Goal: Task Accomplishment & Management: Complete application form

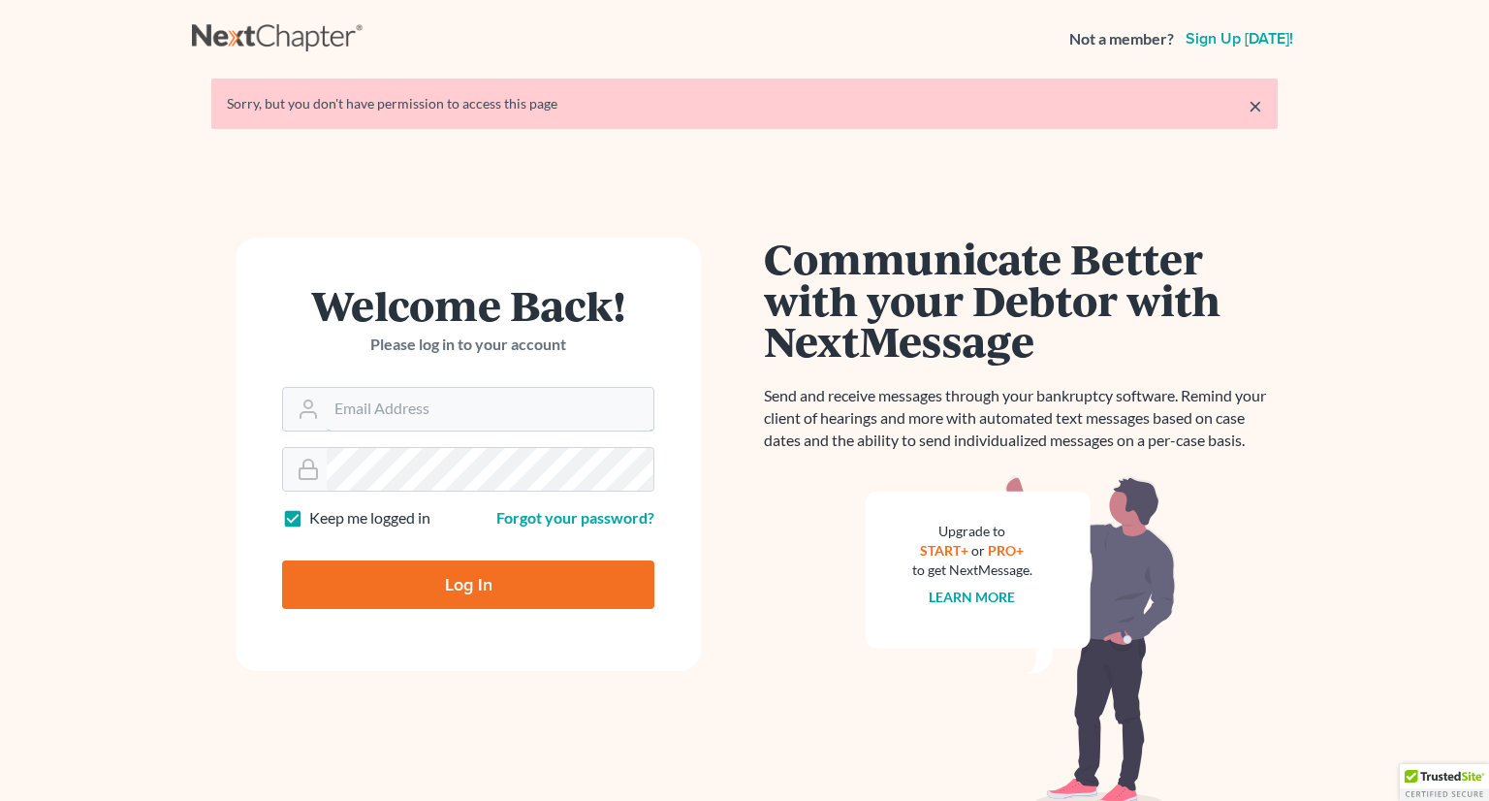
type input "monika@karinalucidlaw.com"
click at [458, 583] on input "Log In" at bounding box center [468, 584] width 372 height 48
type input "Thinking..."
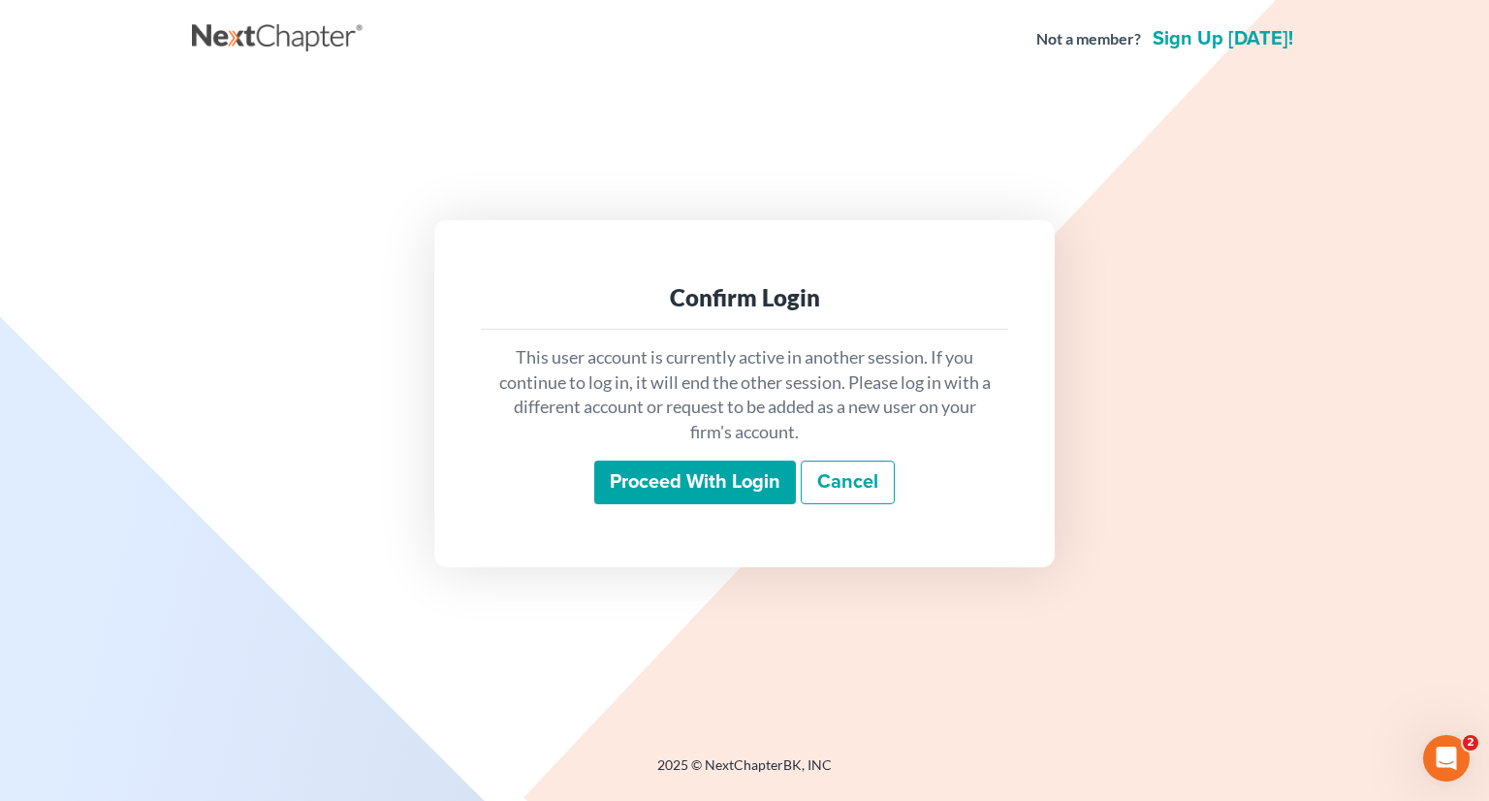
click at [659, 481] on input "Proceed with login" at bounding box center [695, 482] width 202 height 45
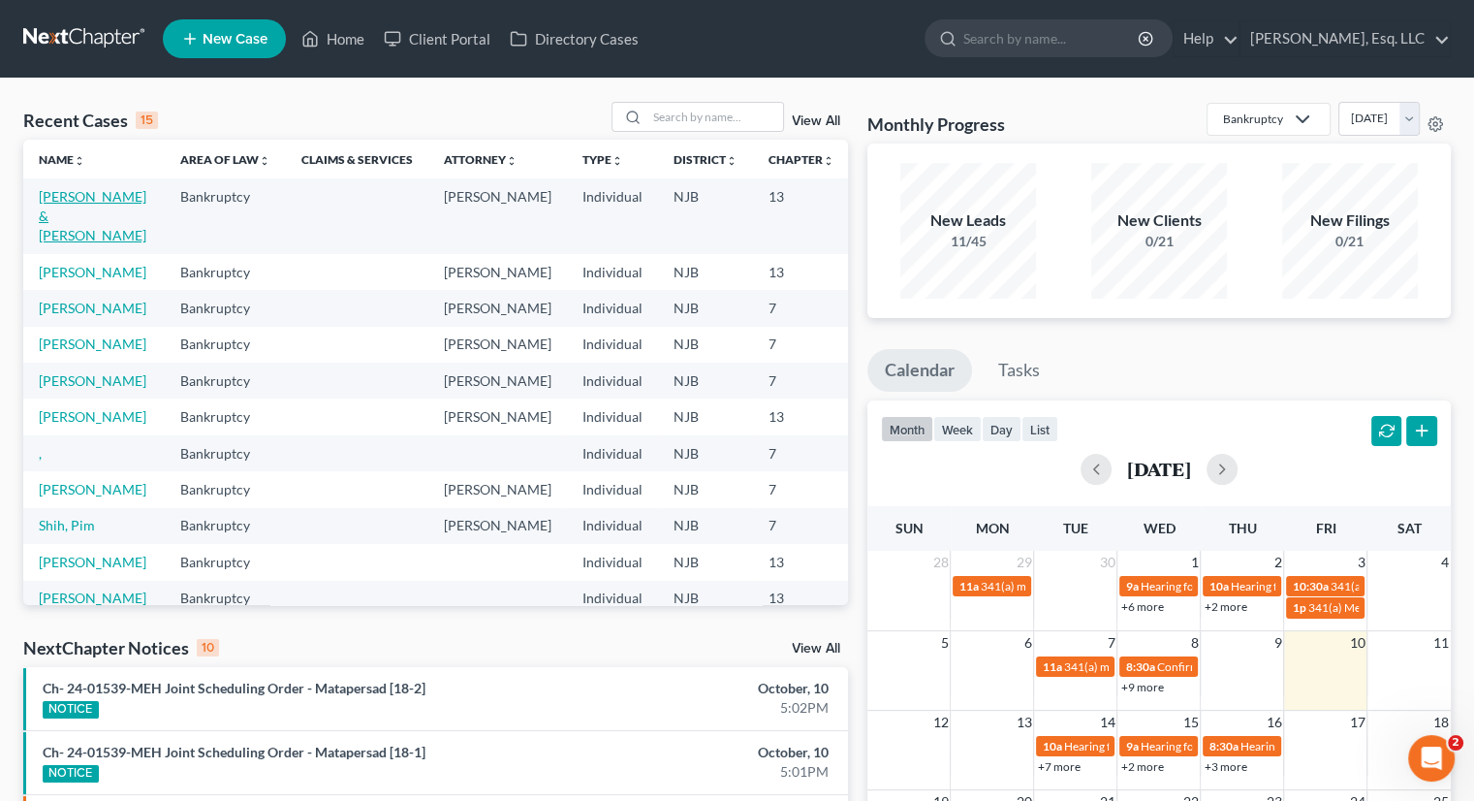
click at [77, 225] on td "Xiros, Anthony & Panagiota" at bounding box center [93, 215] width 141 height 75
click at [74, 234] on link "Xiros, Anthony & Panagiota" at bounding box center [93, 215] width 108 height 55
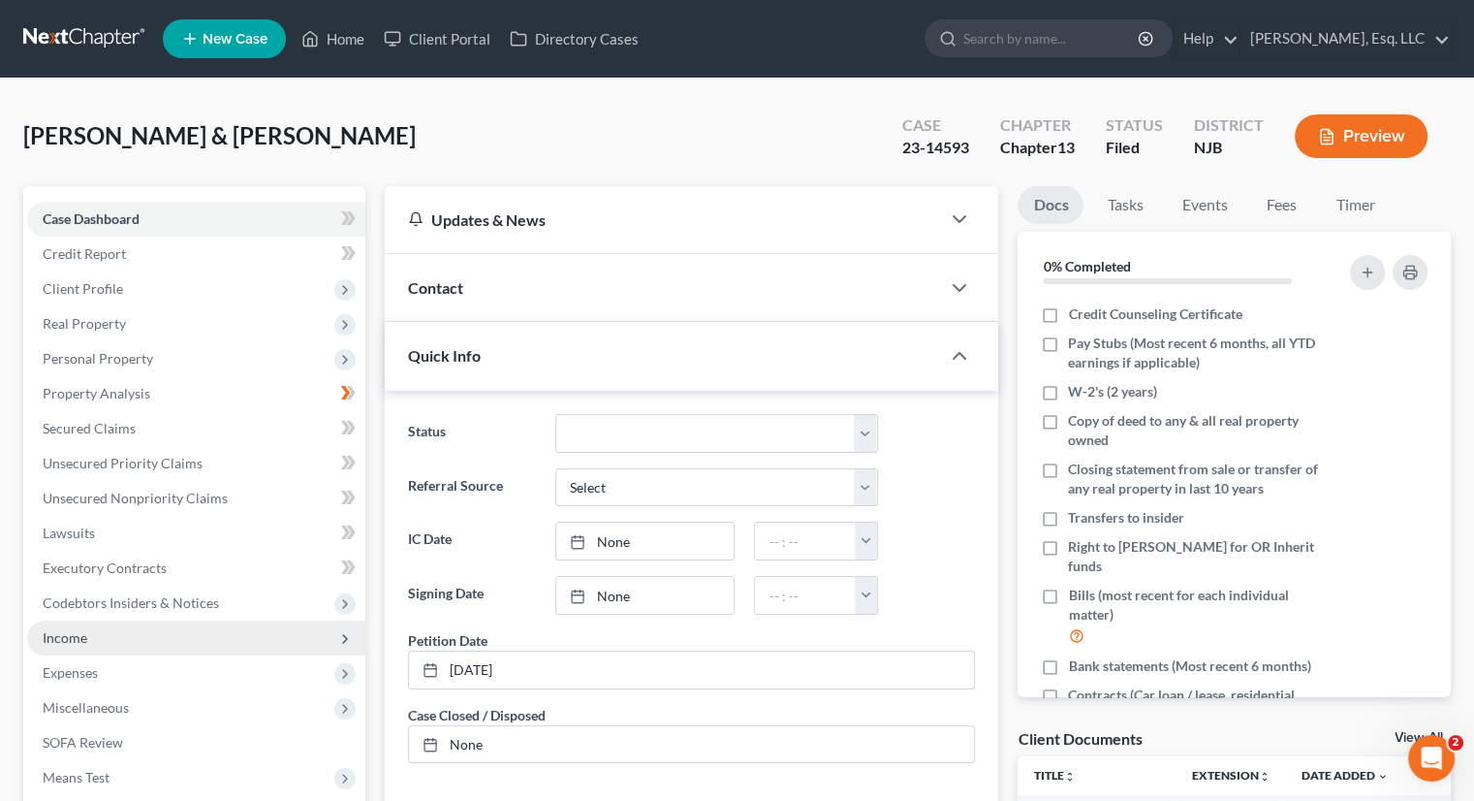
click at [74, 630] on span "Income" at bounding box center [65, 637] width 45 height 16
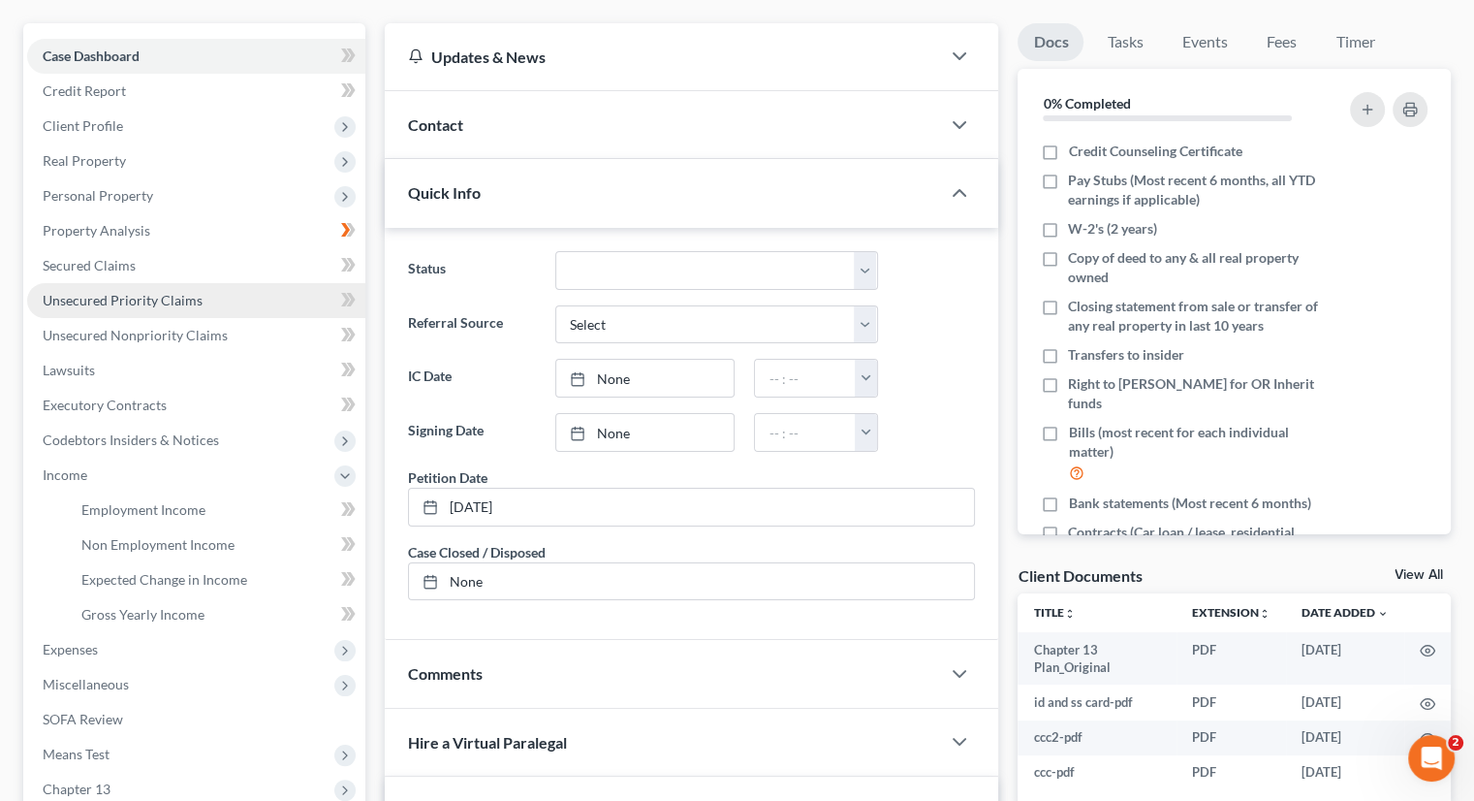
scroll to position [388, 0]
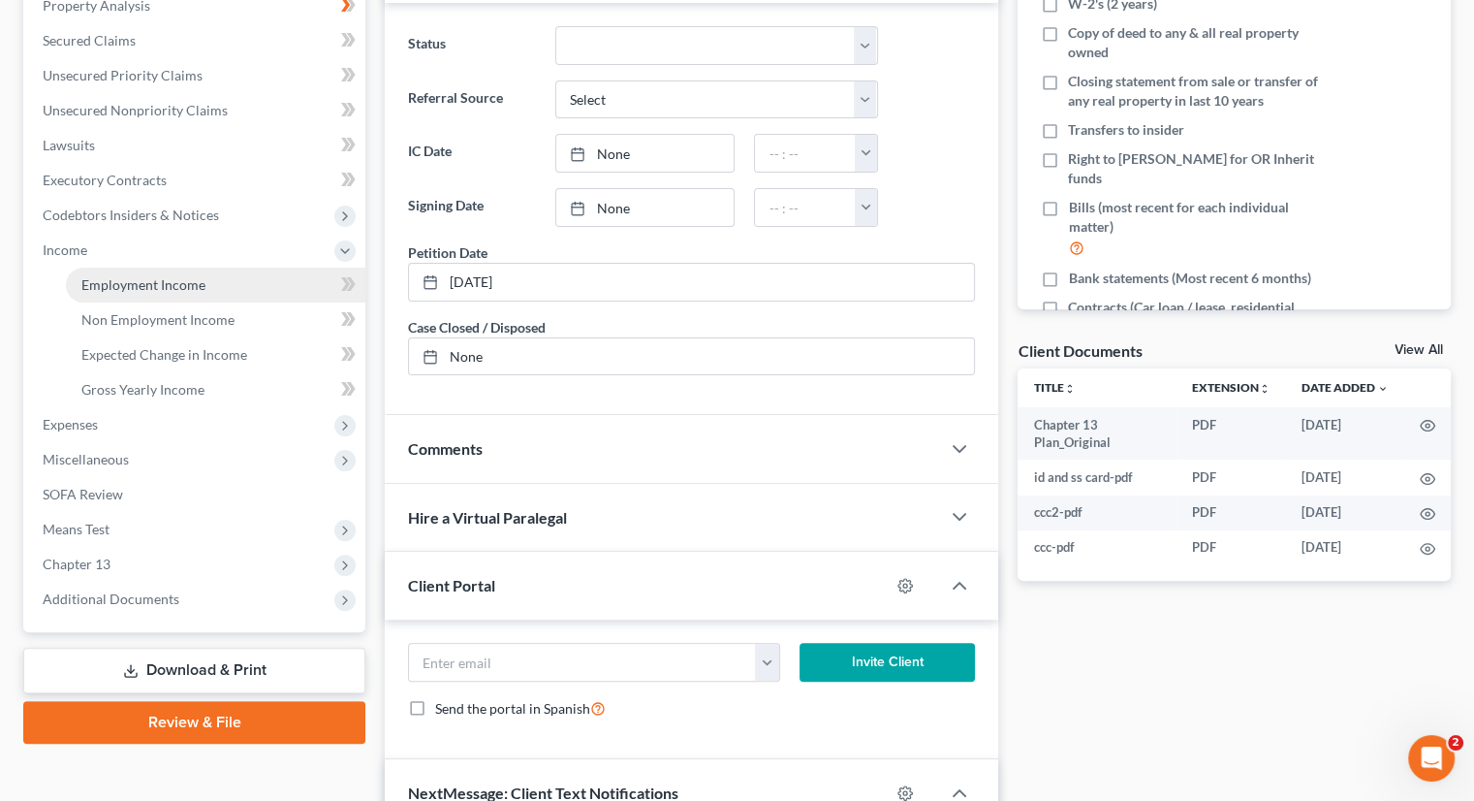
click at [156, 279] on span "Employment Income" at bounding box center [143, 284] width 124 height 16
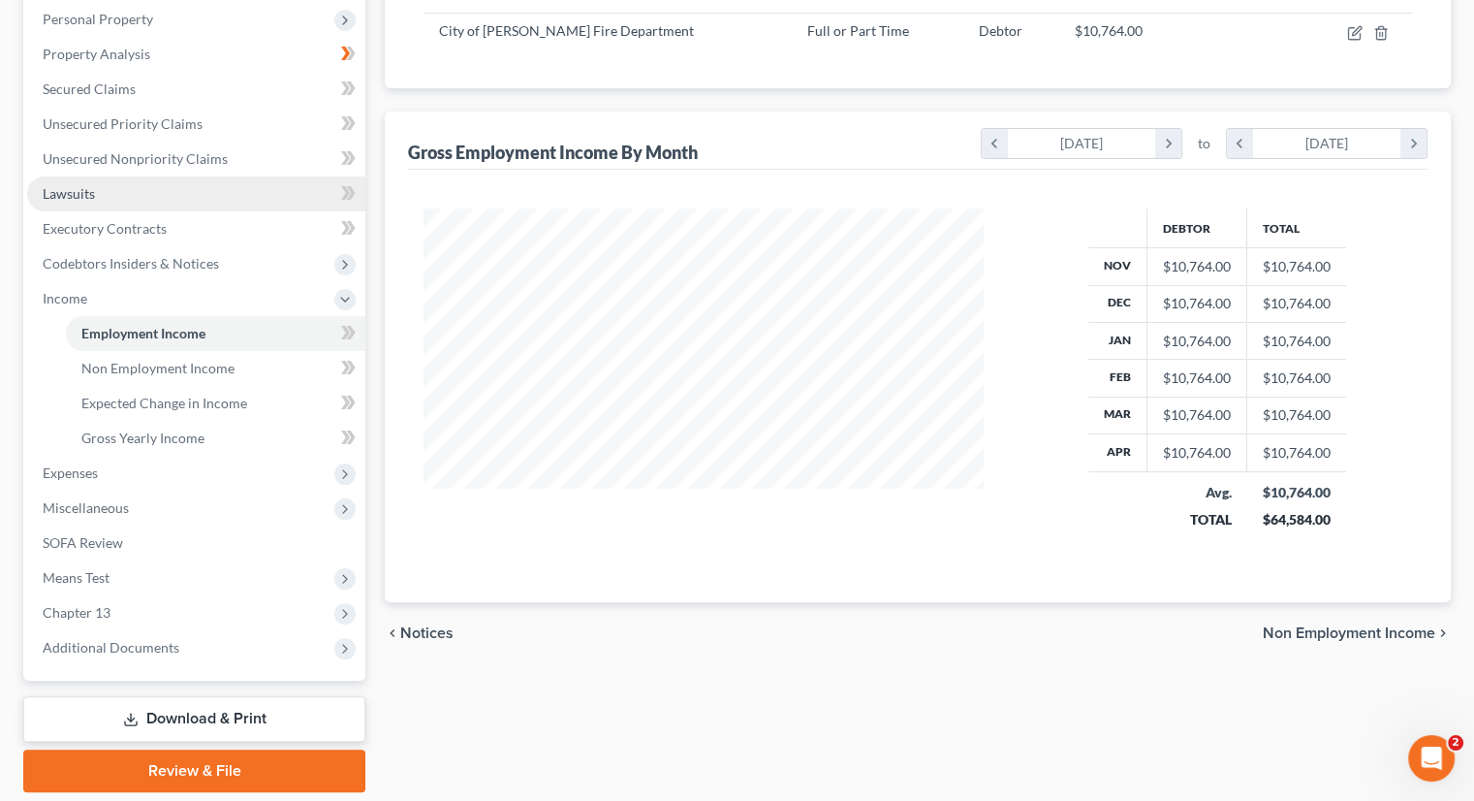
scroll to position [388, 0]
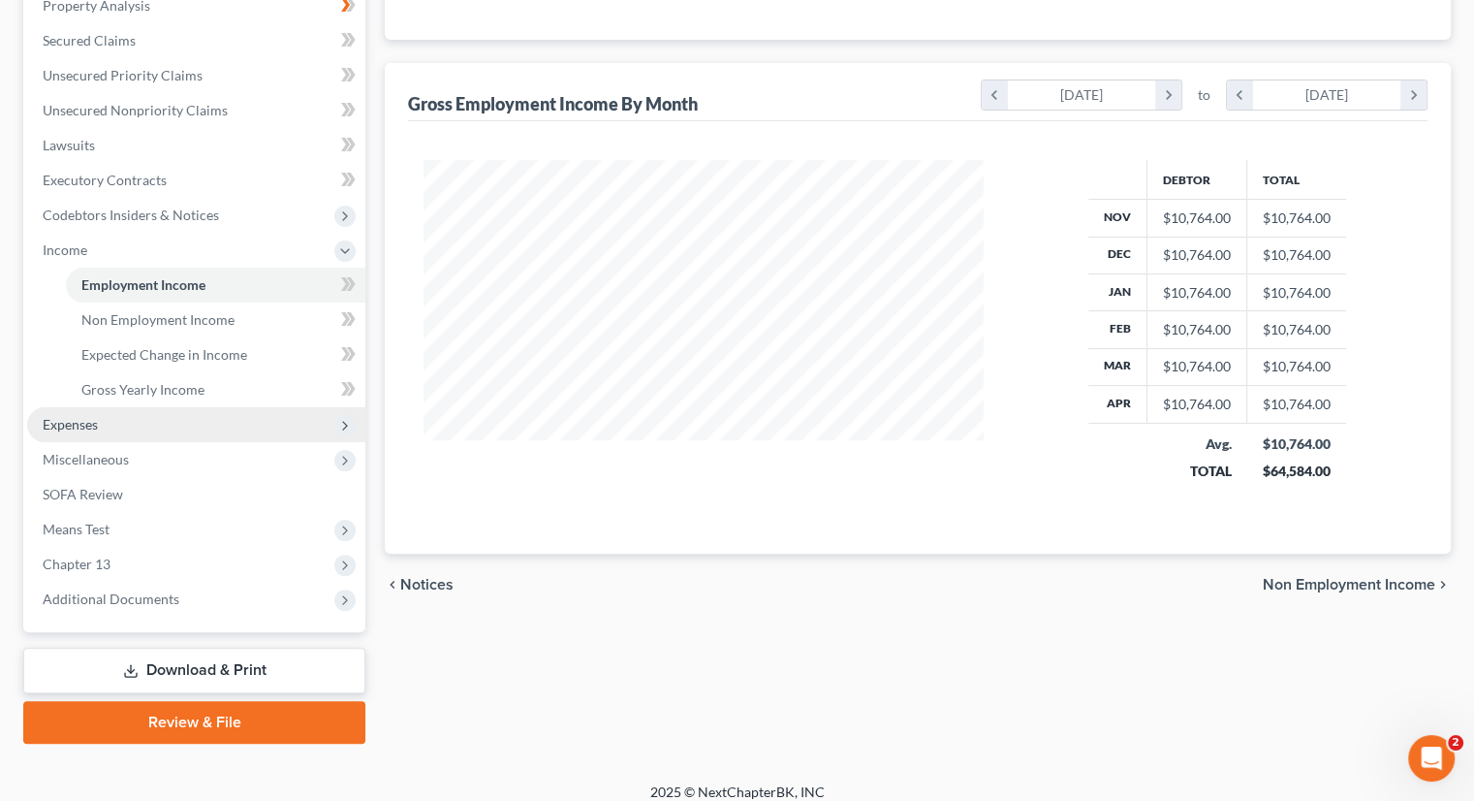
click at [82, 431] on span "Expenses" at bounding box center [70, 424] width 55 height 16
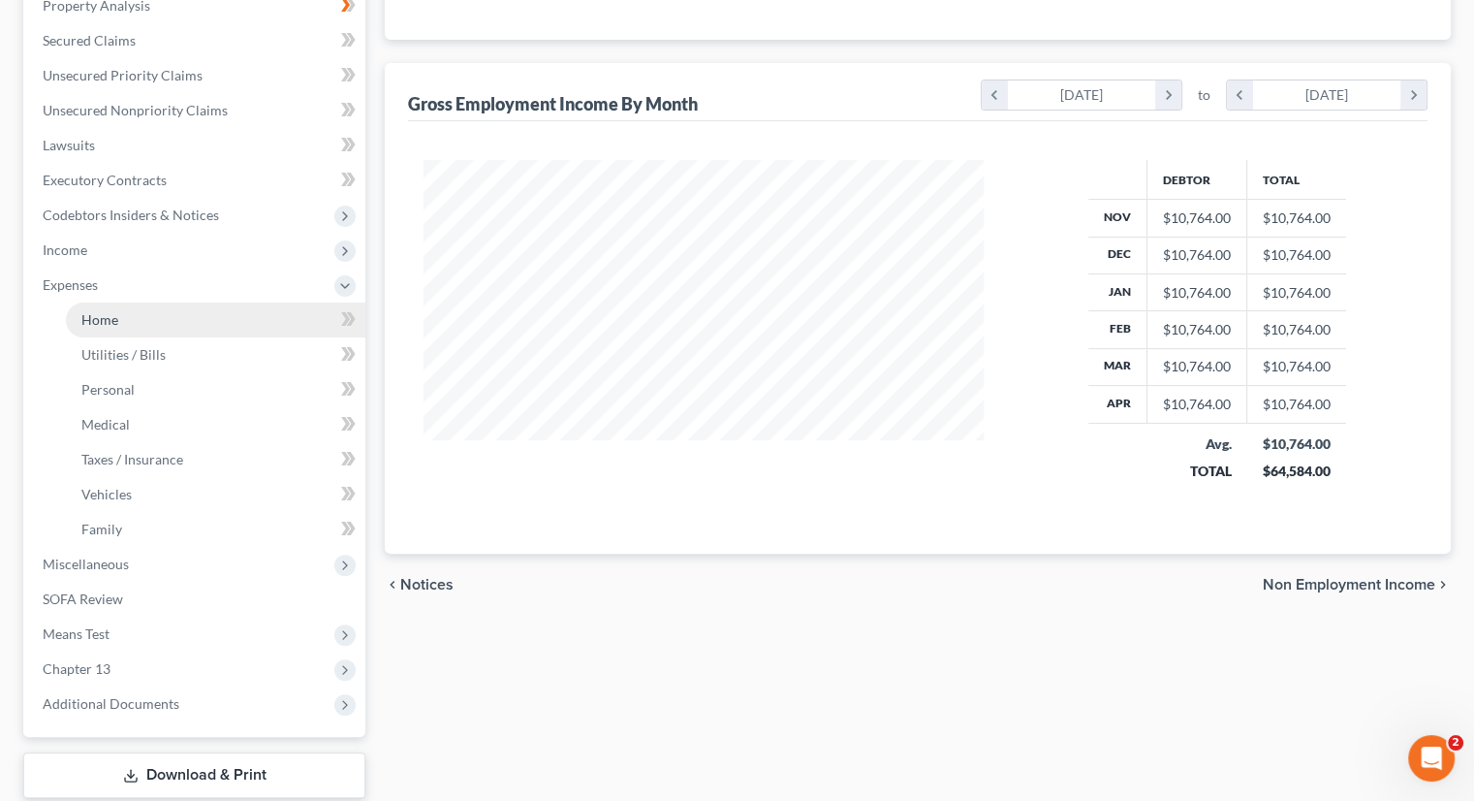
click at [112, 317] on span "Home" at bounding box center [99, 319] width 37 height 16
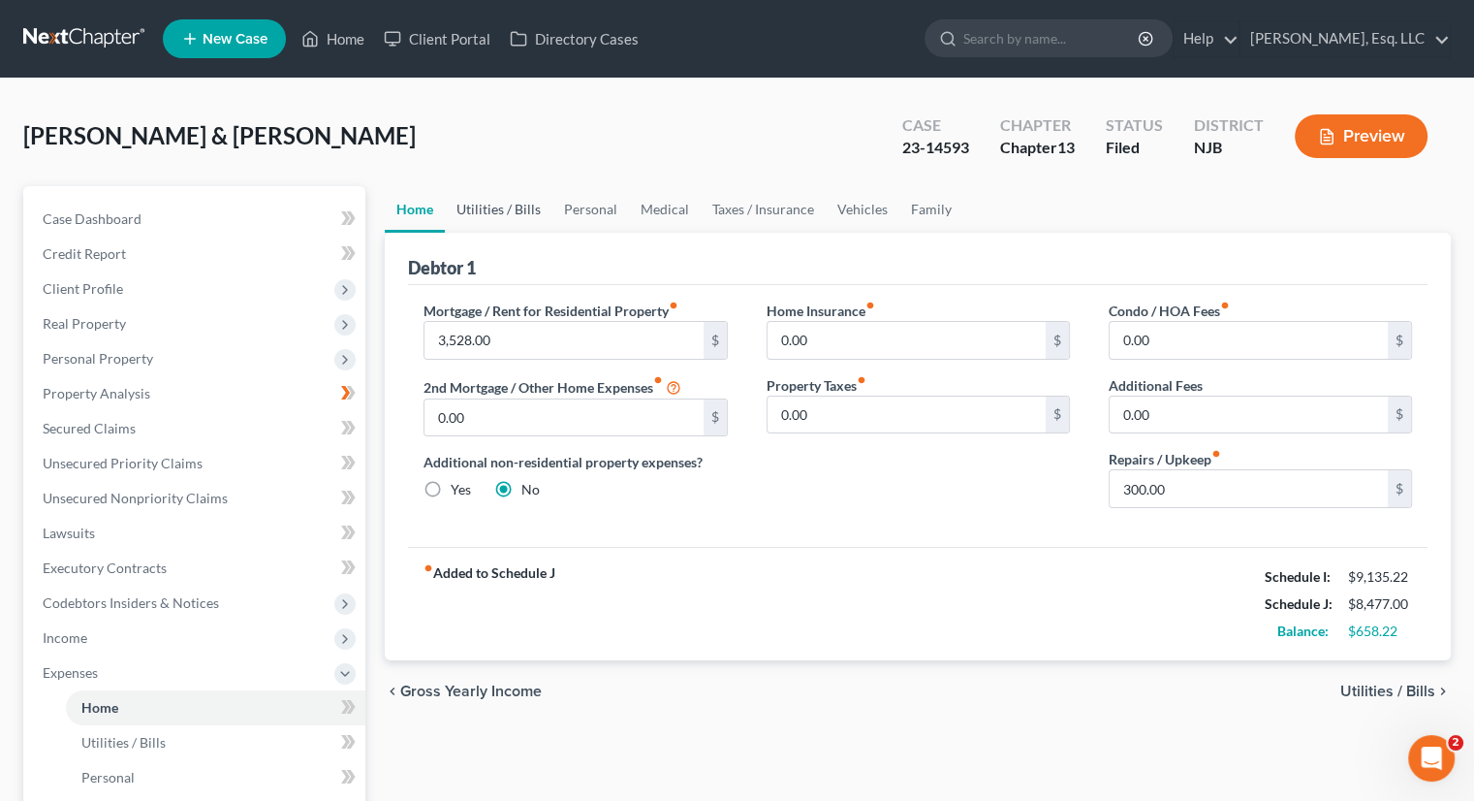
click at [512, 214] on link "Utilities / Bills" at bounding box center [499, 209] width 108 height 47
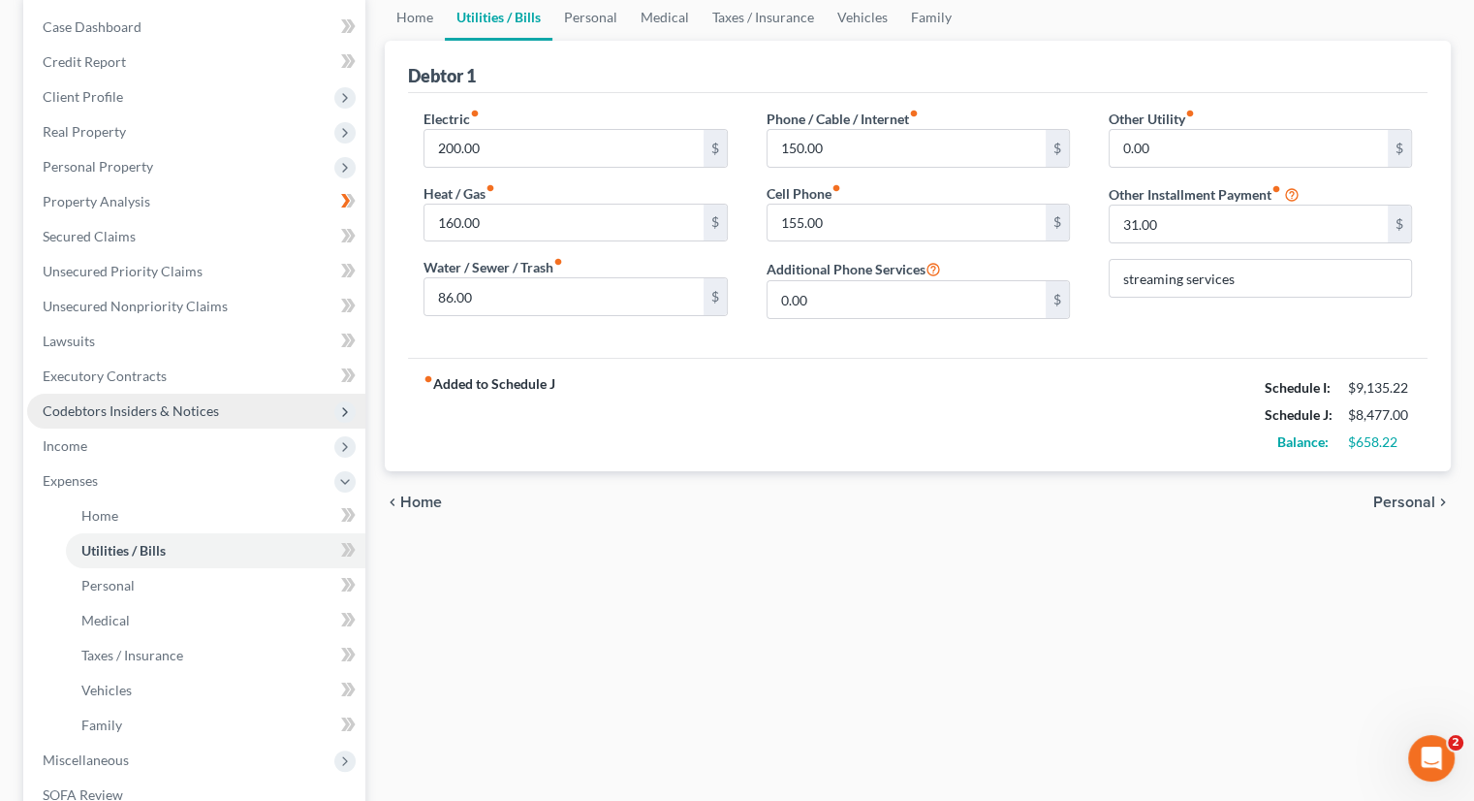
scroll to position [194, 0]
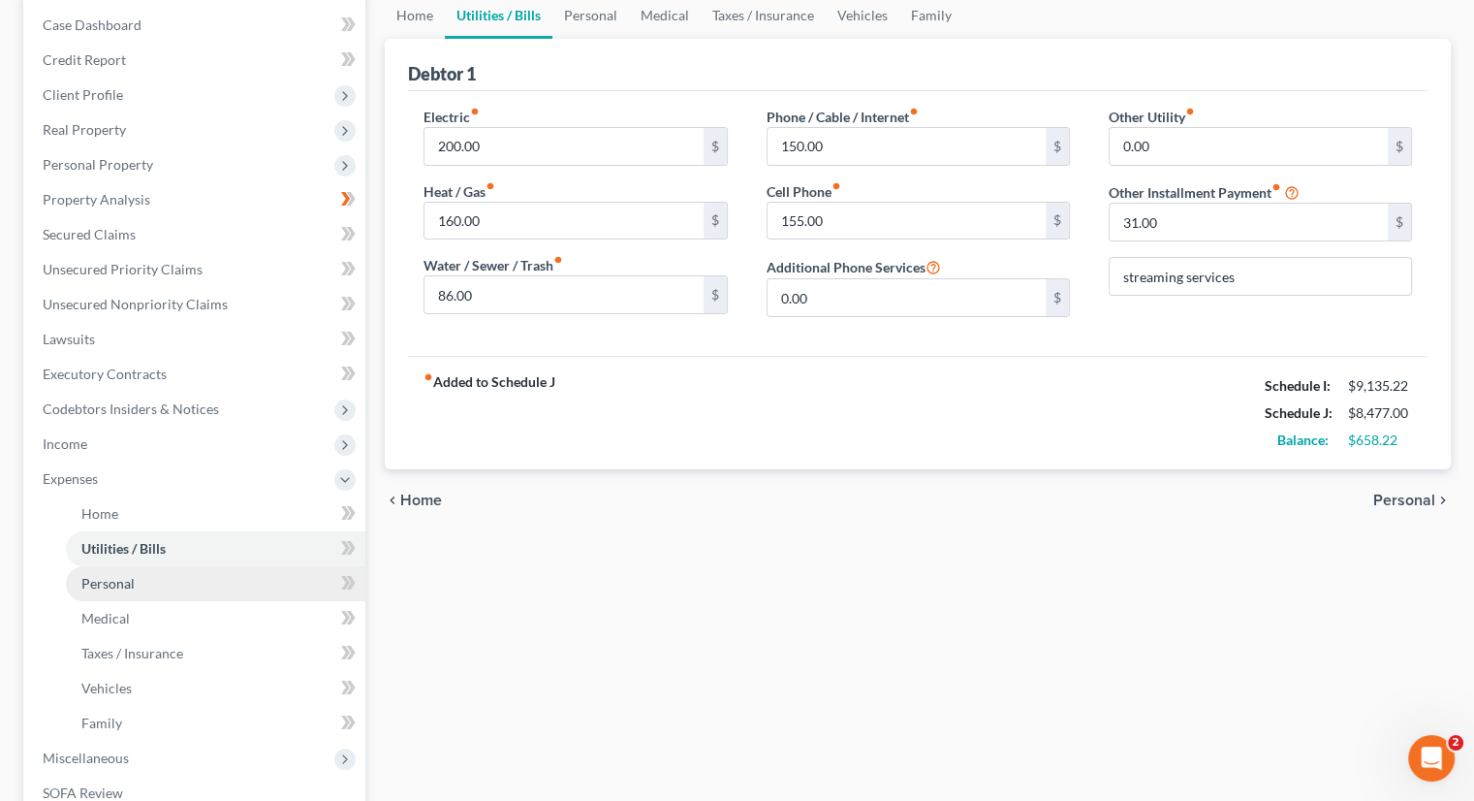
click at [159, 581] on link "Personal" at bounding box center [215, 583] width 299 height 35
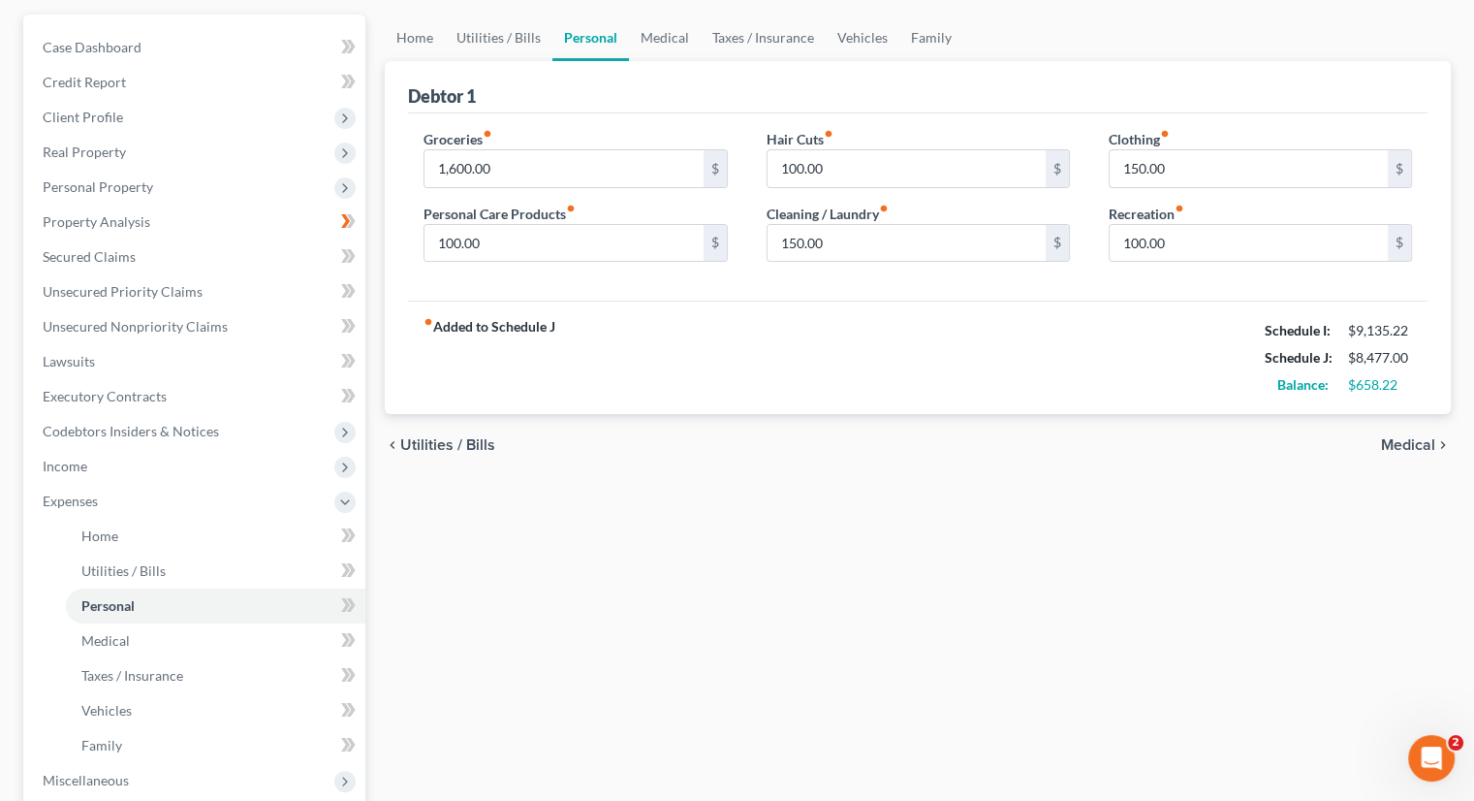
scroll to position [194, 0]
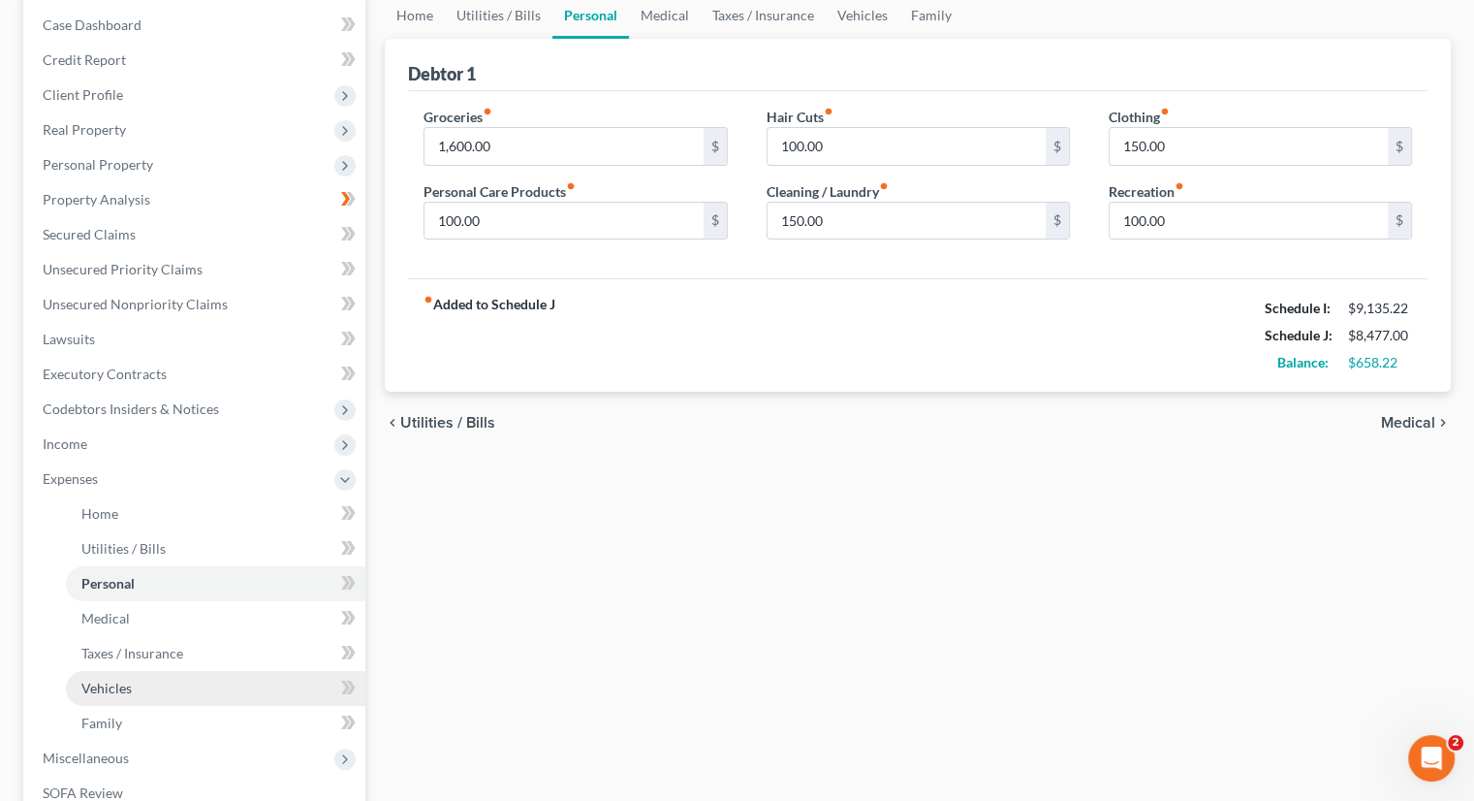
click at [135, 684] on link "Vehicles" at bounding box center [215, 688] width 299 height 35
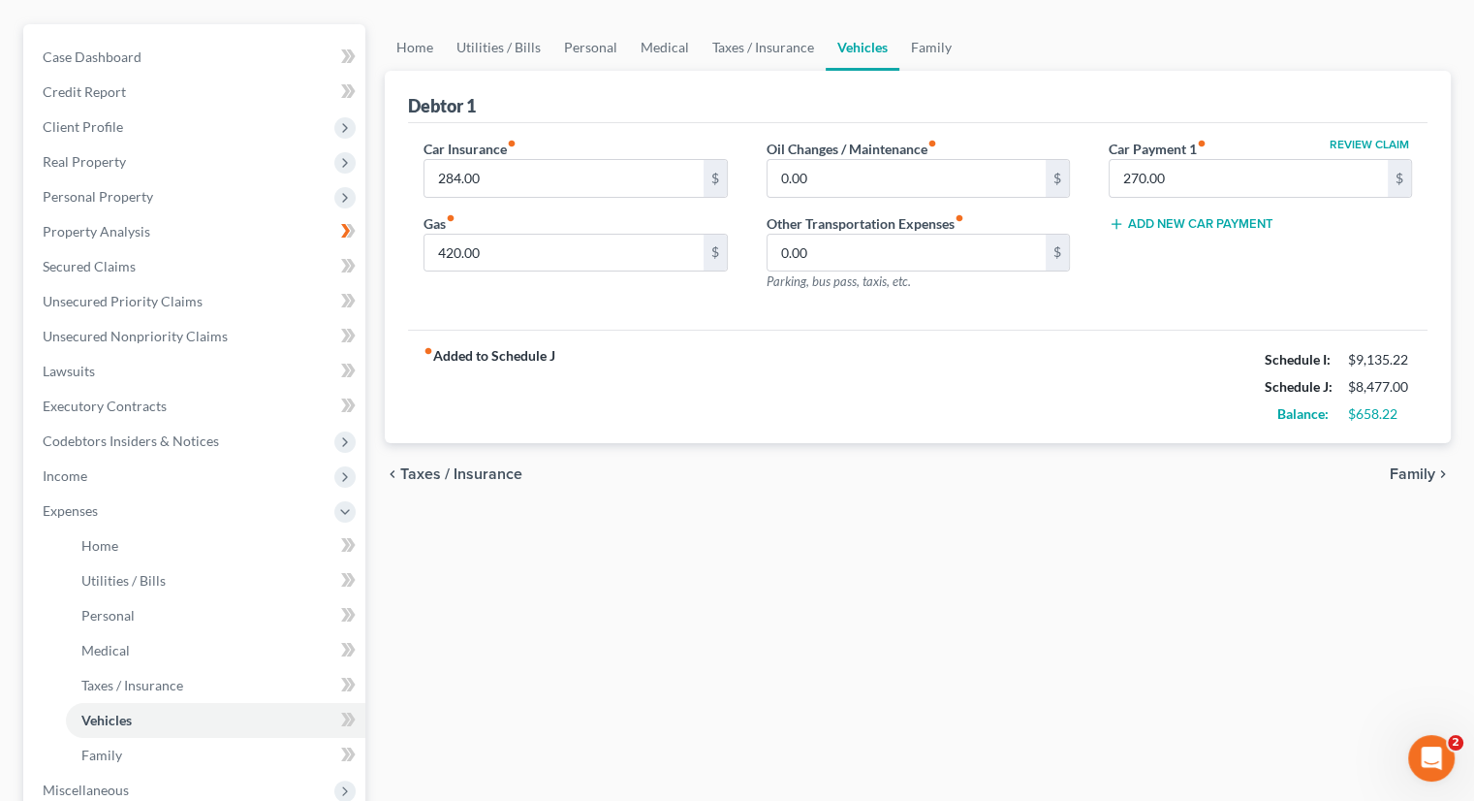
scroll to position [194, 0]
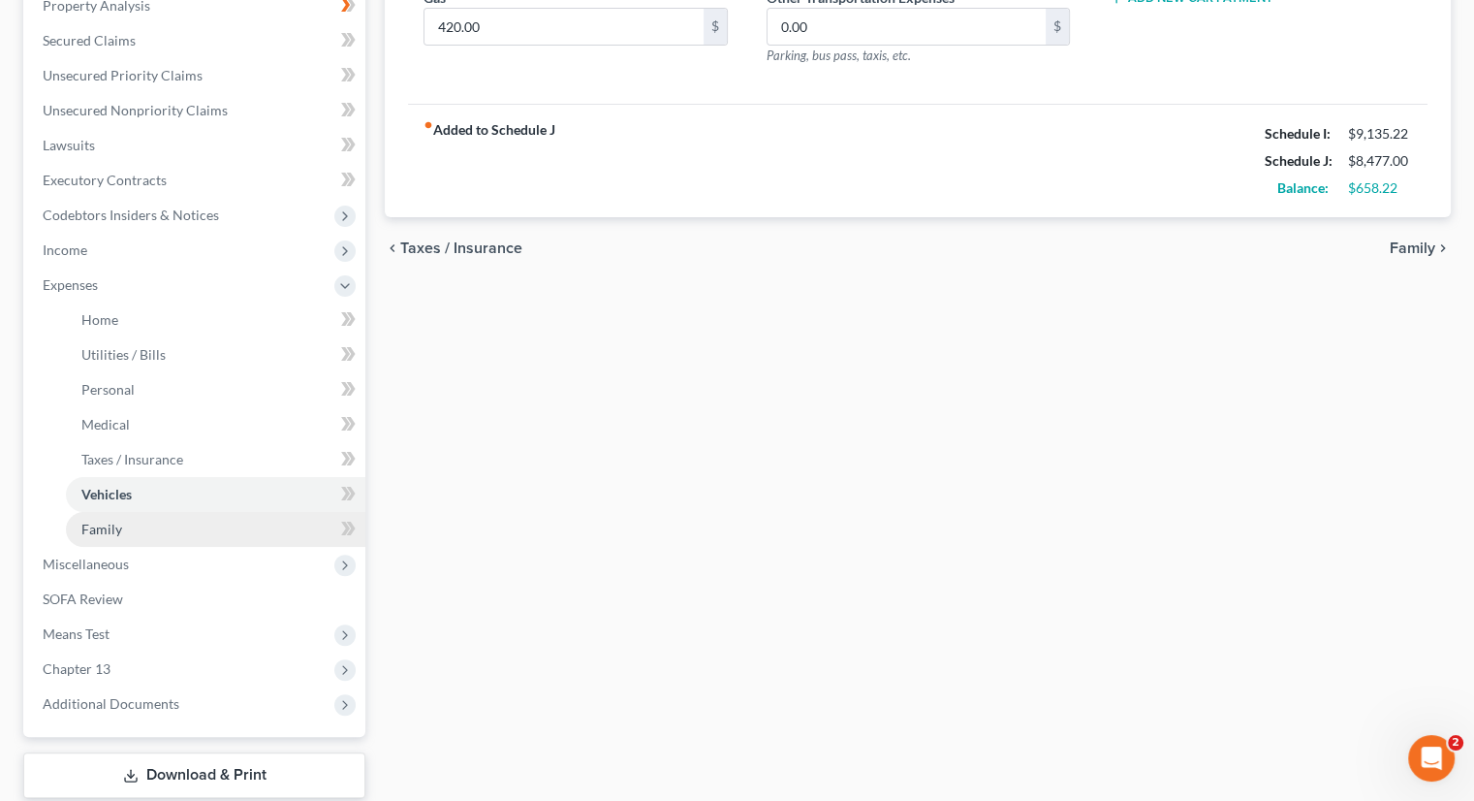
click at [133, 528] on link "Family" at bounding box center [215, 529] width 299 height 35
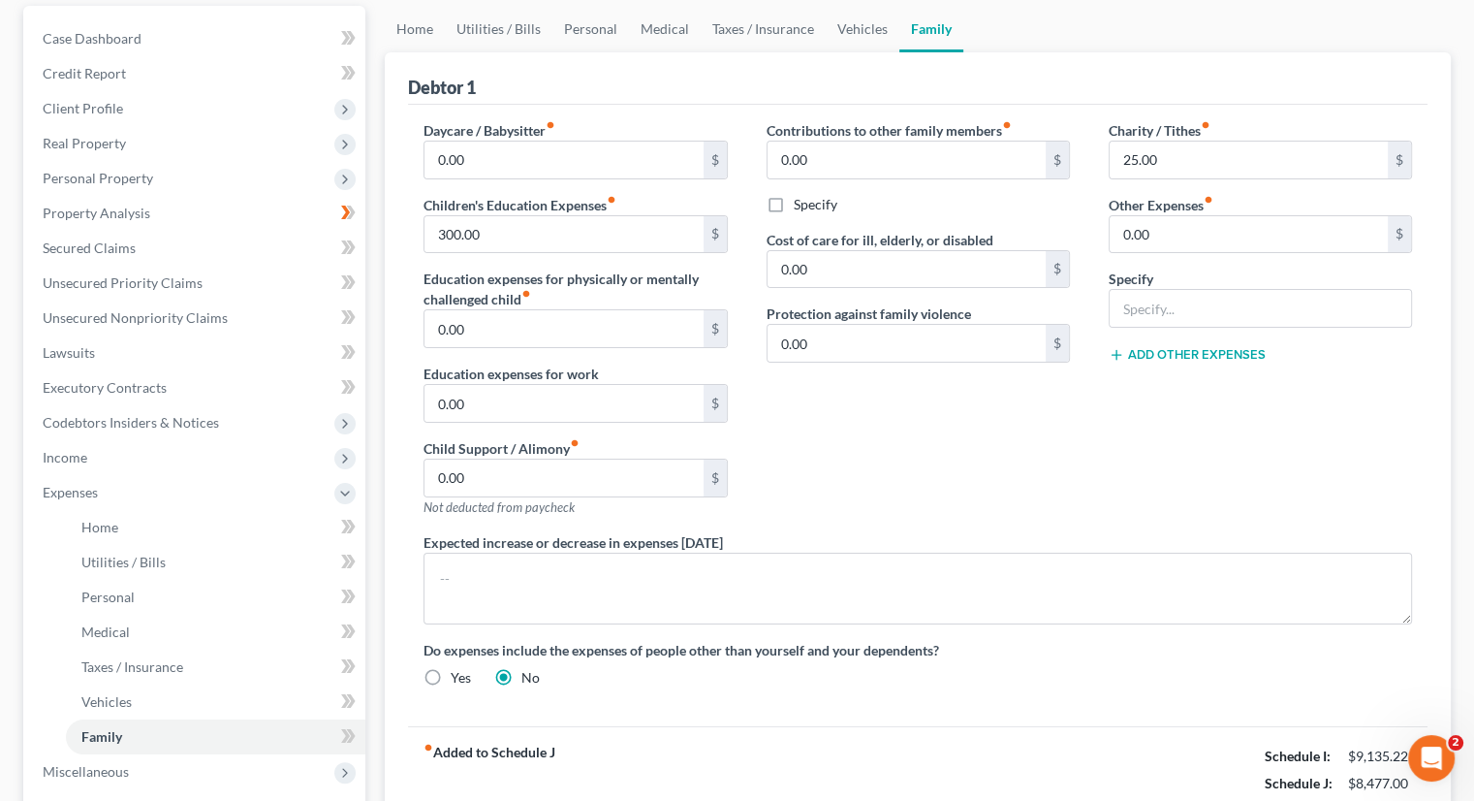
scroll to position [23, 0]
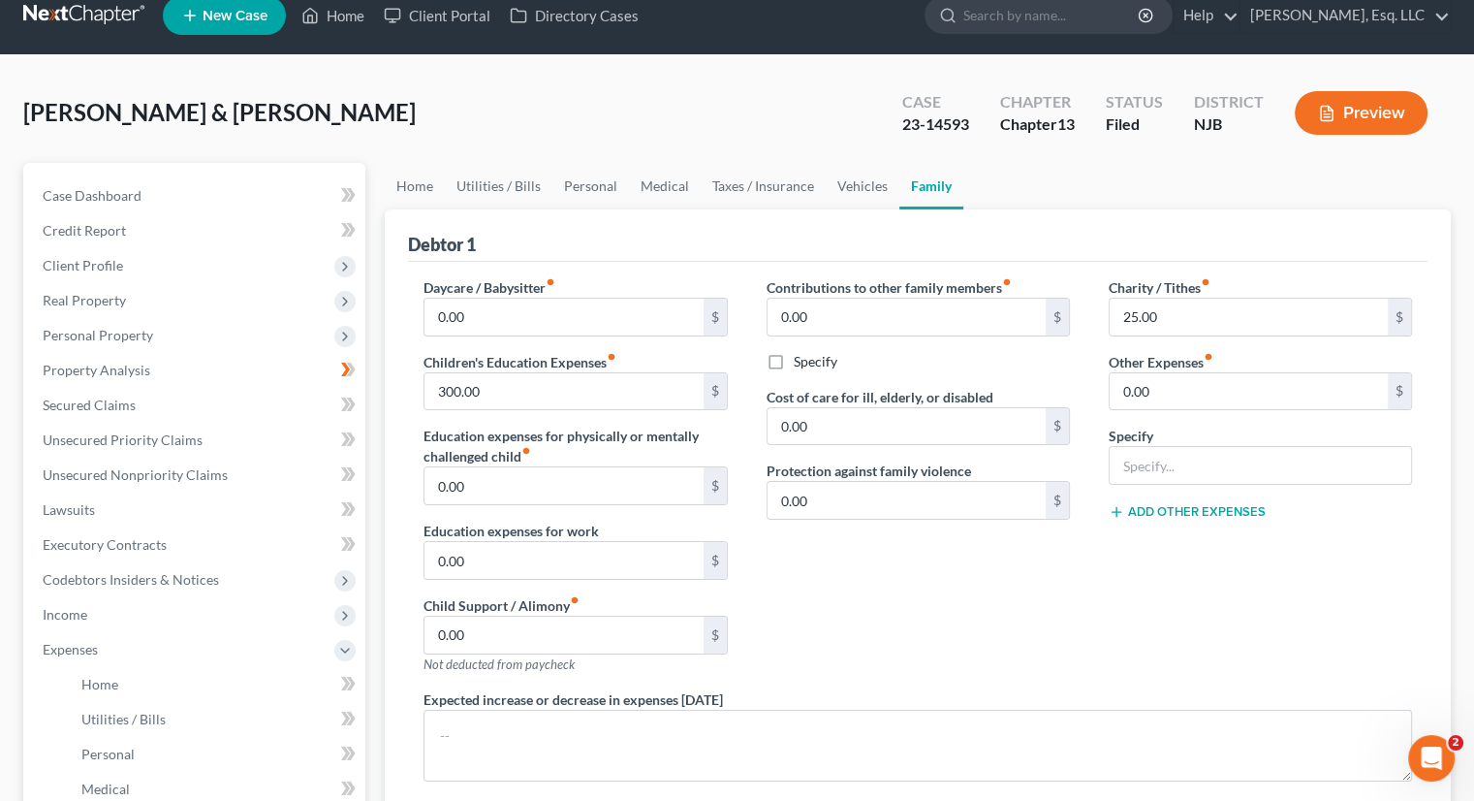
click at [407, 97] on div "Xiros, Anthony & Panagiota Upgraded Case 23-14593 Chapter Chapter 13 Status Fil…" at bounding box center [737, 121] width 1428 height 84
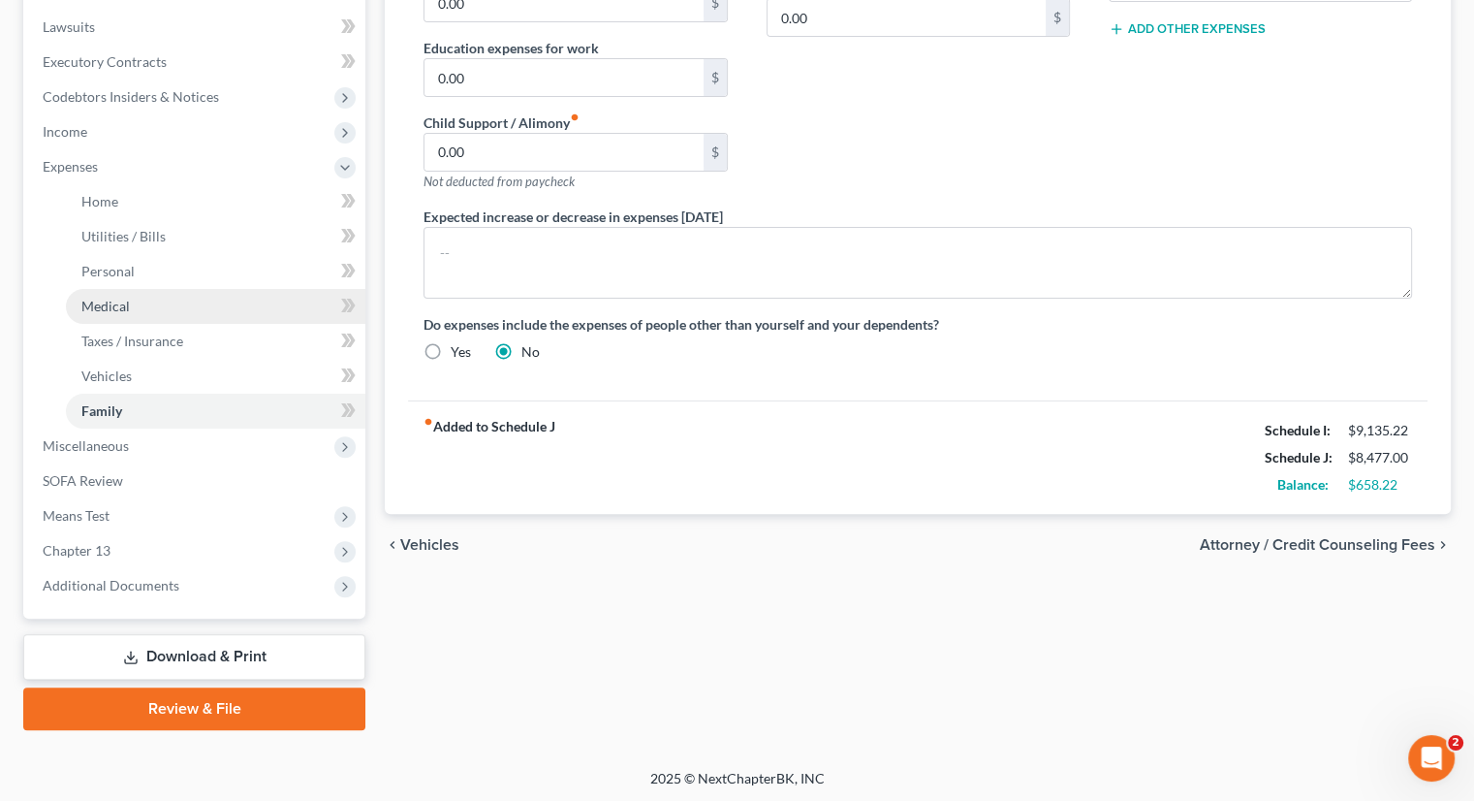
scroll to position [508, 0]
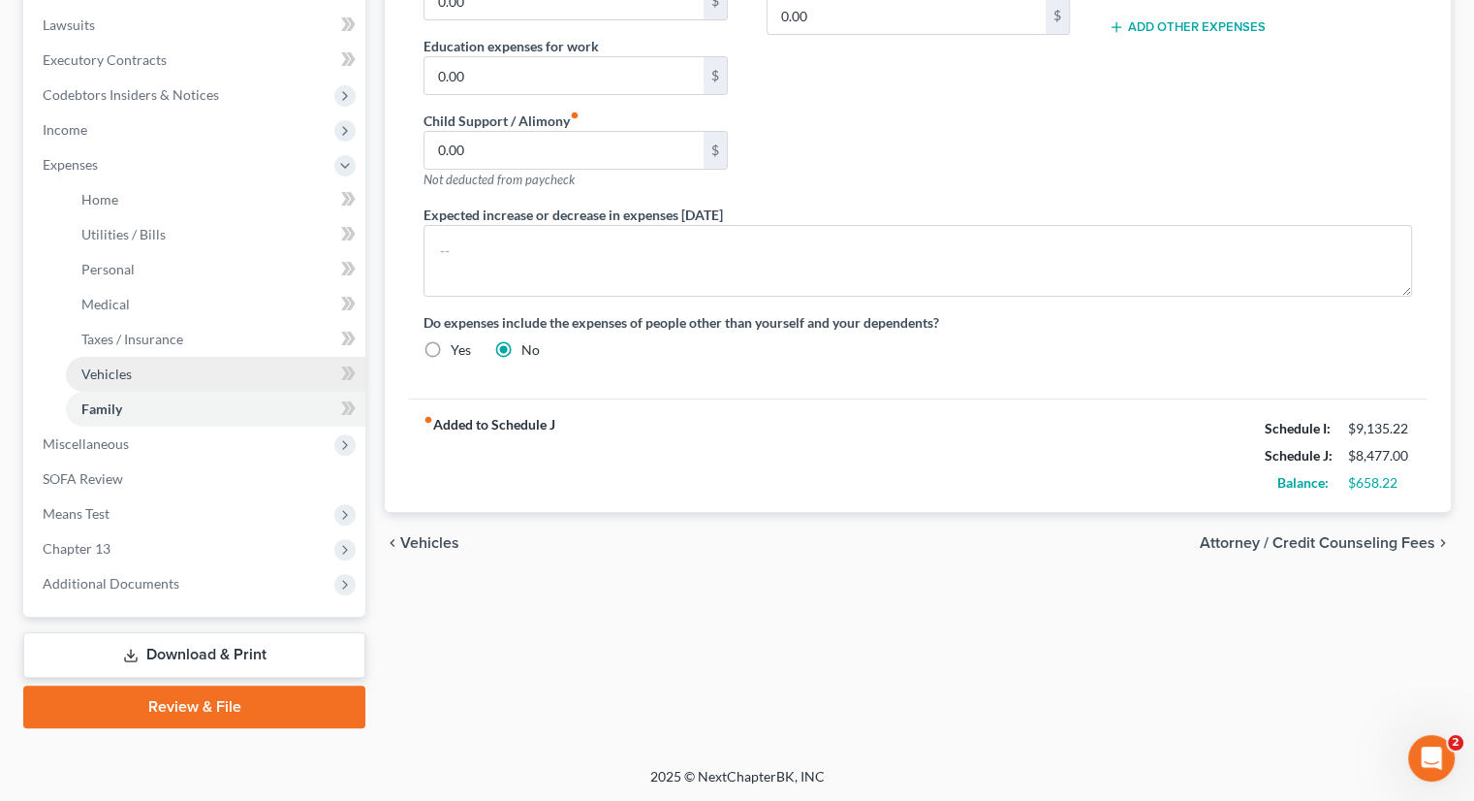
click at [140, 372] on link "Vehicles" at bounding box center [215, 374] width 299 height 35
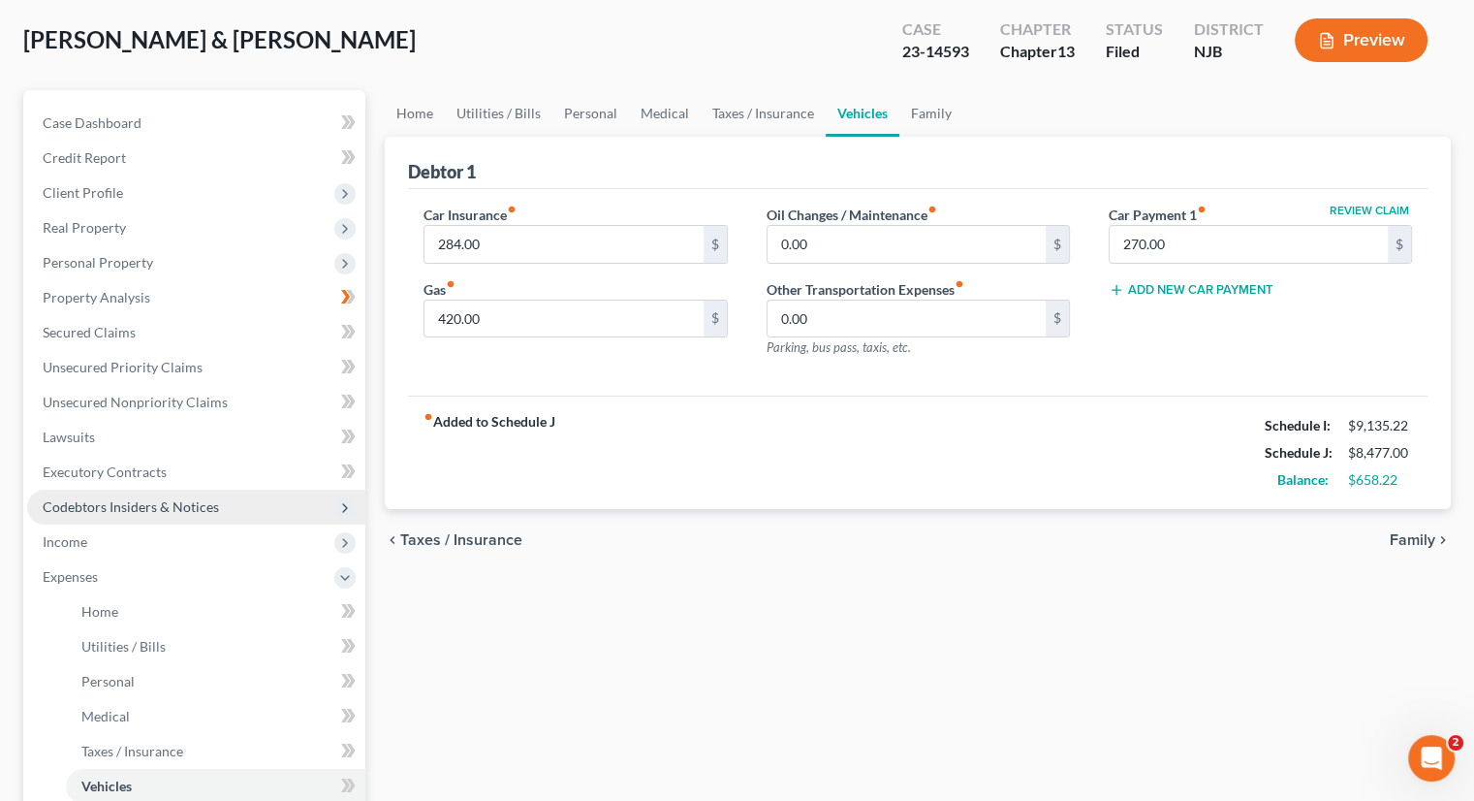
scroll to position [388, 0]
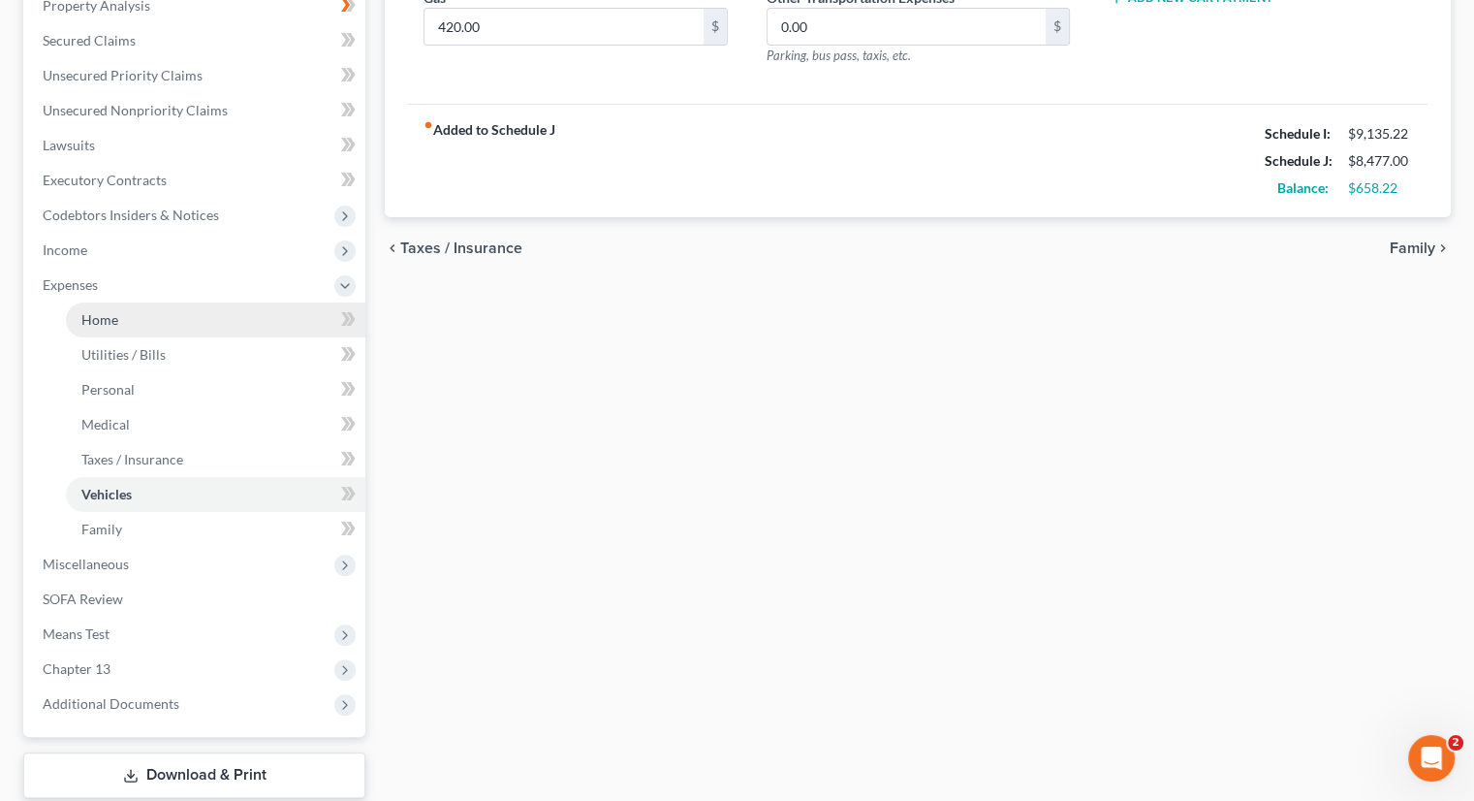
click at [118, 316] on link "Home" at bounding box center [215, 319] width 299 height 35
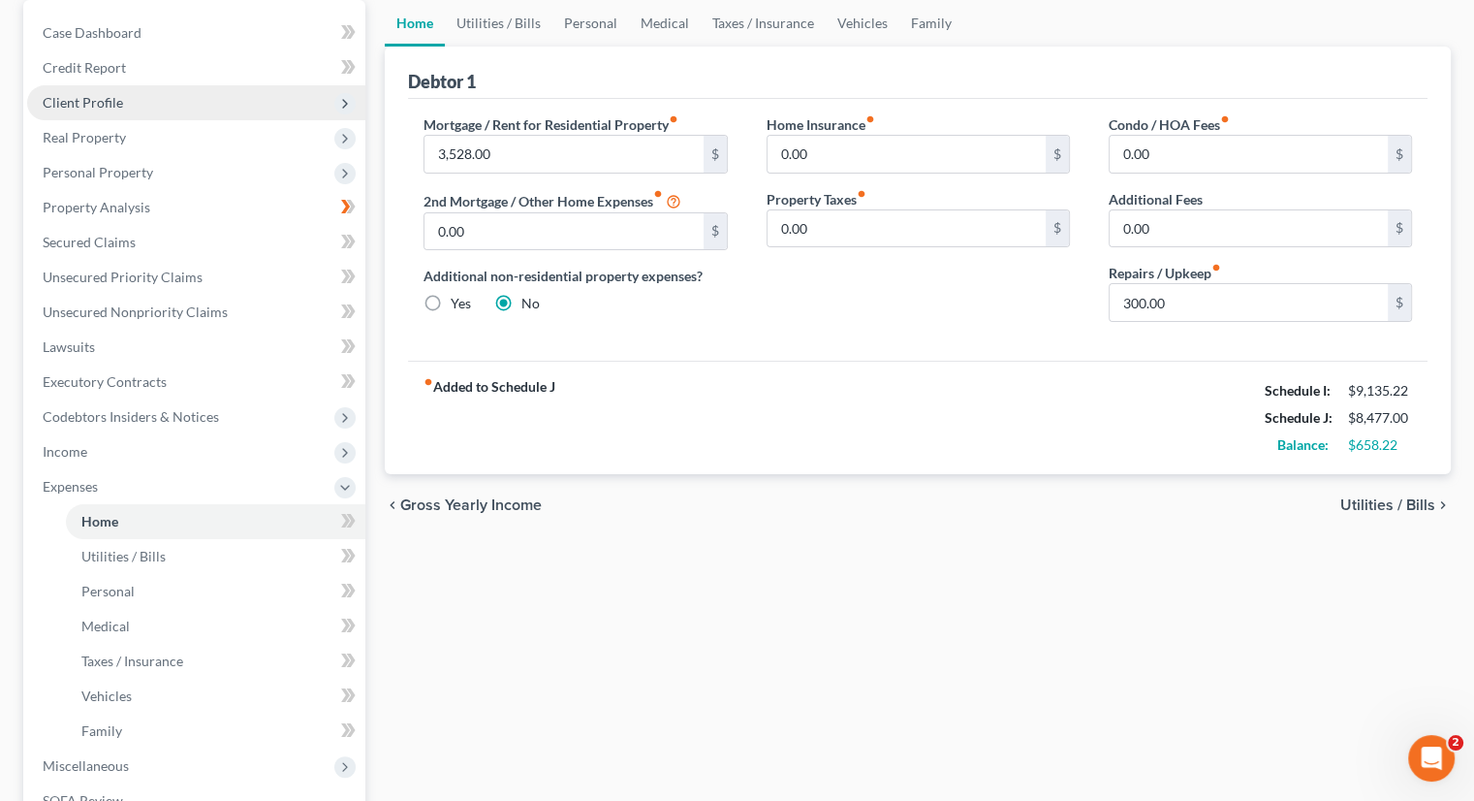
scroll to position [194, 0]
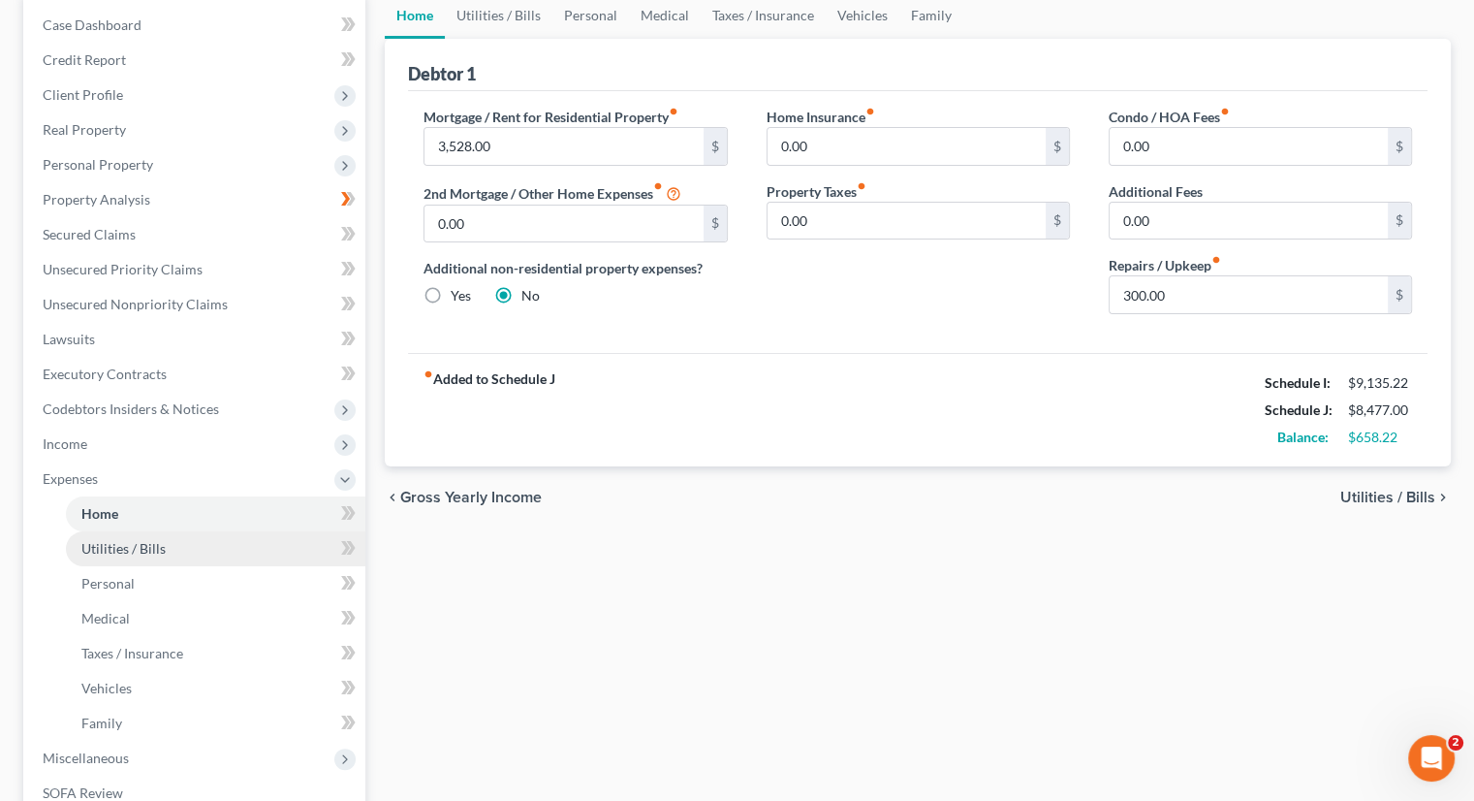
drag, startPoint x: 155, startPoint y: 545, endPoint x: 175, endPoint y: 547, distance: 20.4
click at [155, 546] on span "Utilities / Bills" at bounding box center [123, 548] width 84 height 16
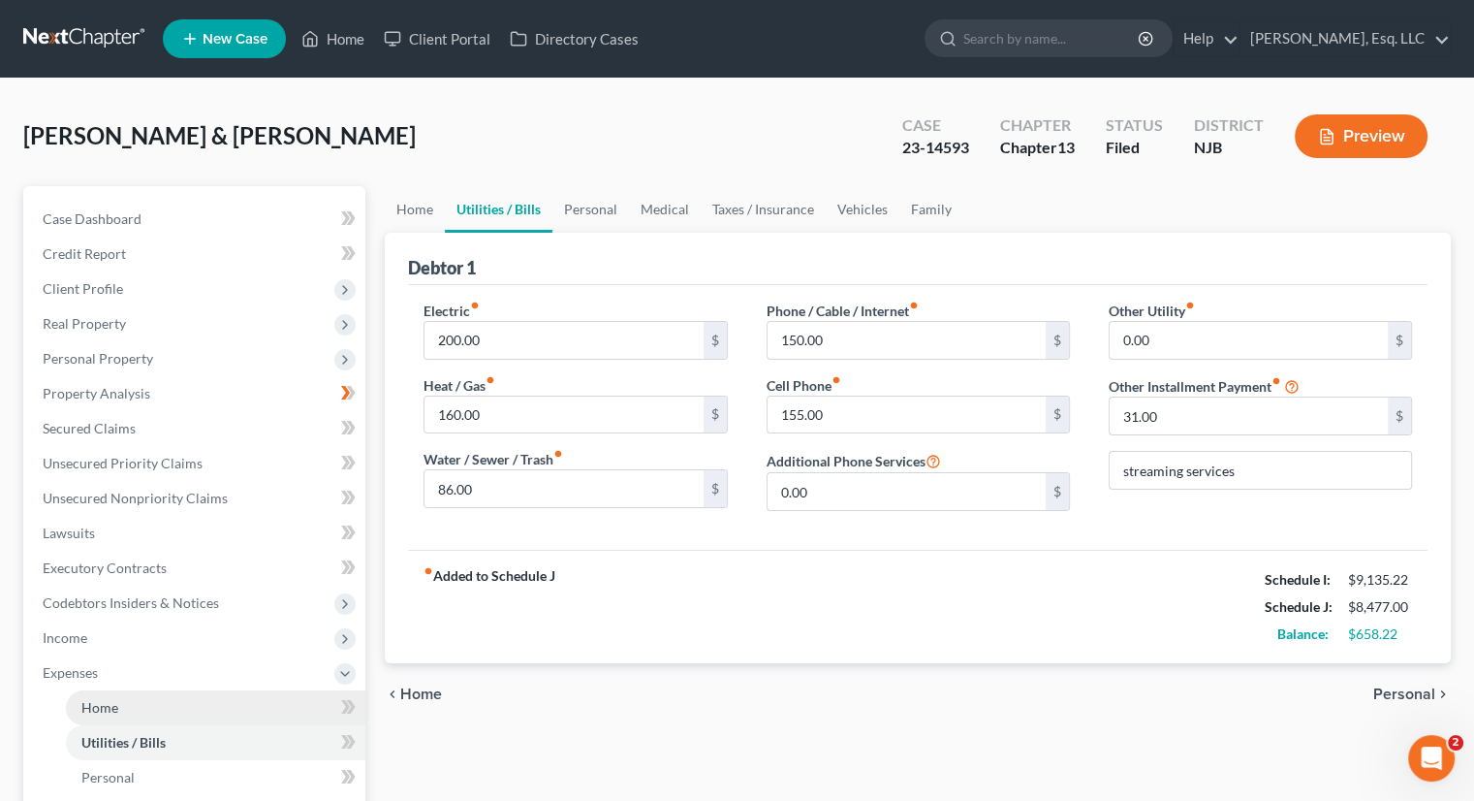
click at [120, 700] on link "Home" at bounding box center [215, 707] width 299 height 35
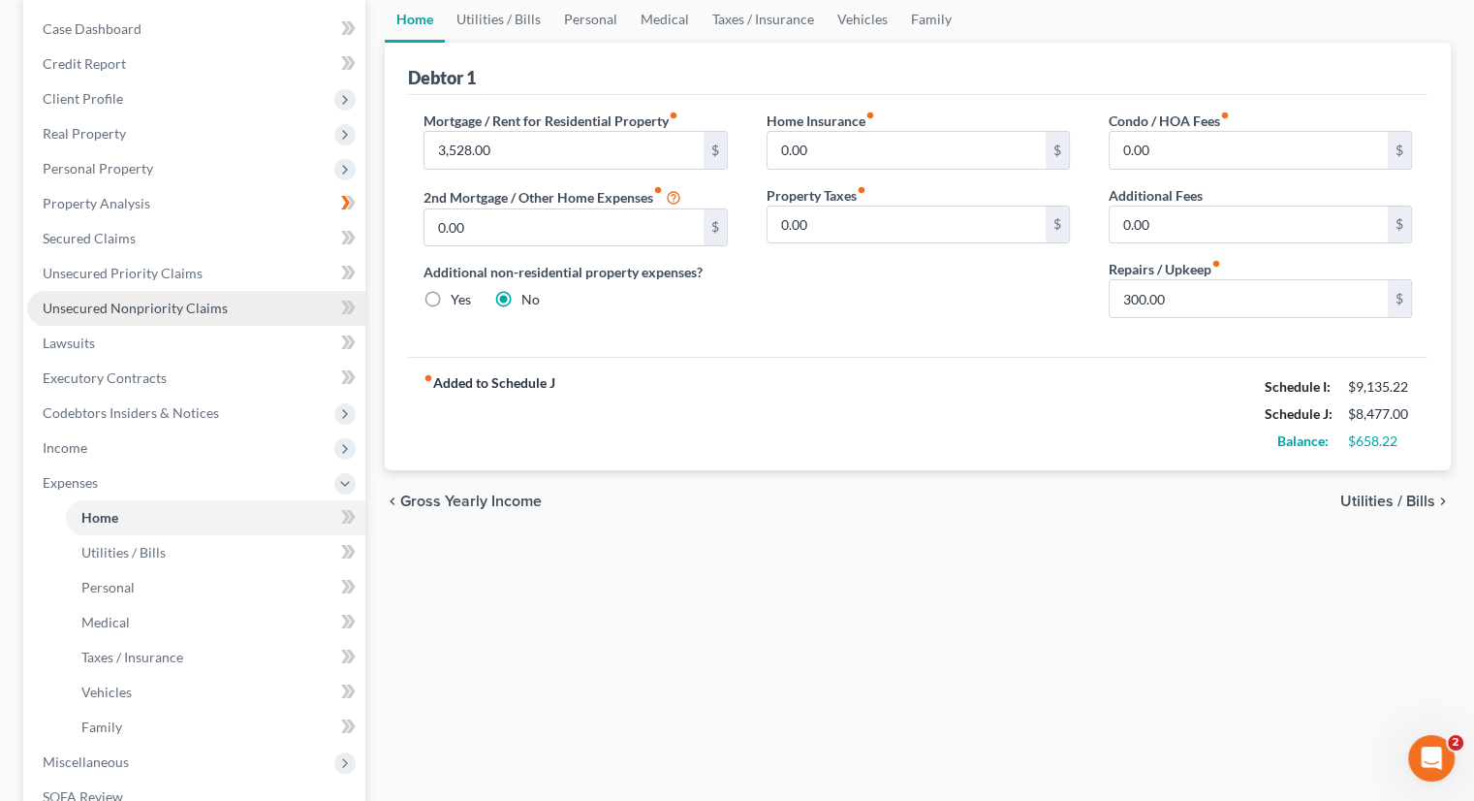
scroll to position [194, 0]
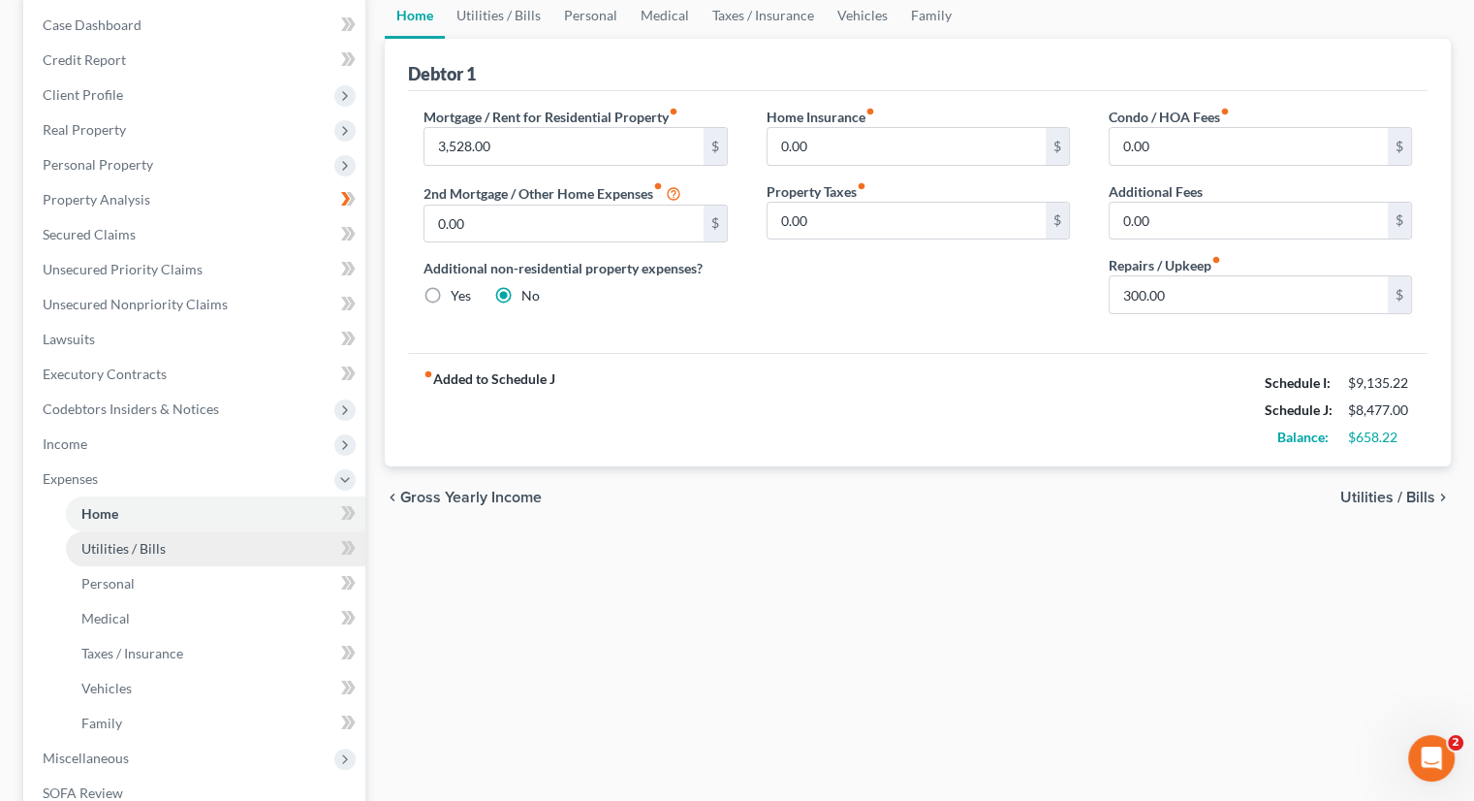
click at [140, 550] on span "Utilities / Bills" at bounding box center [123, 548] width 84 height 16
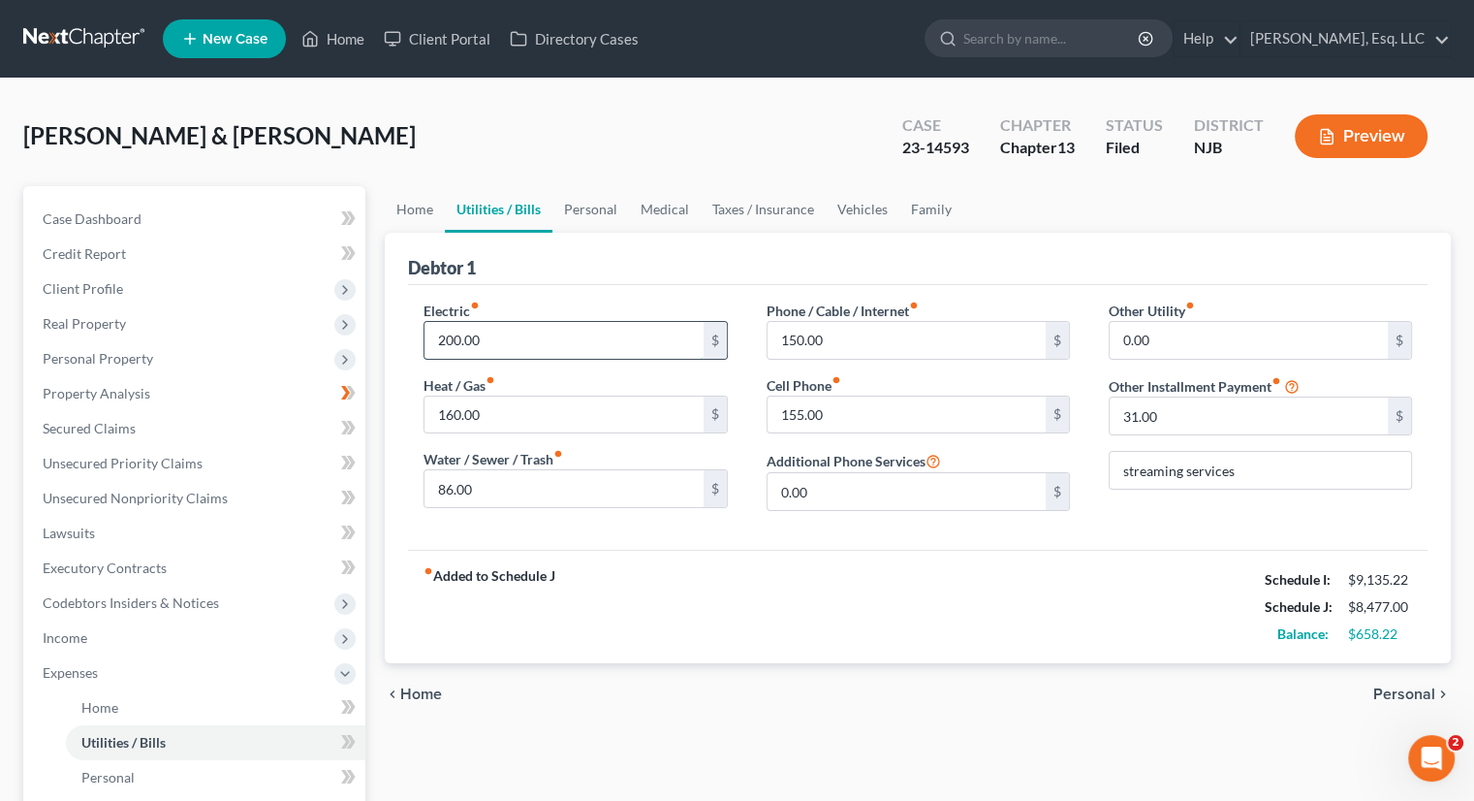
click at [446, 339] on input "200.00" at bounding box center [563, 340] width 278 height 37
type input "300."
click at [713, 571] on div "fiber_manual_record Added to Schedule J Schedule I: $9,135.22 Schedule J: $8,57…" at bounding box center [918, 606] width 1020 height 113
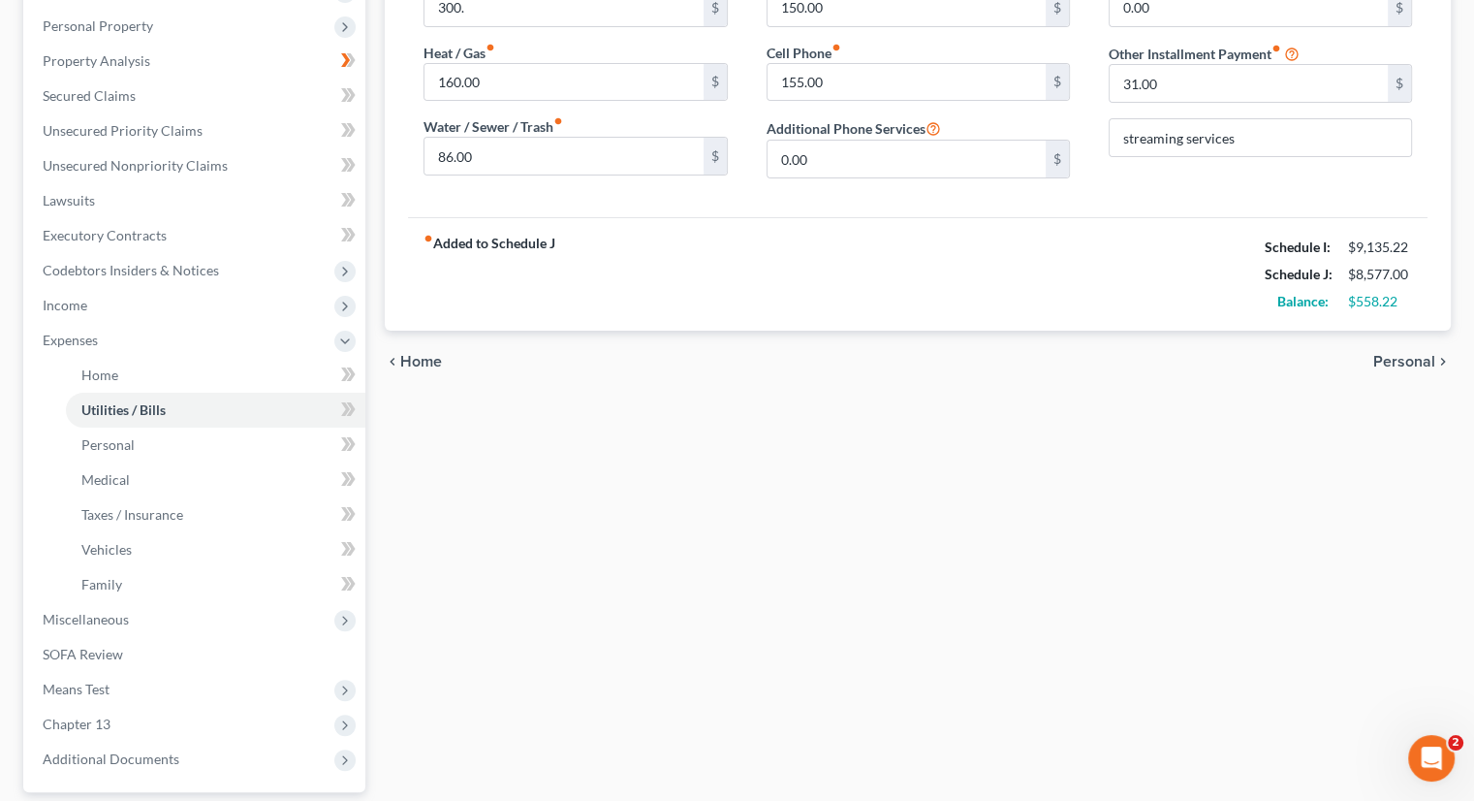
scroll to position [97, 0]
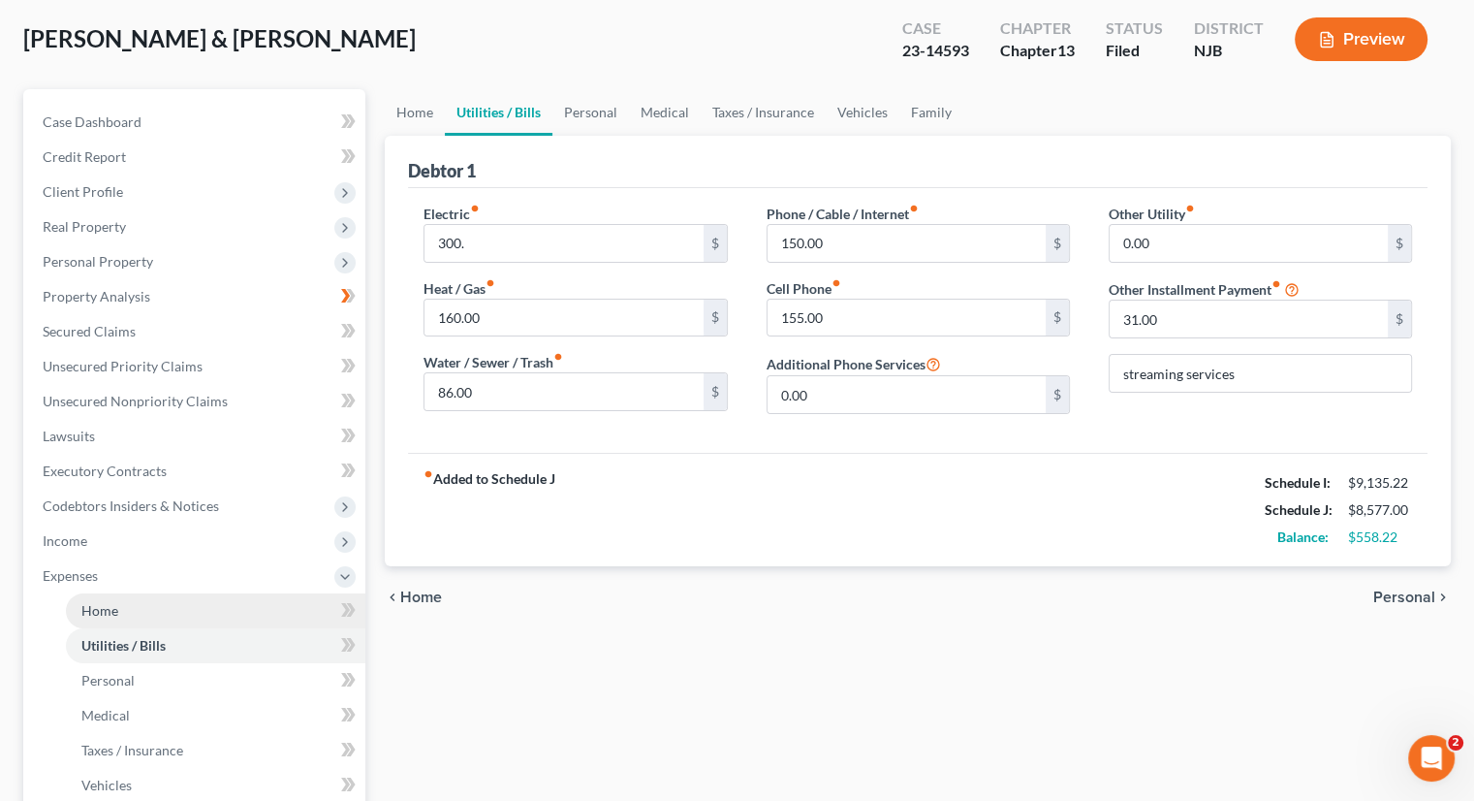
click at [143, 606] on link "Home" at bounding box center [215, 610] width 299 height 35
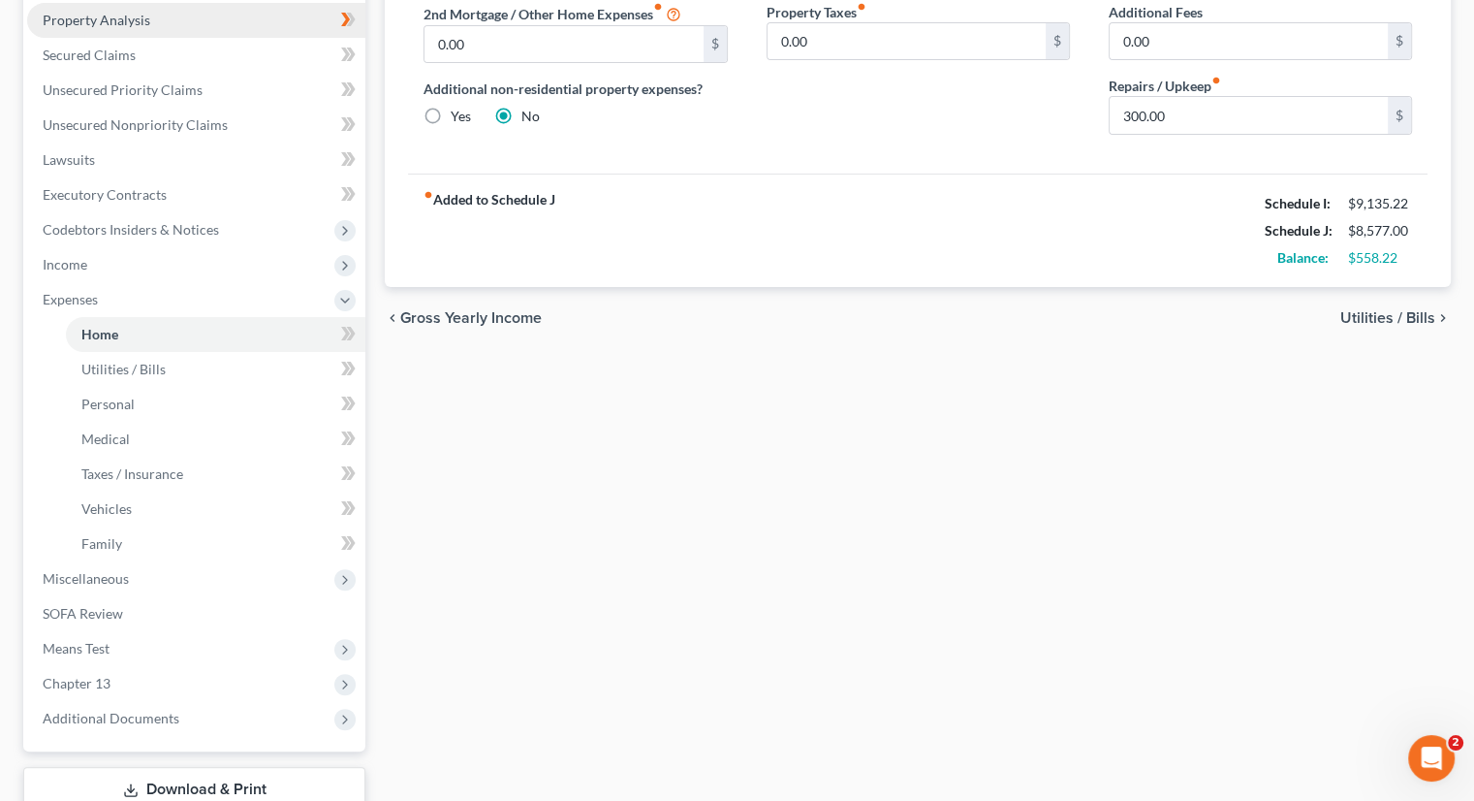
scroll to position [388, 0]
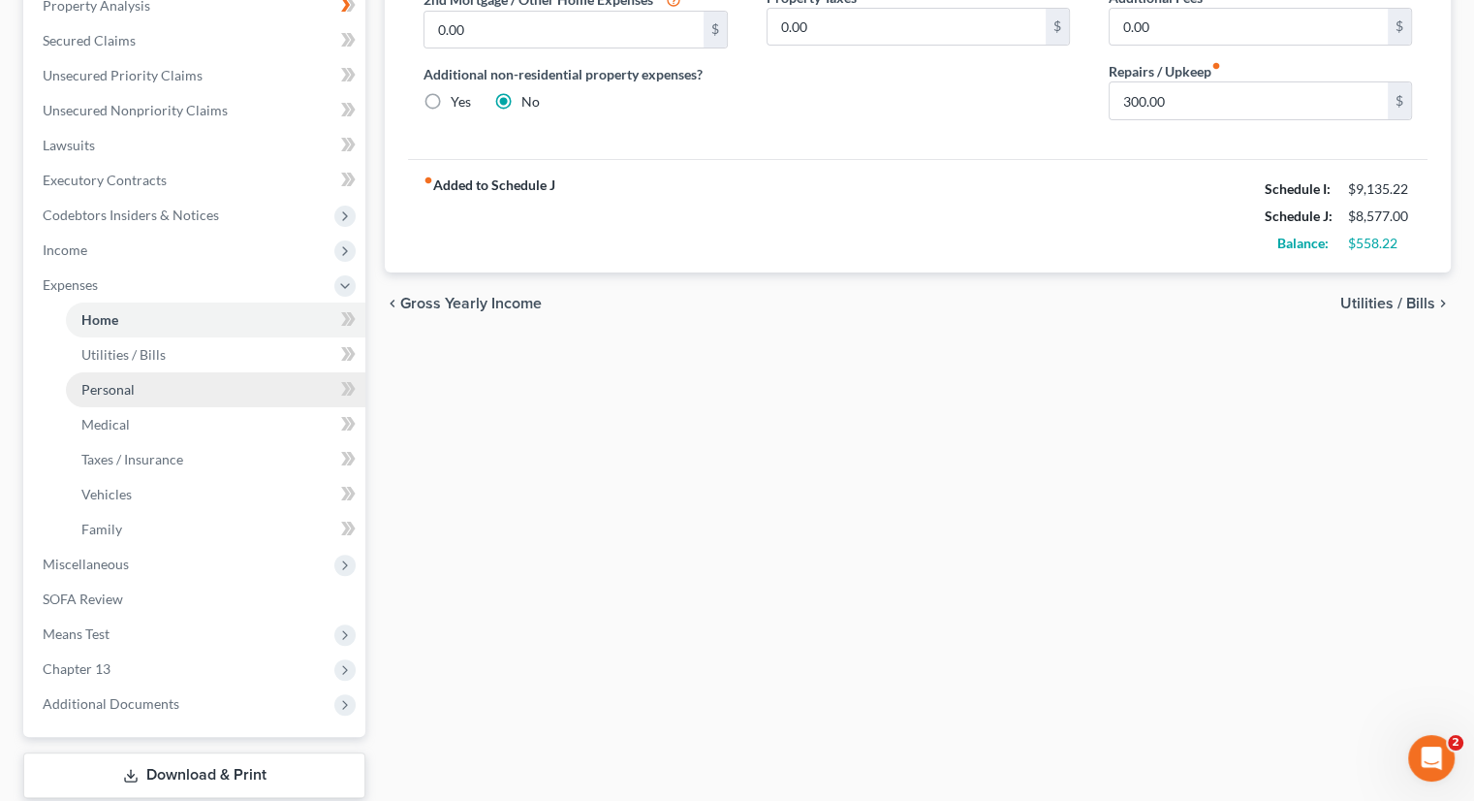
click at [112, 389] on span "Personal" at bounding box center [107, 389] width 53 height 16
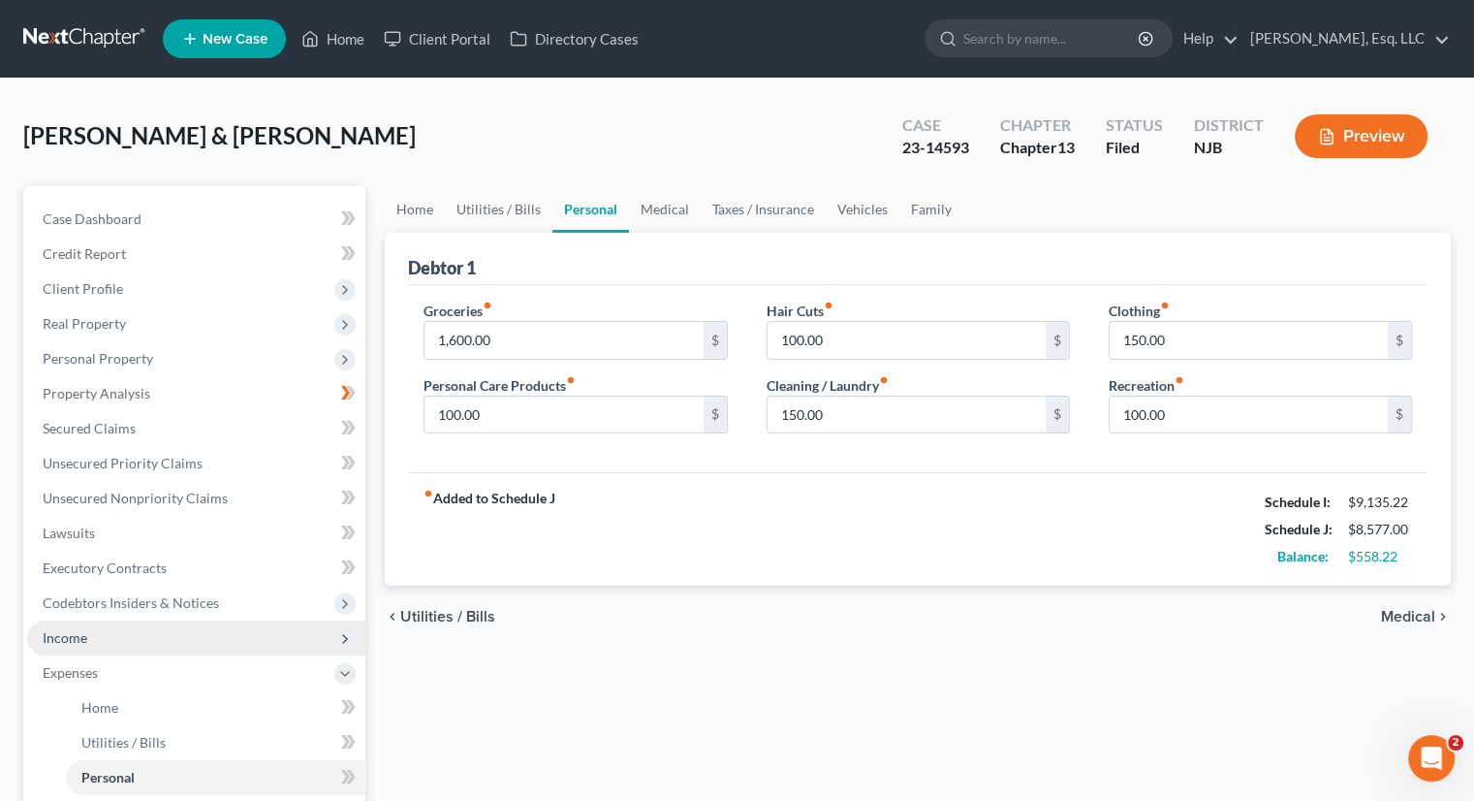
click at [114, 636] on span "Income" at bounding box center [196, 637] width 338 height 35
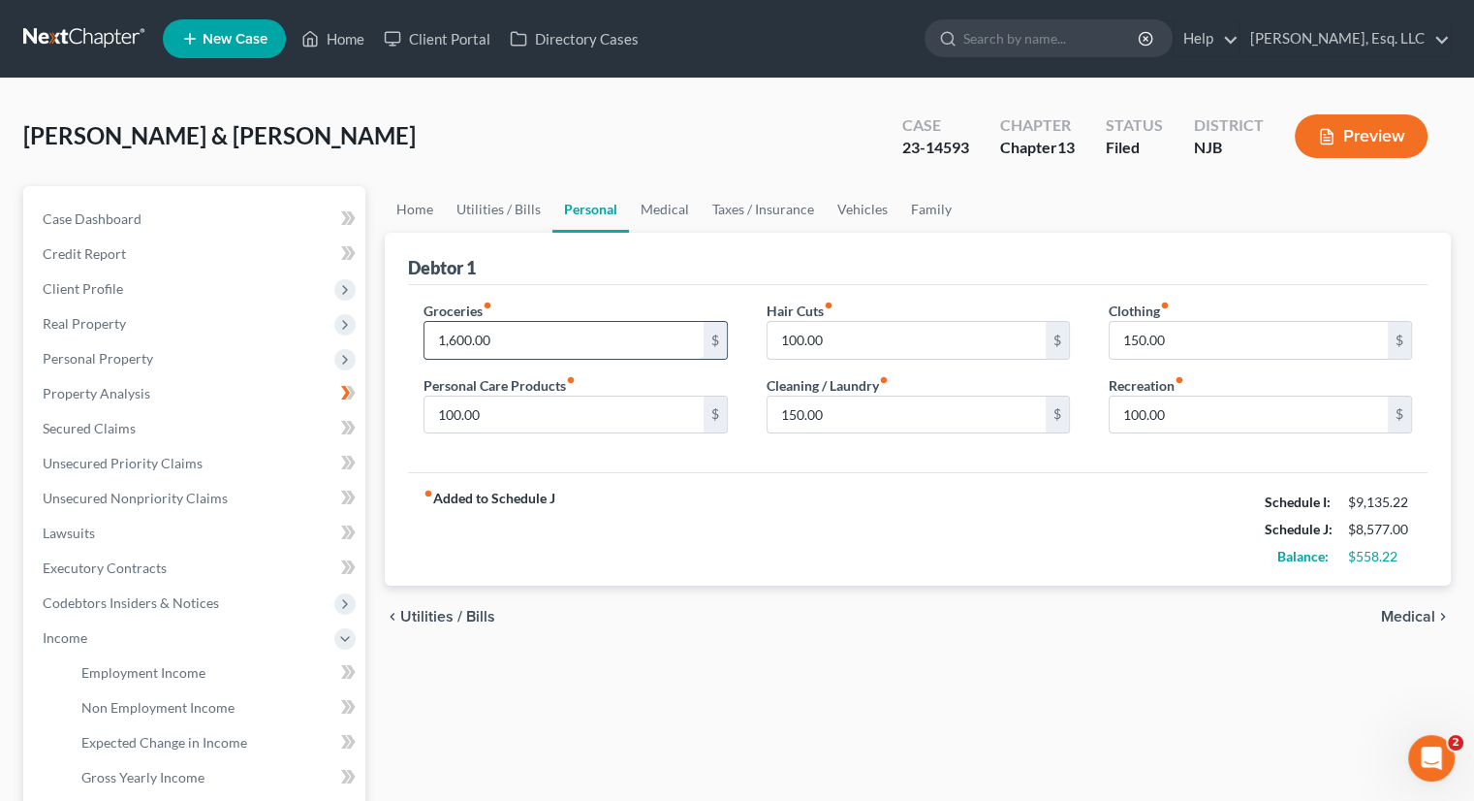
click at [535, 332] on input "1,600.00" at bounding box center [563, 340] width 278 height 37
click at [575, 507] on div "fiber_manual_record Added to Schedule J Schedule I: $9,135.22 Schedule J: $8,57…" at bounding box center [918, 528] width 1020 height 113
click at [130, 638] on span "Income" at bounding box center [196, 637] width 338 height 35
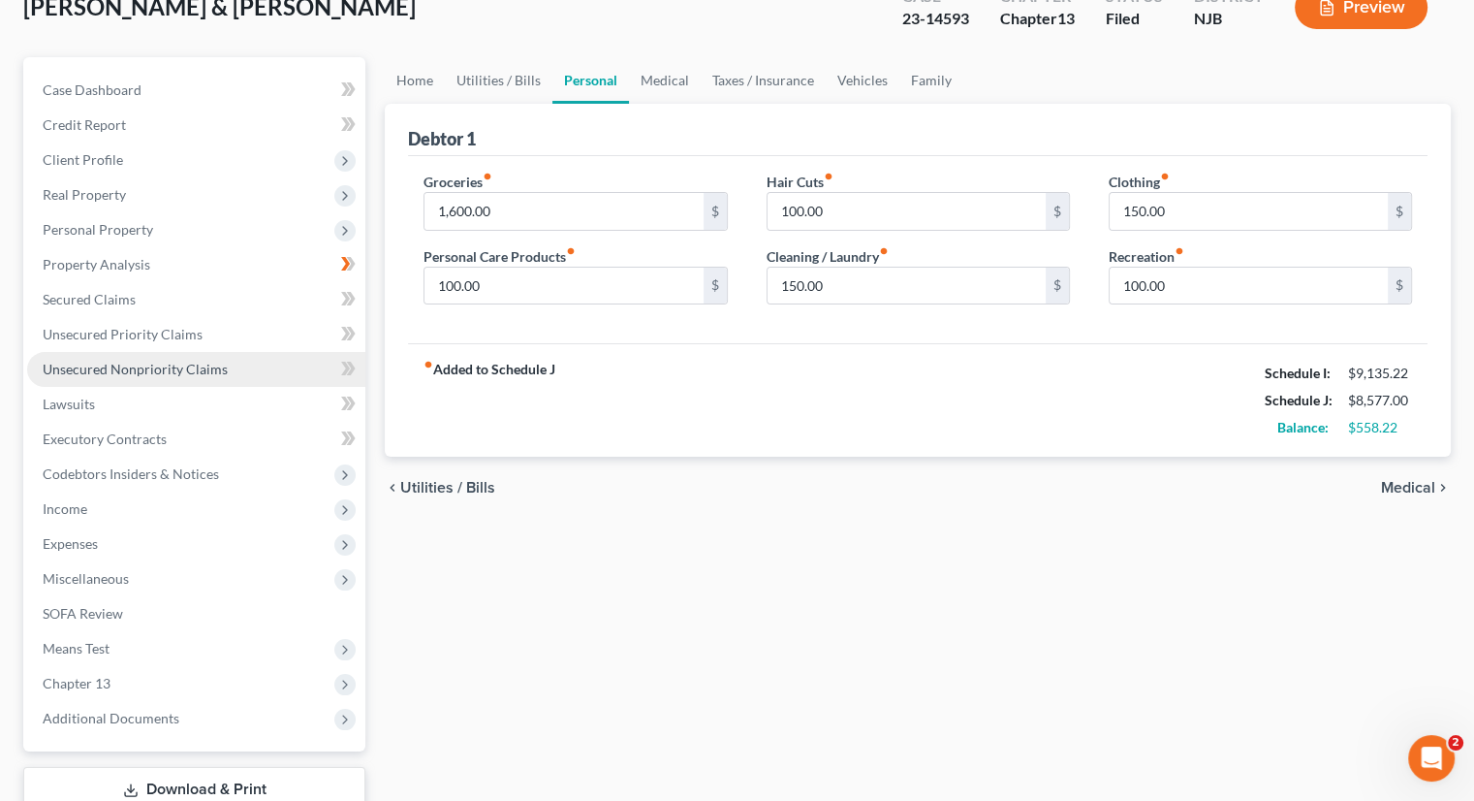
scroll to position [264, 0]
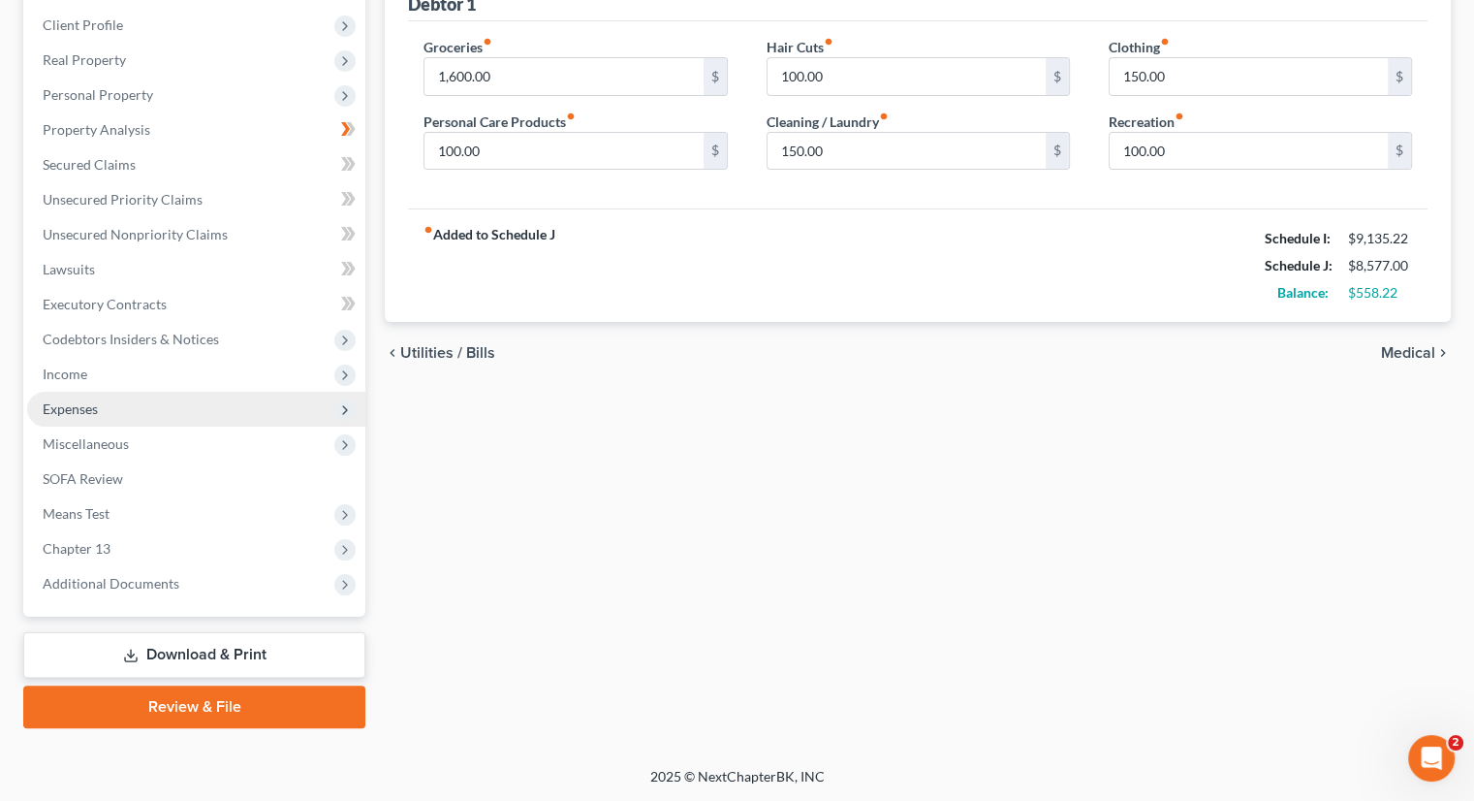
click at [120, 409] on span "Expenses" at bounding box center [196, 409] width 338 height 35
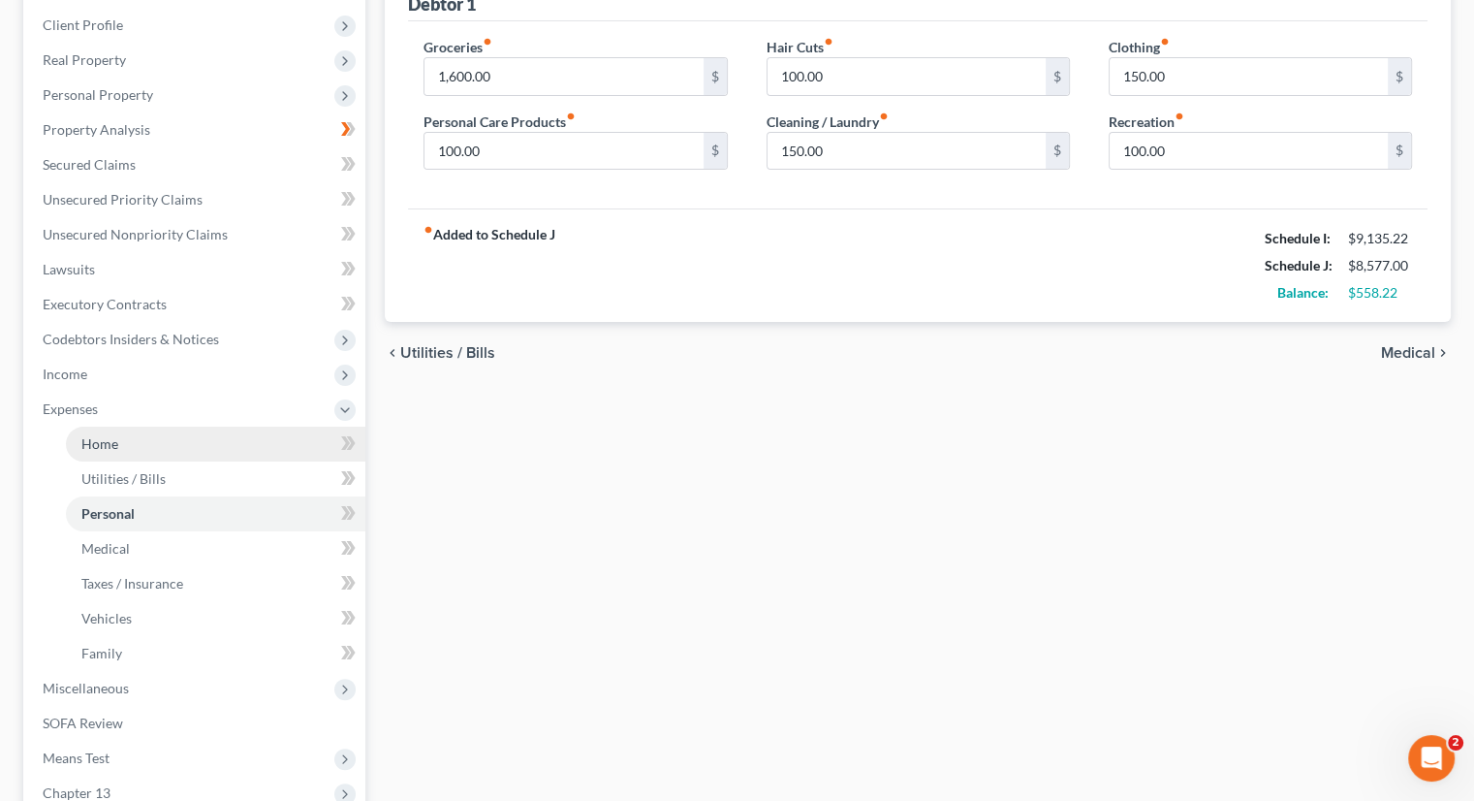
click at [151, 441] on link "Home" at bounding box center [215, 443] width 299 height 35
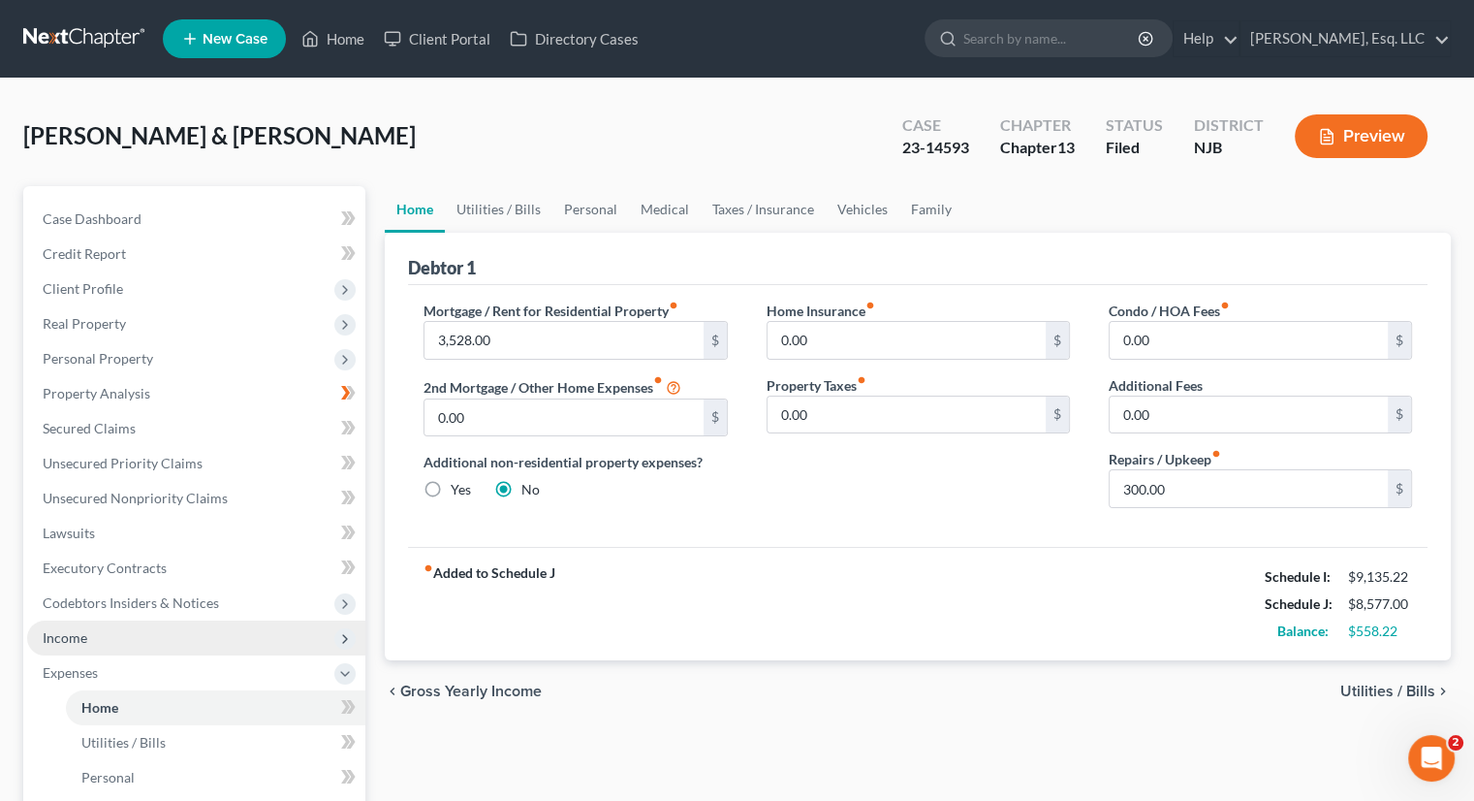
drag, startPoint x: 93, startPoint y: 633, endPoint x: 110, endPoint y: 627, distance: 17.5
click at [93, 633] on span "Income" at bounding box center [196, 637] width 338 height 35
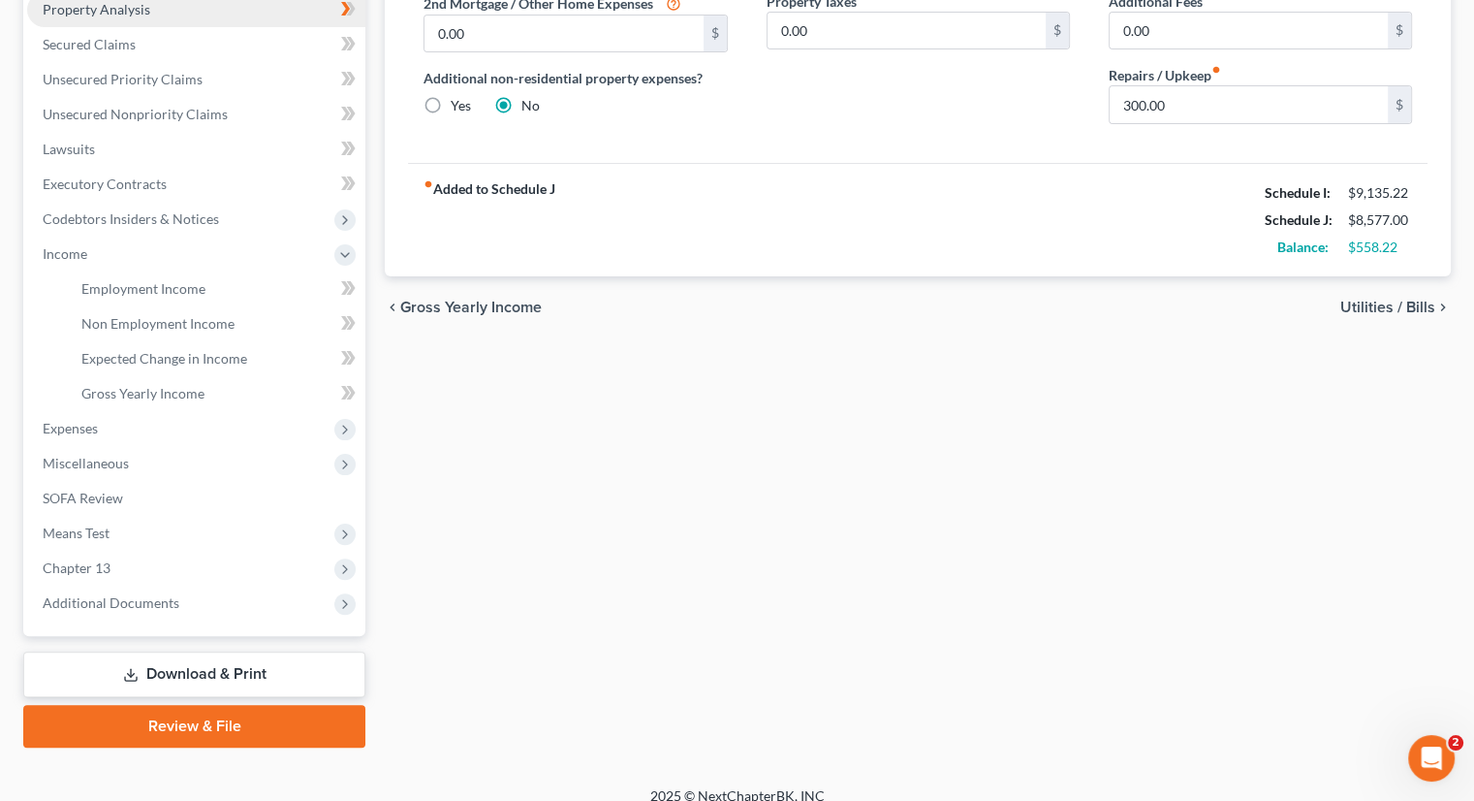
scroll to position [388, 0]
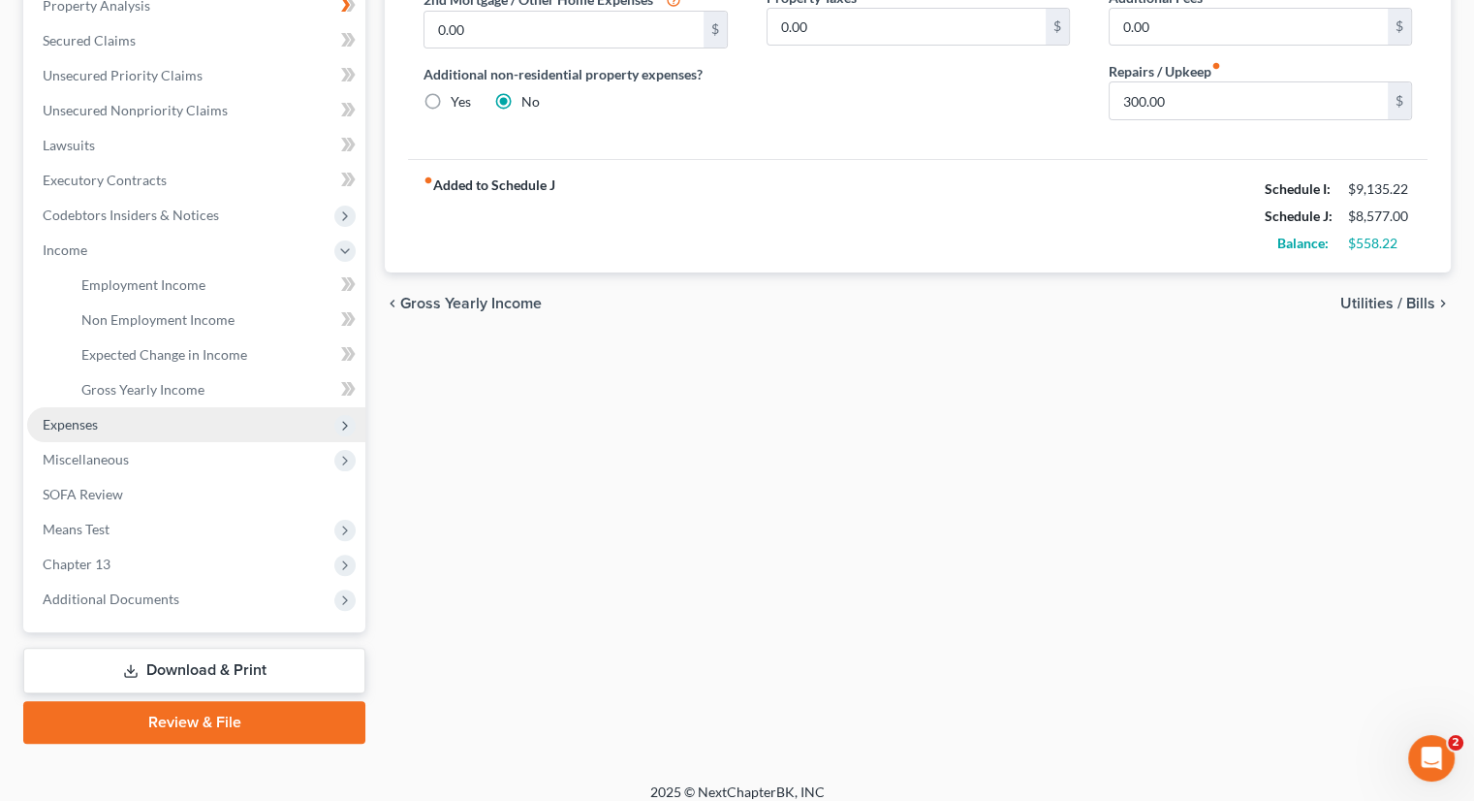
click at [104, 427] on span "Expenses" at bounding box center [196, 424] width 338 height 35
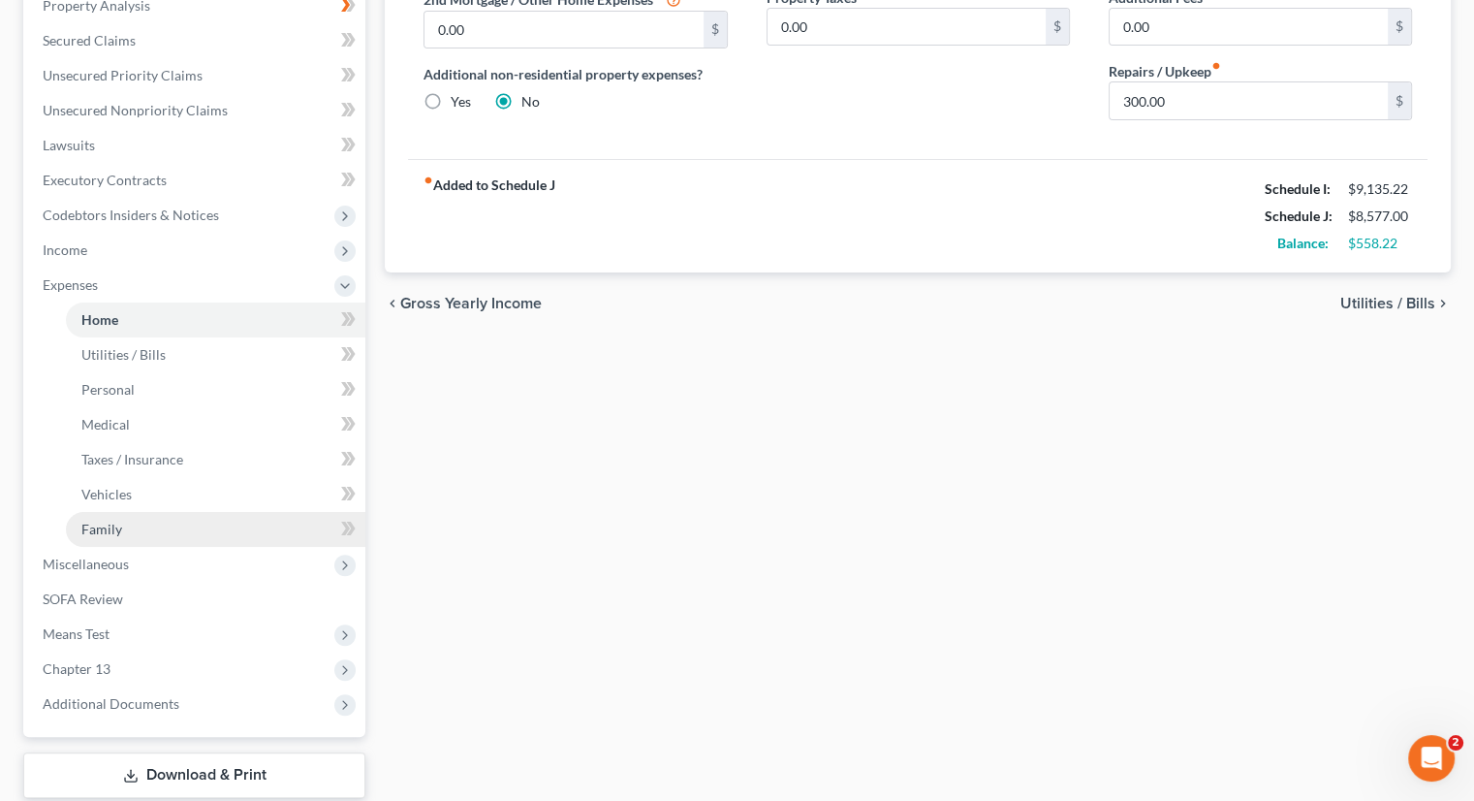
click at [138, 516] on link "Family" at bounding box center [215, 529] width 299 height 35
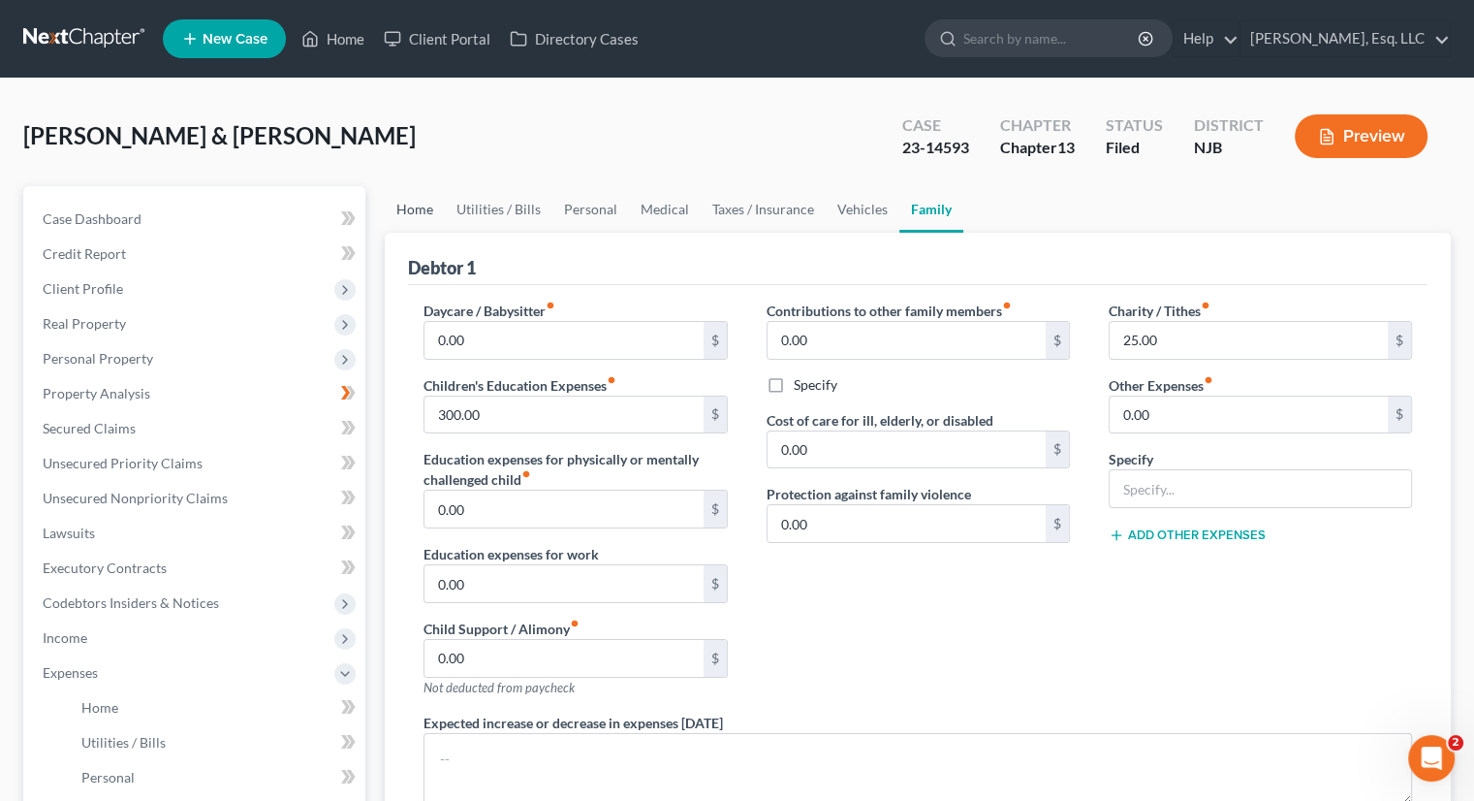
click at [410, 199] on link "Home" at bounding box center [415, 209] width 60 height 47
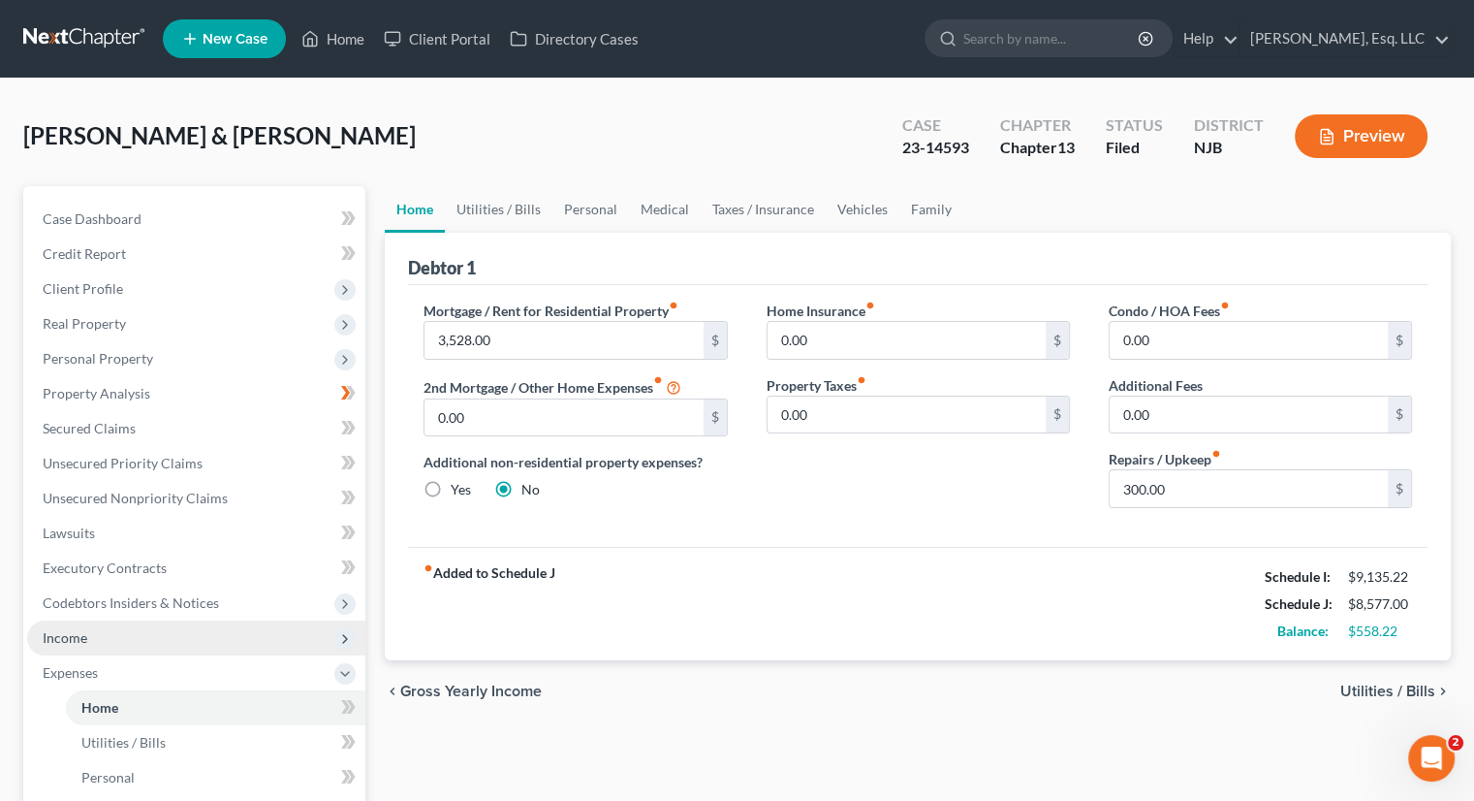
click at [97, 638] on span "Income" at bounding box center [196, 637] width 338 height 35
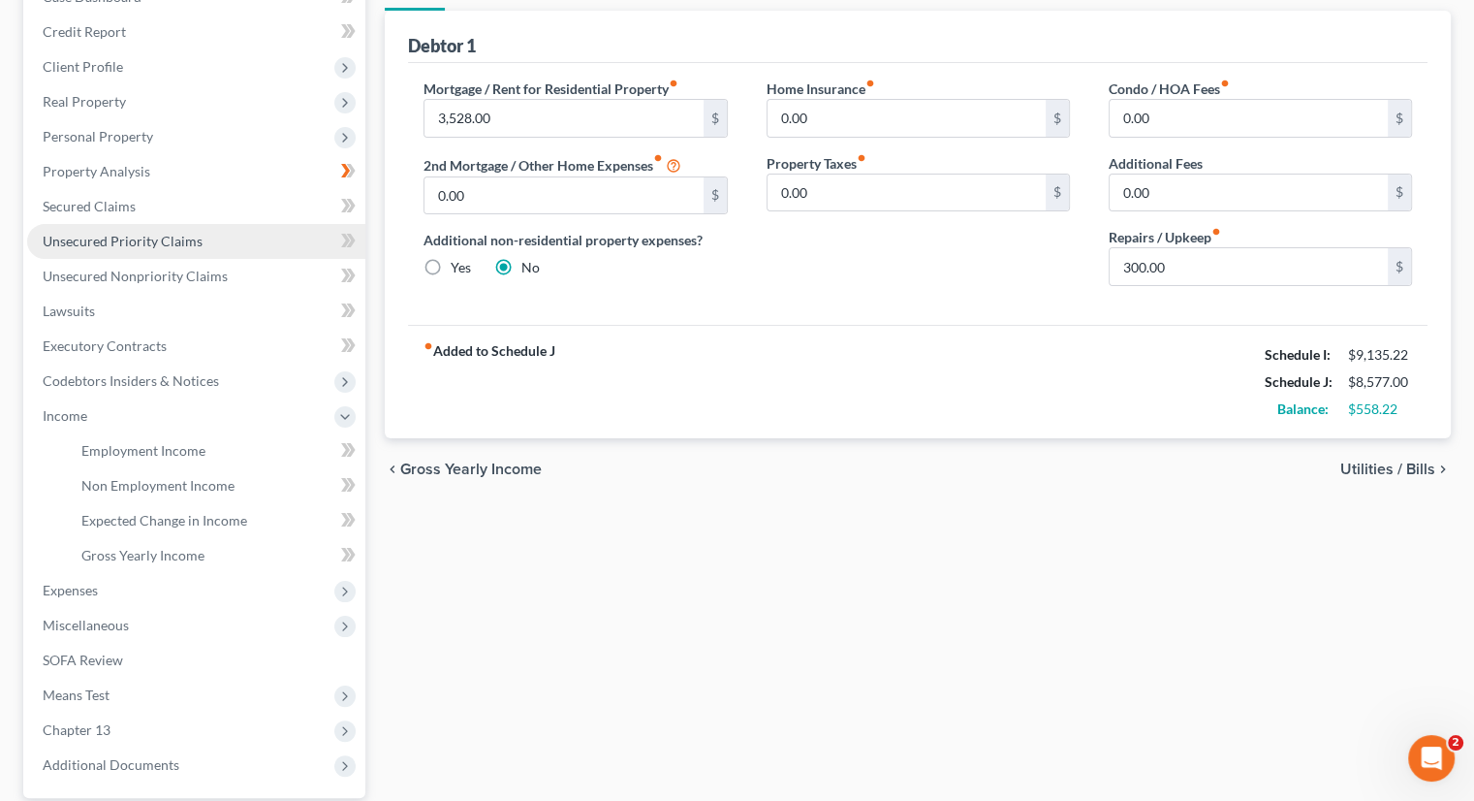
scroll to position [403, 0]
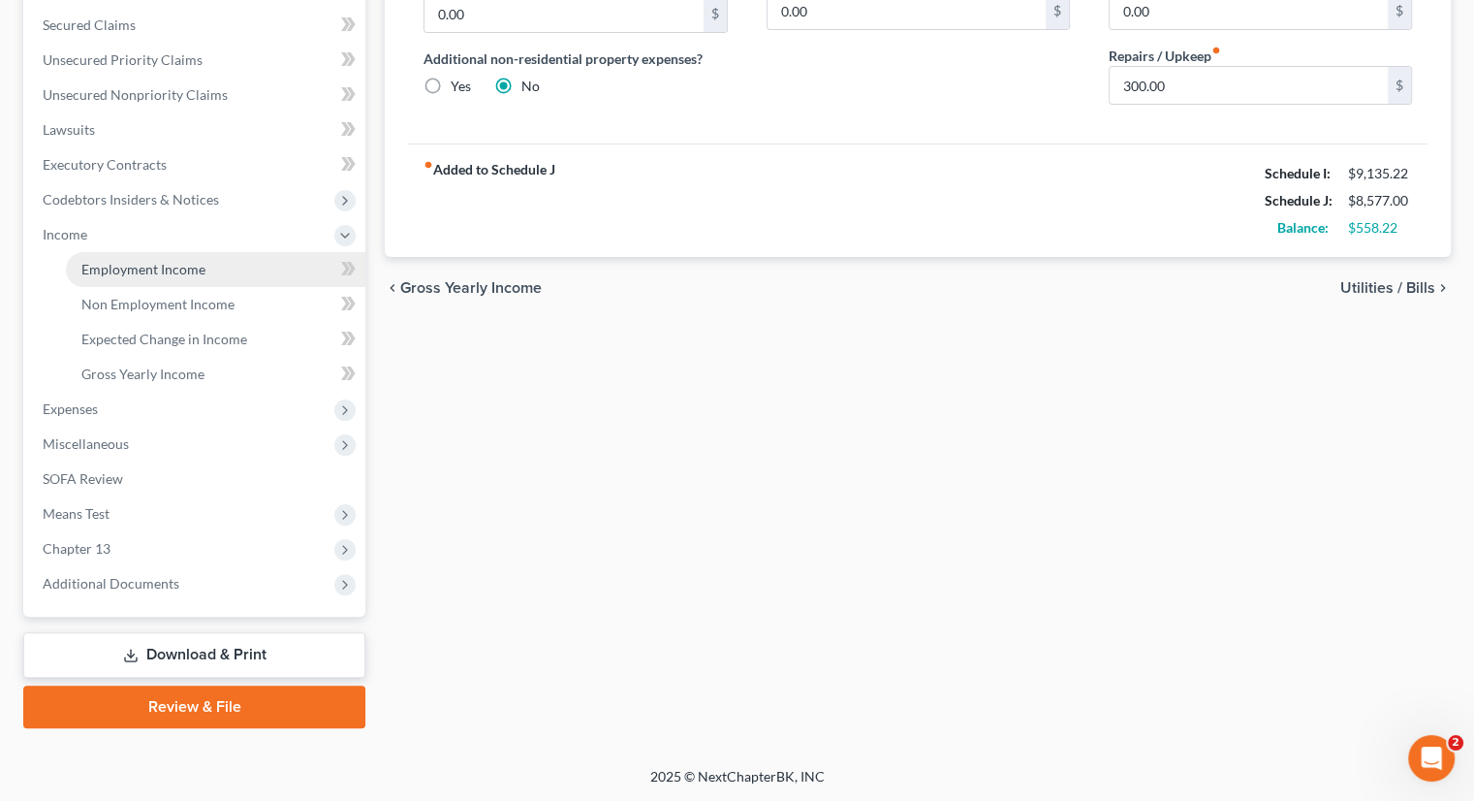
click at [162, 275] on span "Employment Income" at bounding box center [143, 269] width 124 height 16
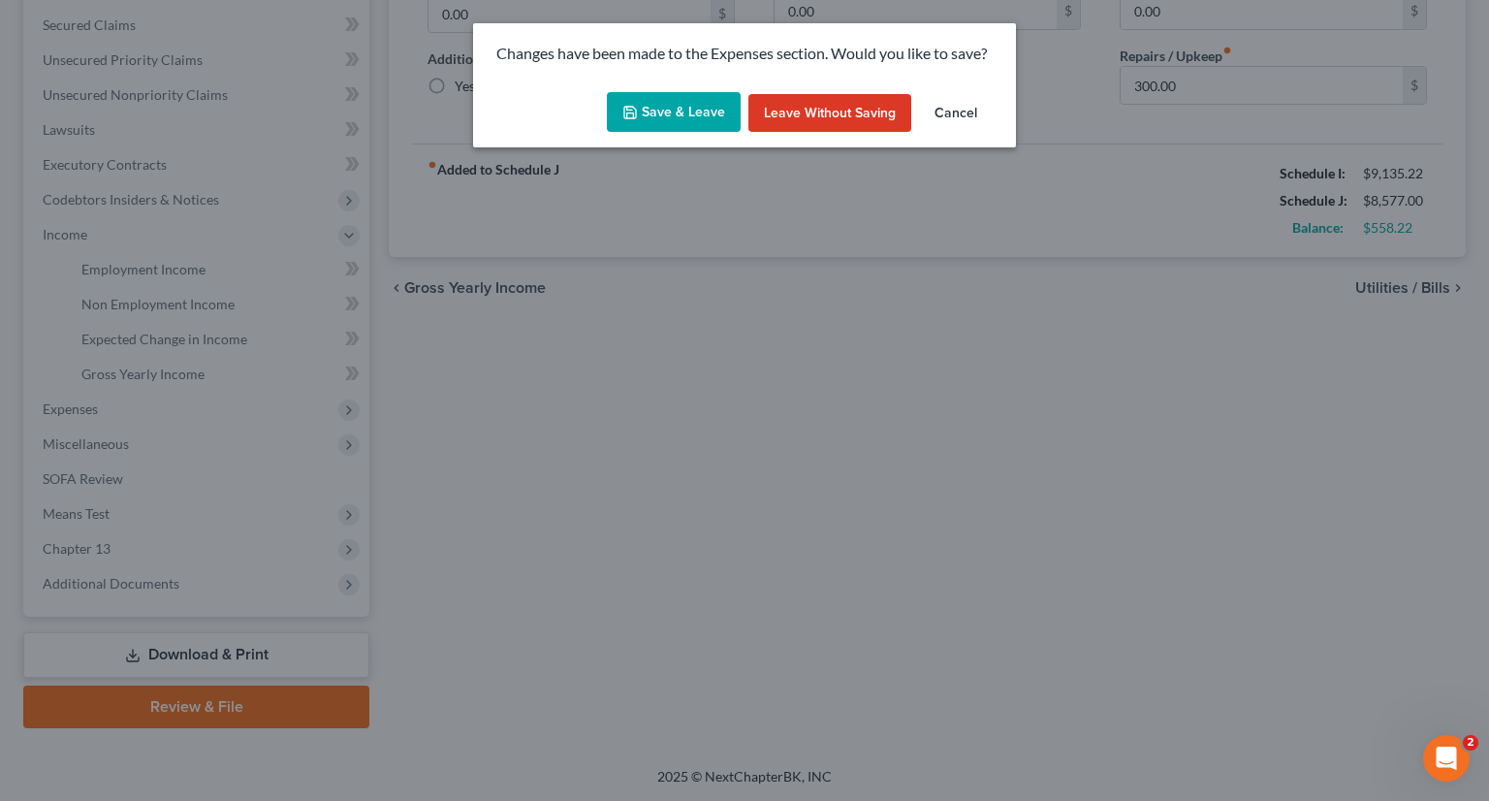
click at [681, 106] on button "Save & Leave" at bounding box center [674, 112] width 134 height 41
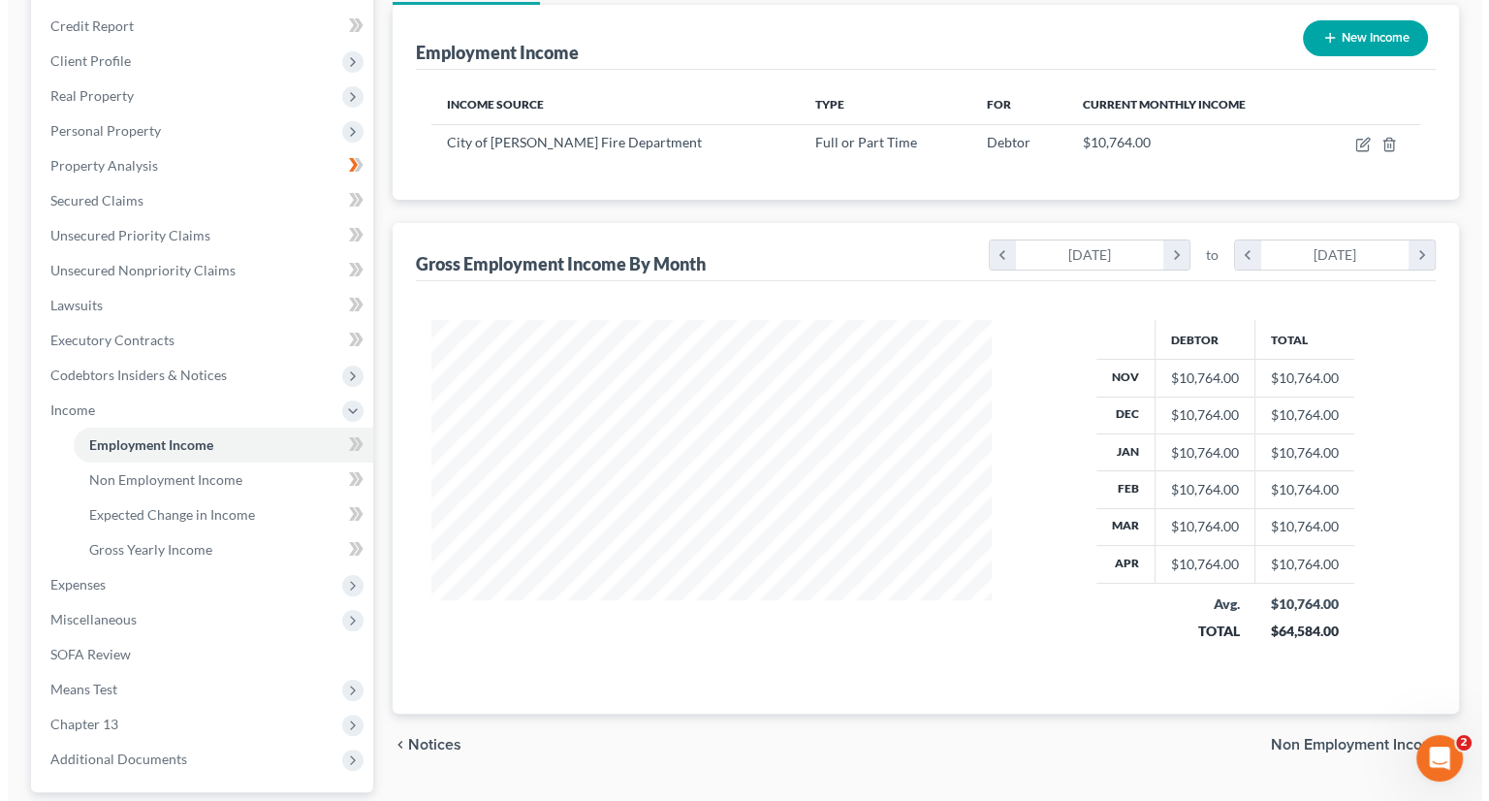
scroll to position [291, 0]
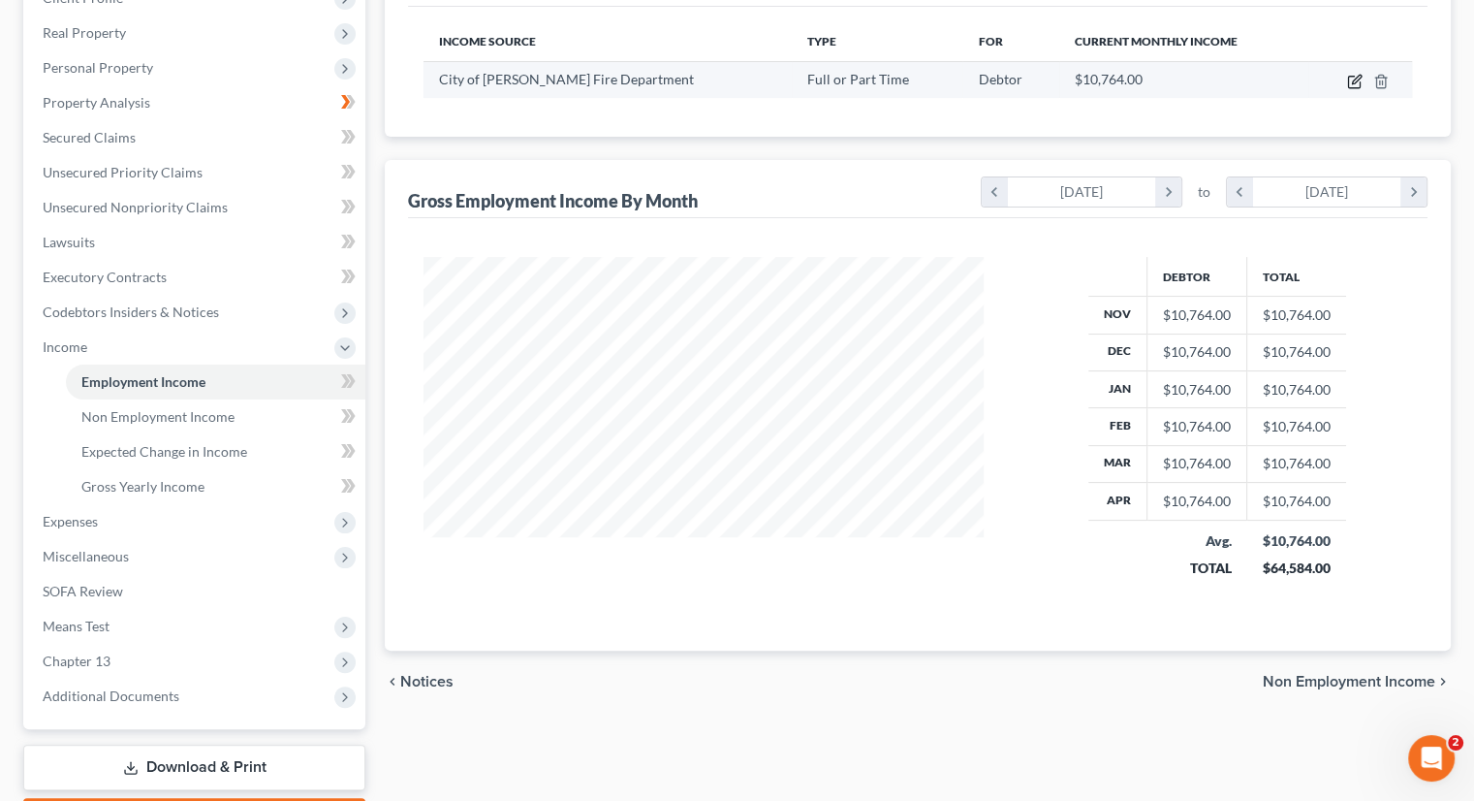
click at [1356, 83] on icon "button" at bounding box center [1355, 82] width 16 height 16
select select "0"
select select "33"
select select "1"
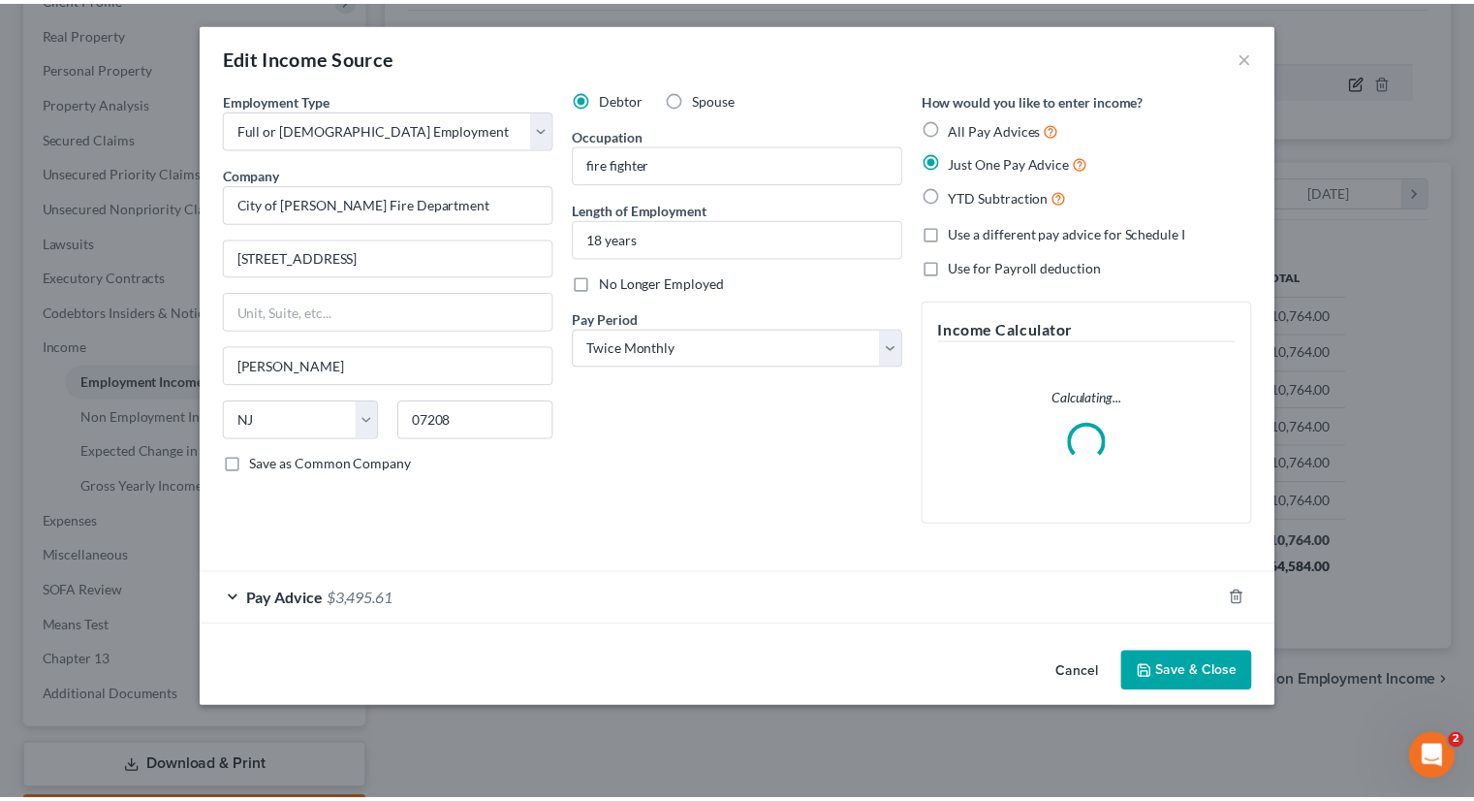
scroll to position [345, 605]
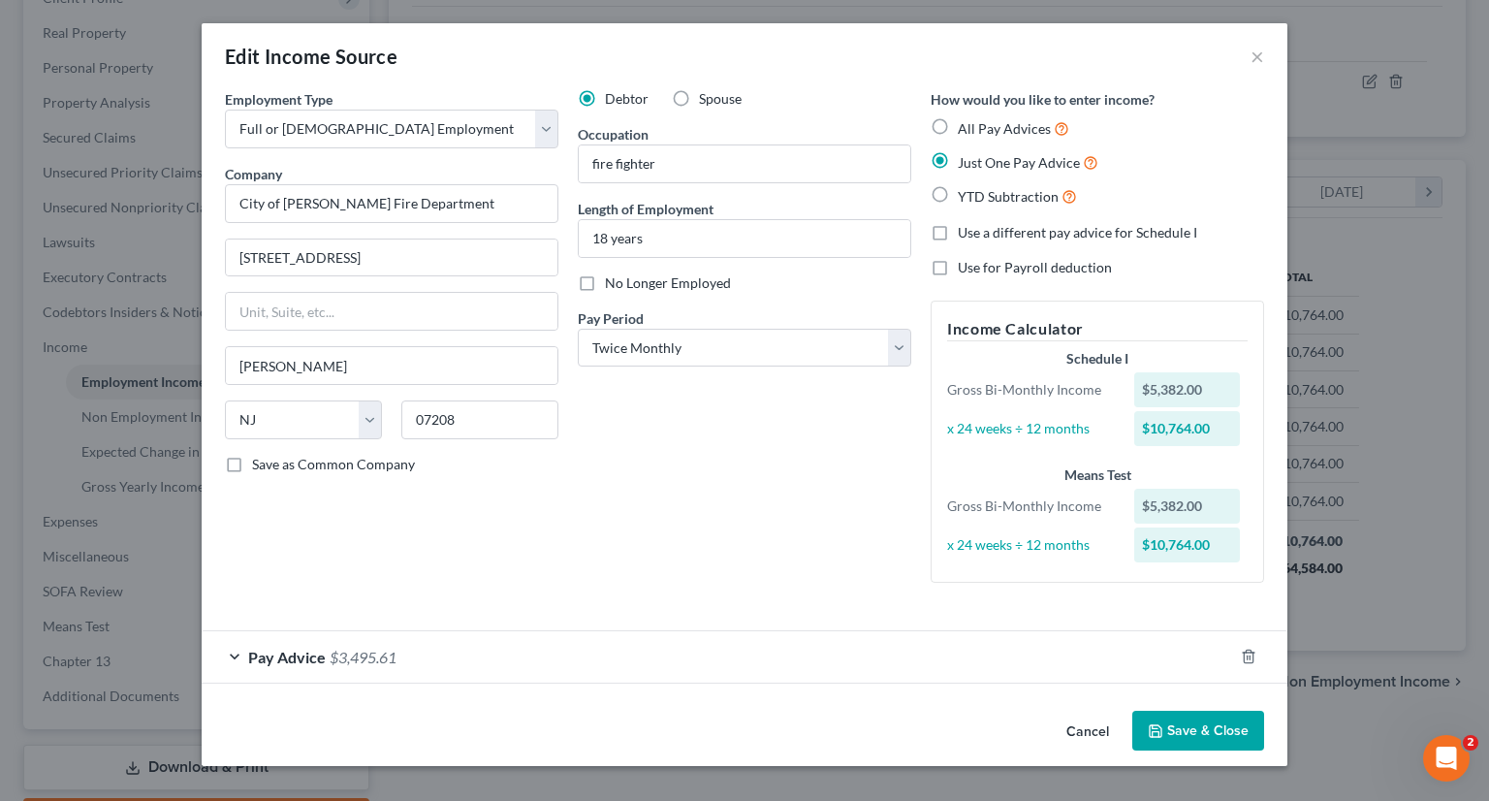
click at [699, 96] on label "Spouse" at bounding box center [720, 98] width 43 height 19
click at [707, 96] on input "Spouse" at bounding box center [713, 95] width 13 height 13
radio input "true"
click at [605, 102] on label "Debtor" at bounding box center [627, 98] width 44 height 19
click at [613, 102] on input "Debtor" at bounding box center [619, 95] width 13 height 13
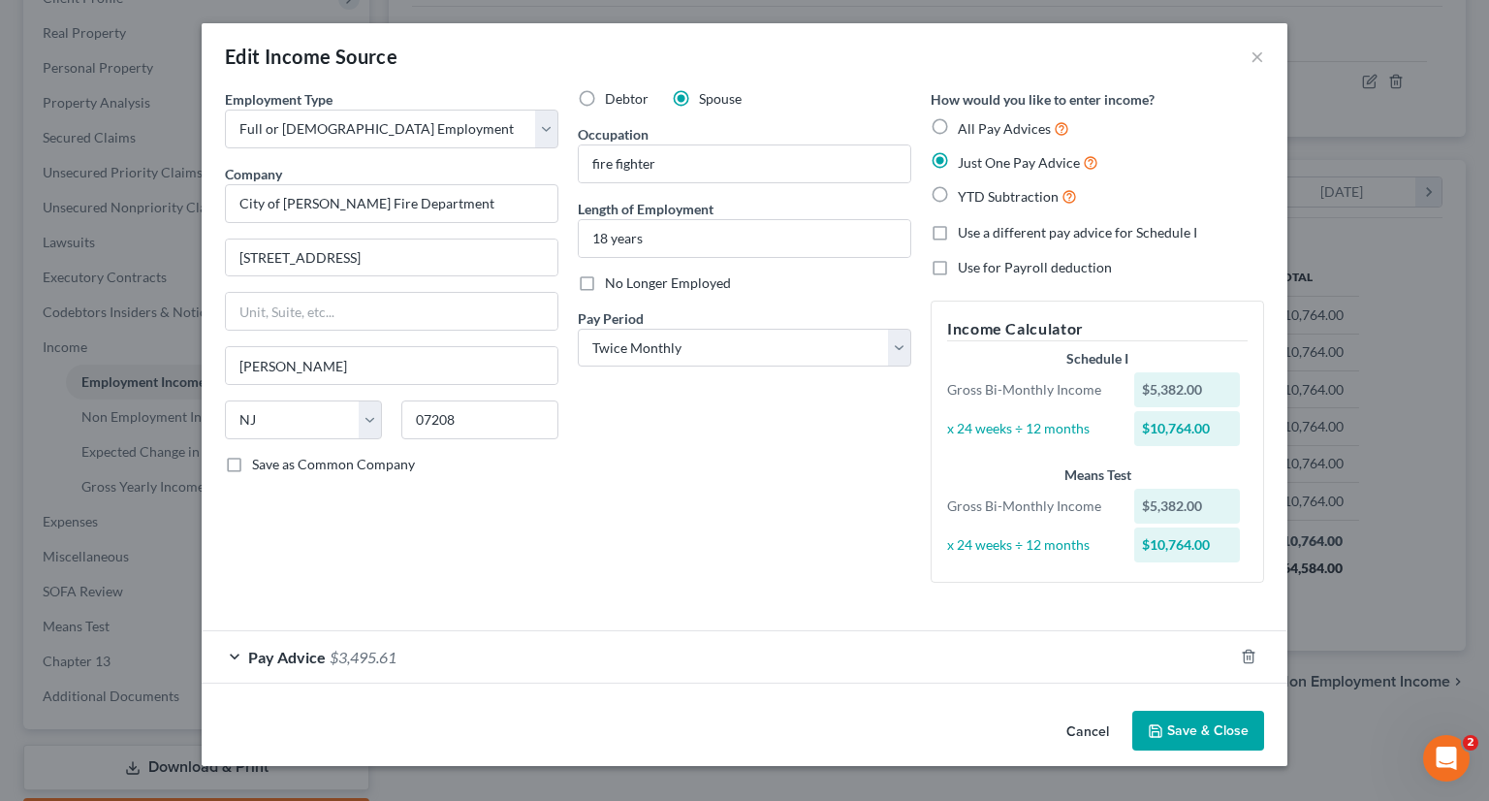
radio input "true"
click at [1194, 730] on button "Save & Close" at bounding box center [1198, 730] width 132 height 41
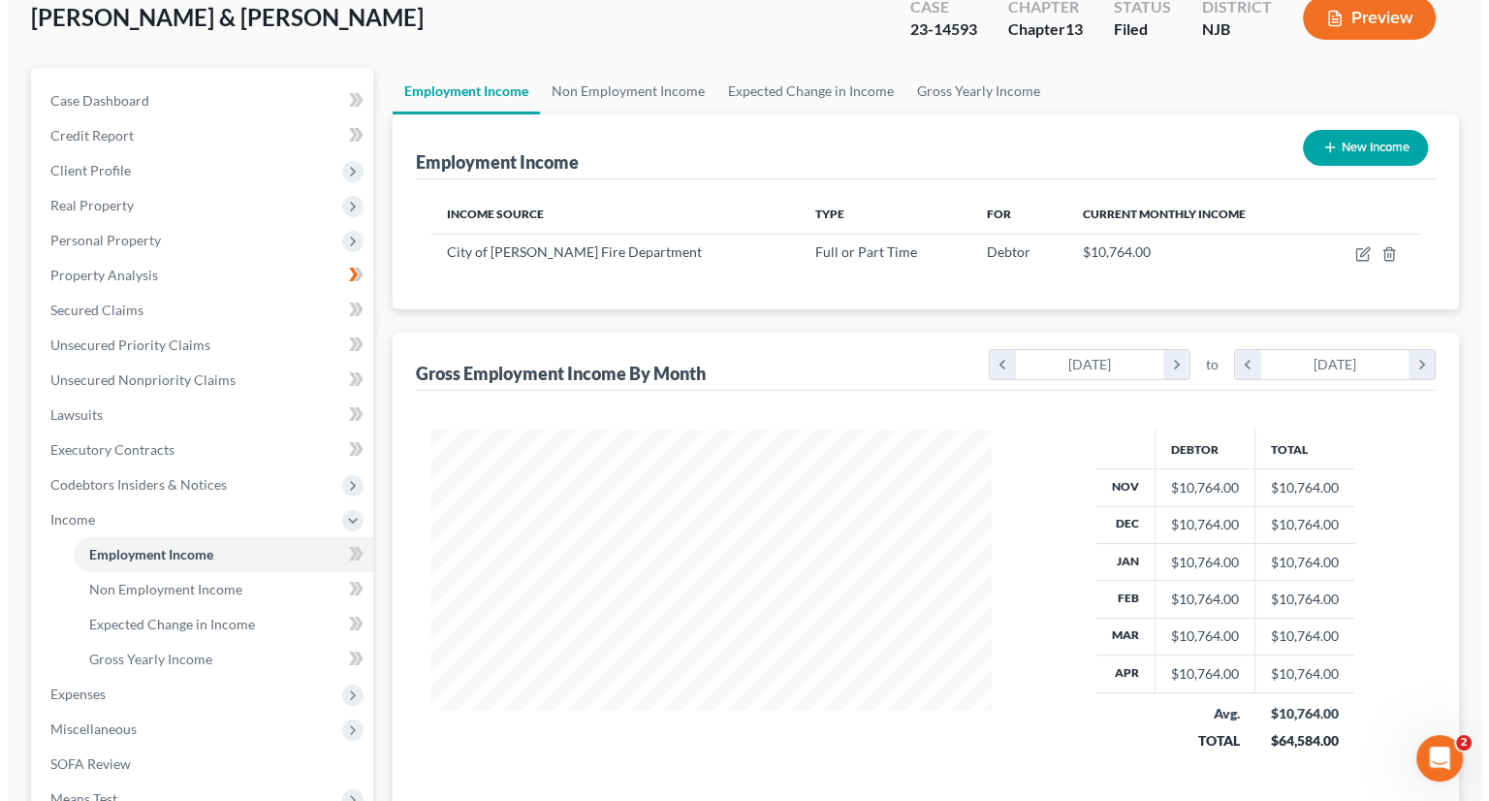
scroll to position [97, 0]
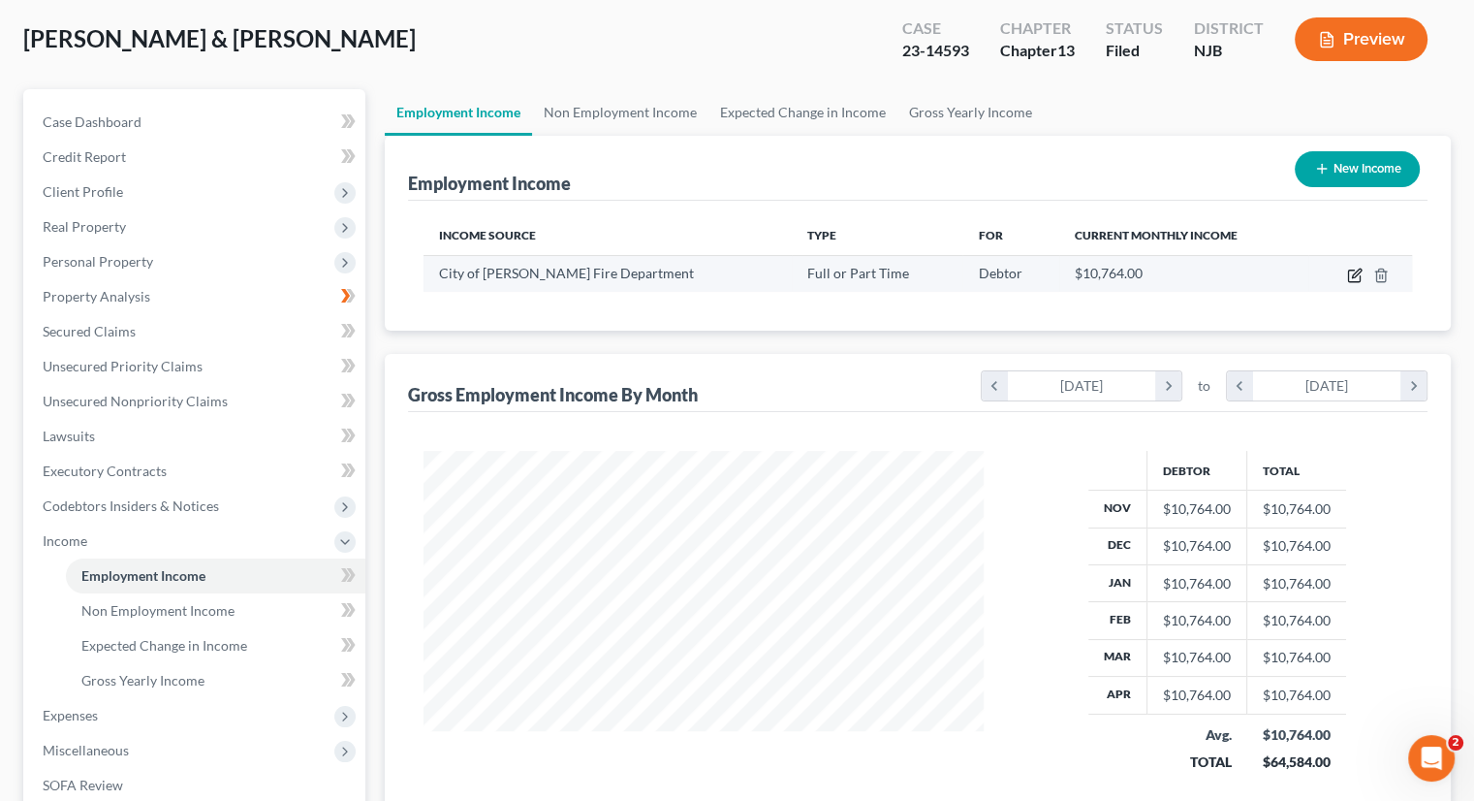
click at [1353, 279] on icon "button" at bounding box center [1355, 275] width 16 height 16
select select "0"
select select "33"
select select "1"
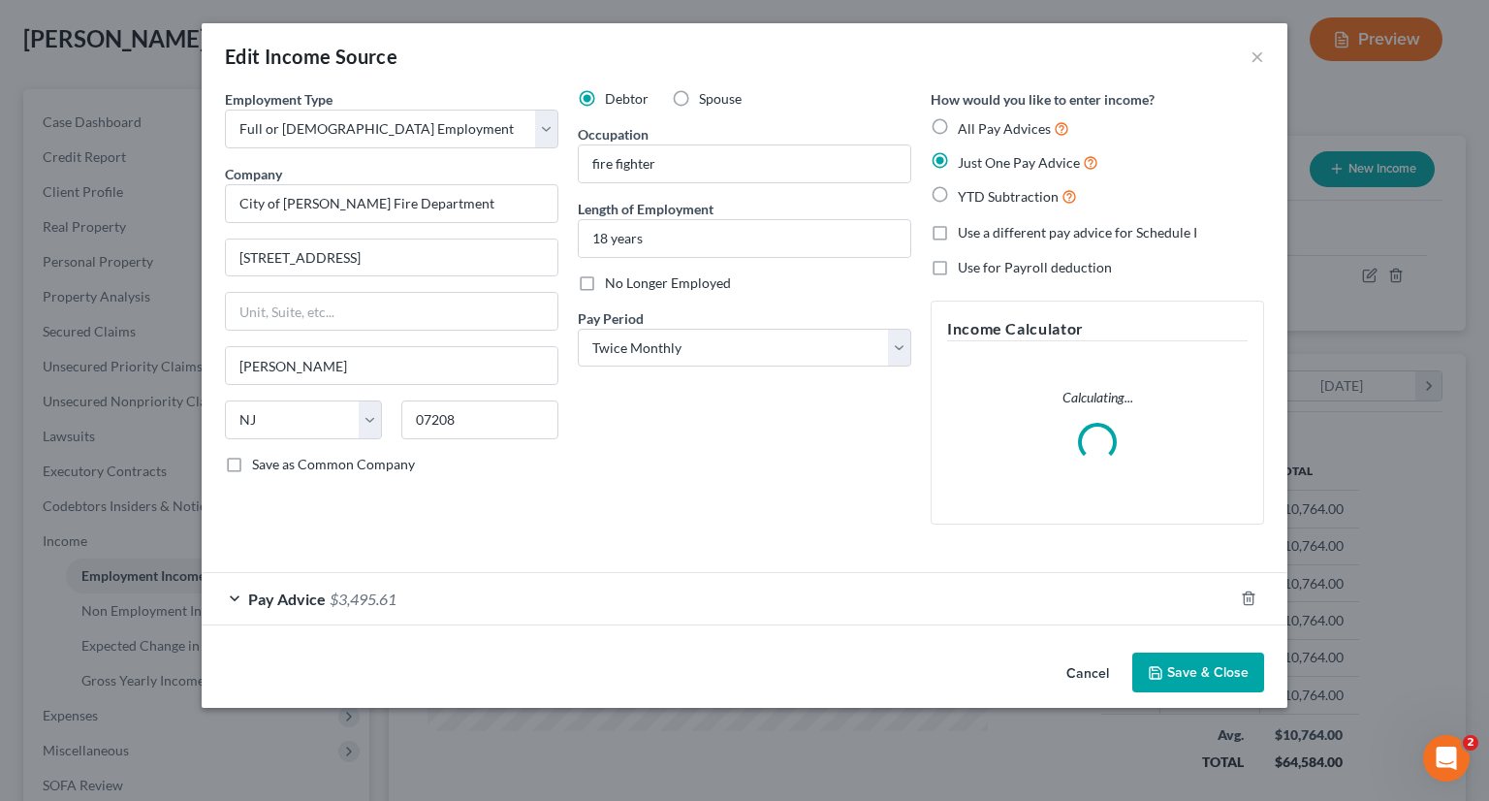
scroll to position [345, 605]
click at [613, 583] on div "Pay Advice $3,495.61" at bounding box center [717, 598] width 1031 height 51
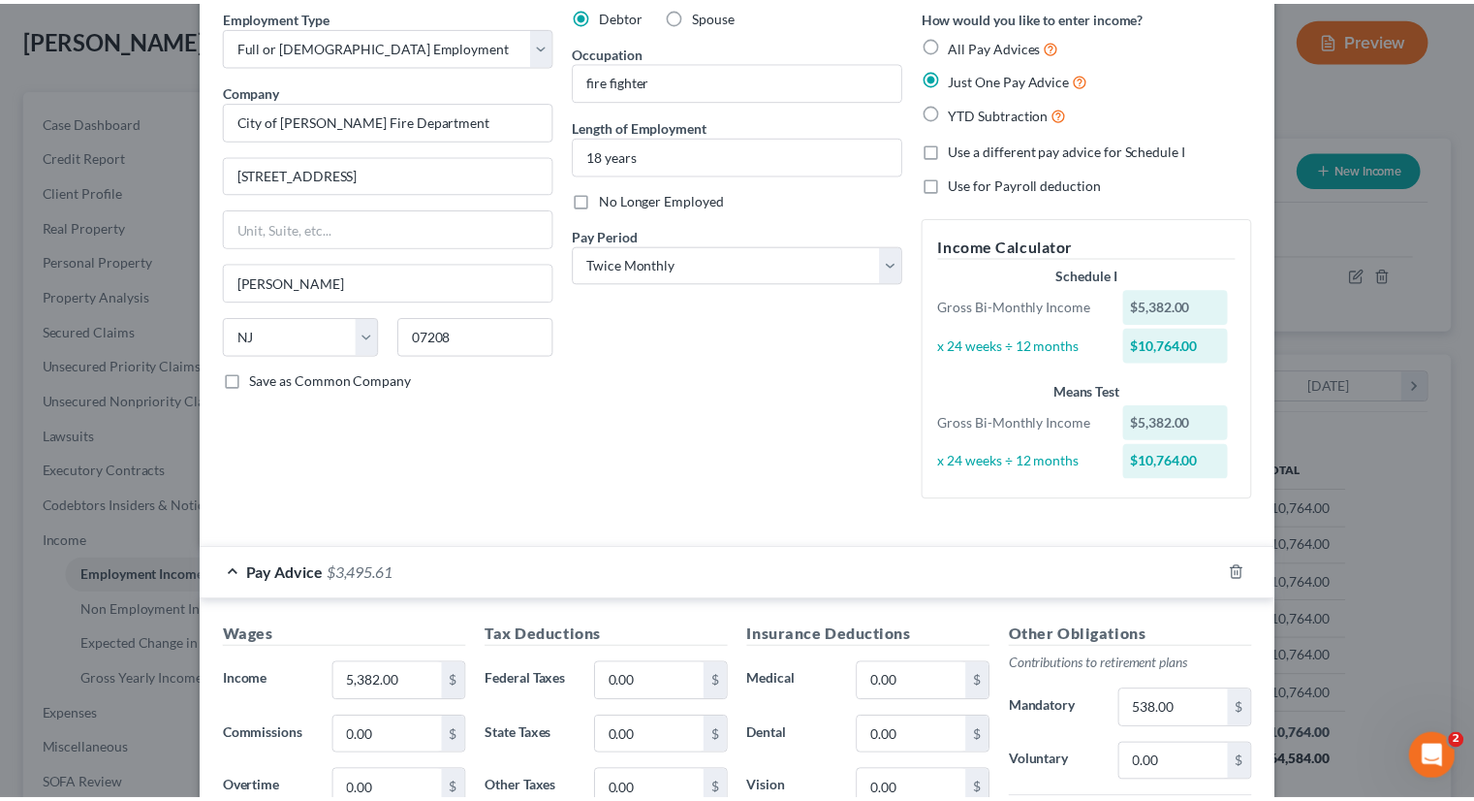
scroll to position [0, 0]
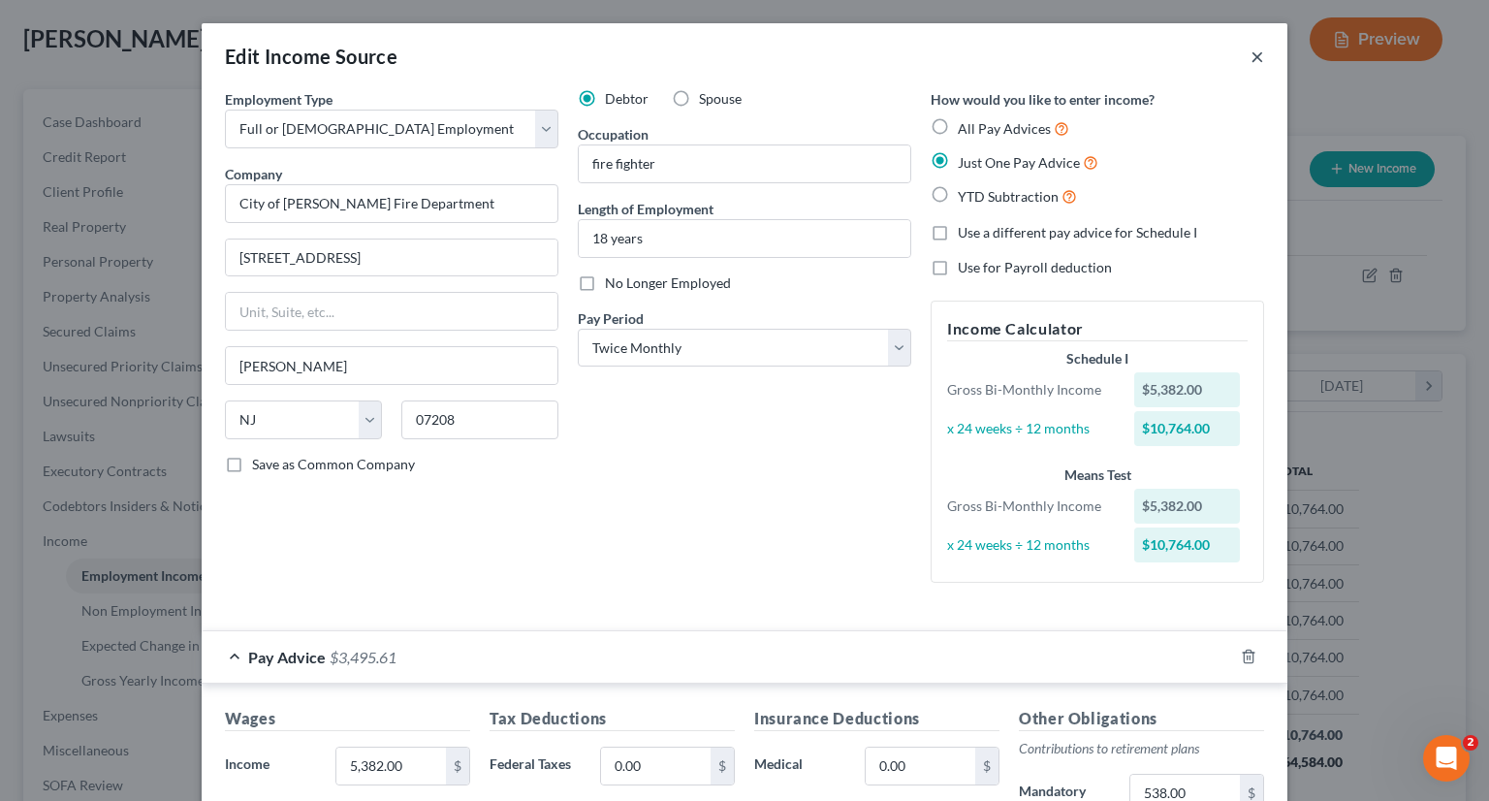
click at [1250, 66] on button "×" at bounding box center [1257, 56] width 14 height 23
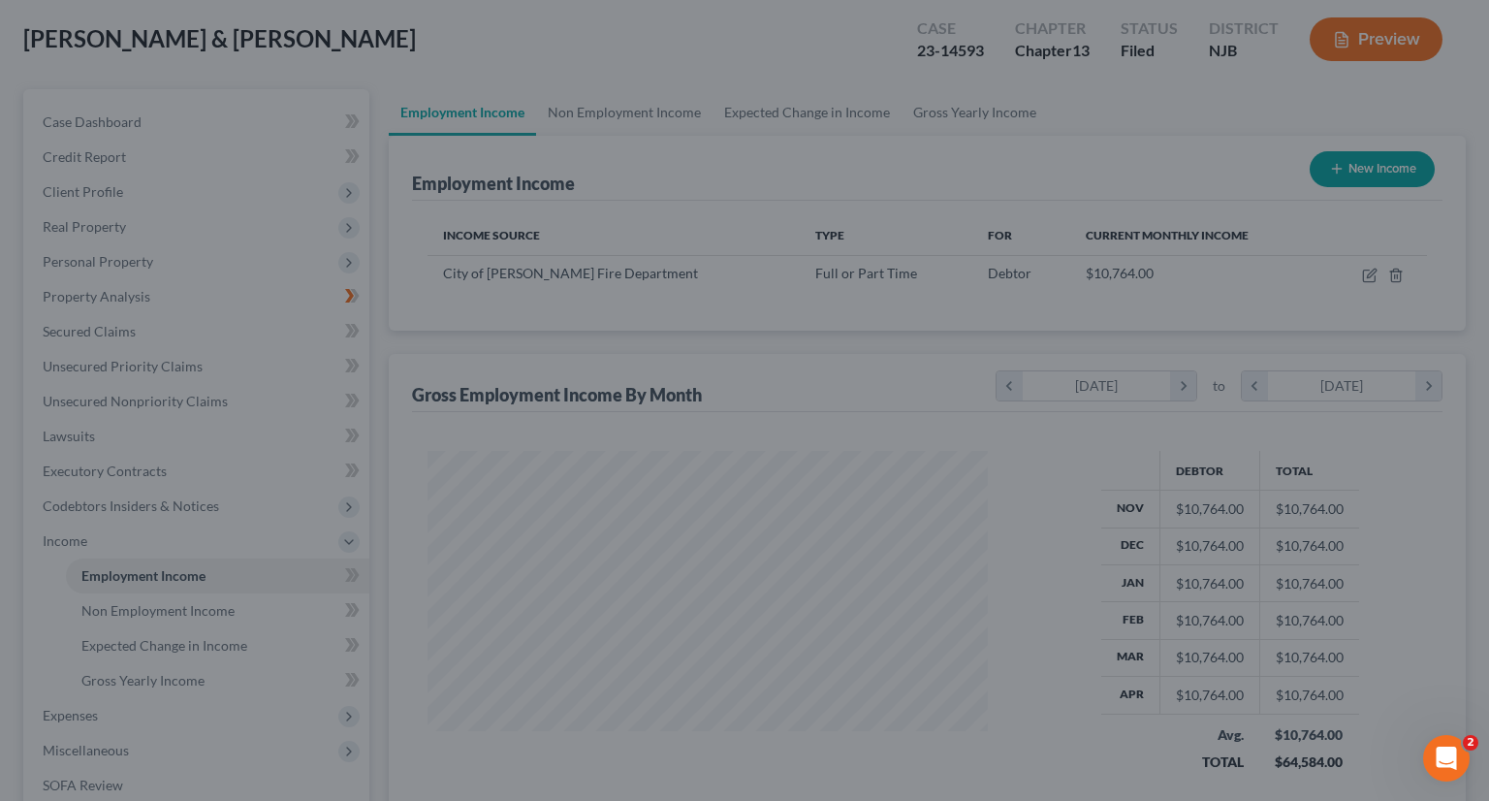
scroll to position [968815, 968561]
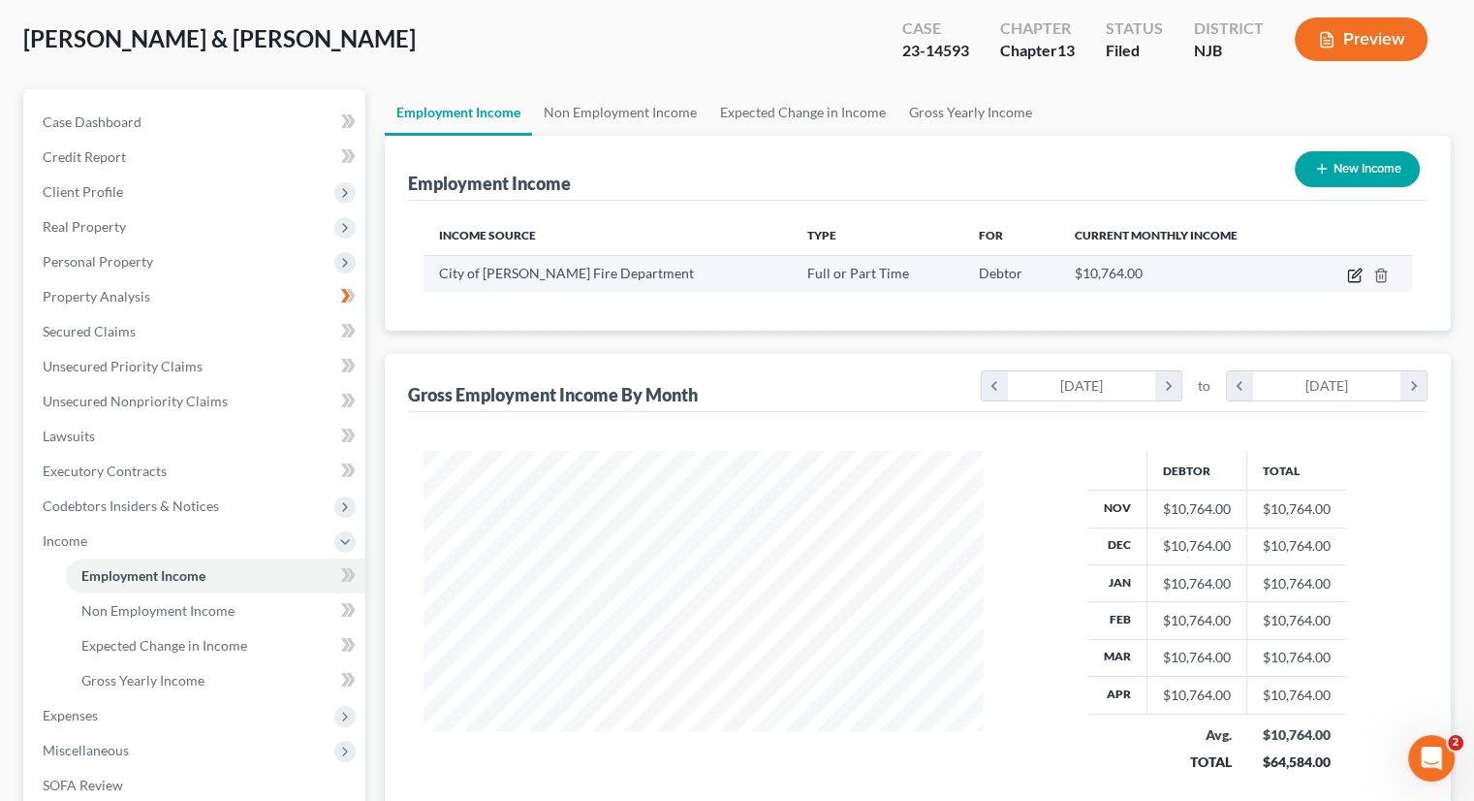
click at [1348, 272] on icon "button" at bounding box center [1354, 276] width 12 height 12
select select "0"
select select "33"
select select "1"
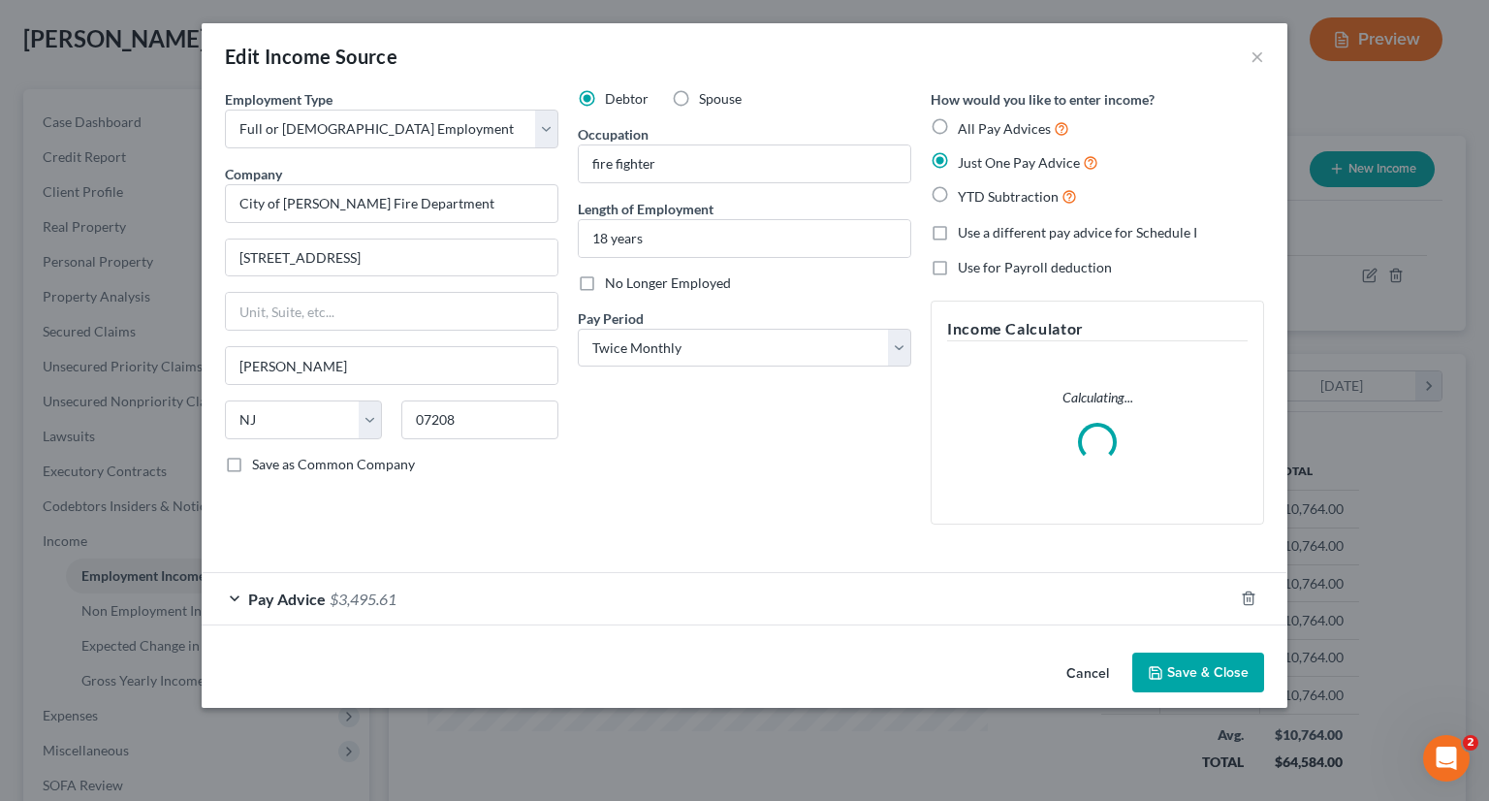
scroll to position [345, 605]
click at [699, 100] on label "Spouse" at bounding box center [720, 98] width 43 height 19
click at [707, 100] on input "Spouse" at bounding box center [713, 95] width 13 height 13
radio input "true"
click at [605, 91] on label "Debtor" at bounding box center [627, 98] width 44 height 19
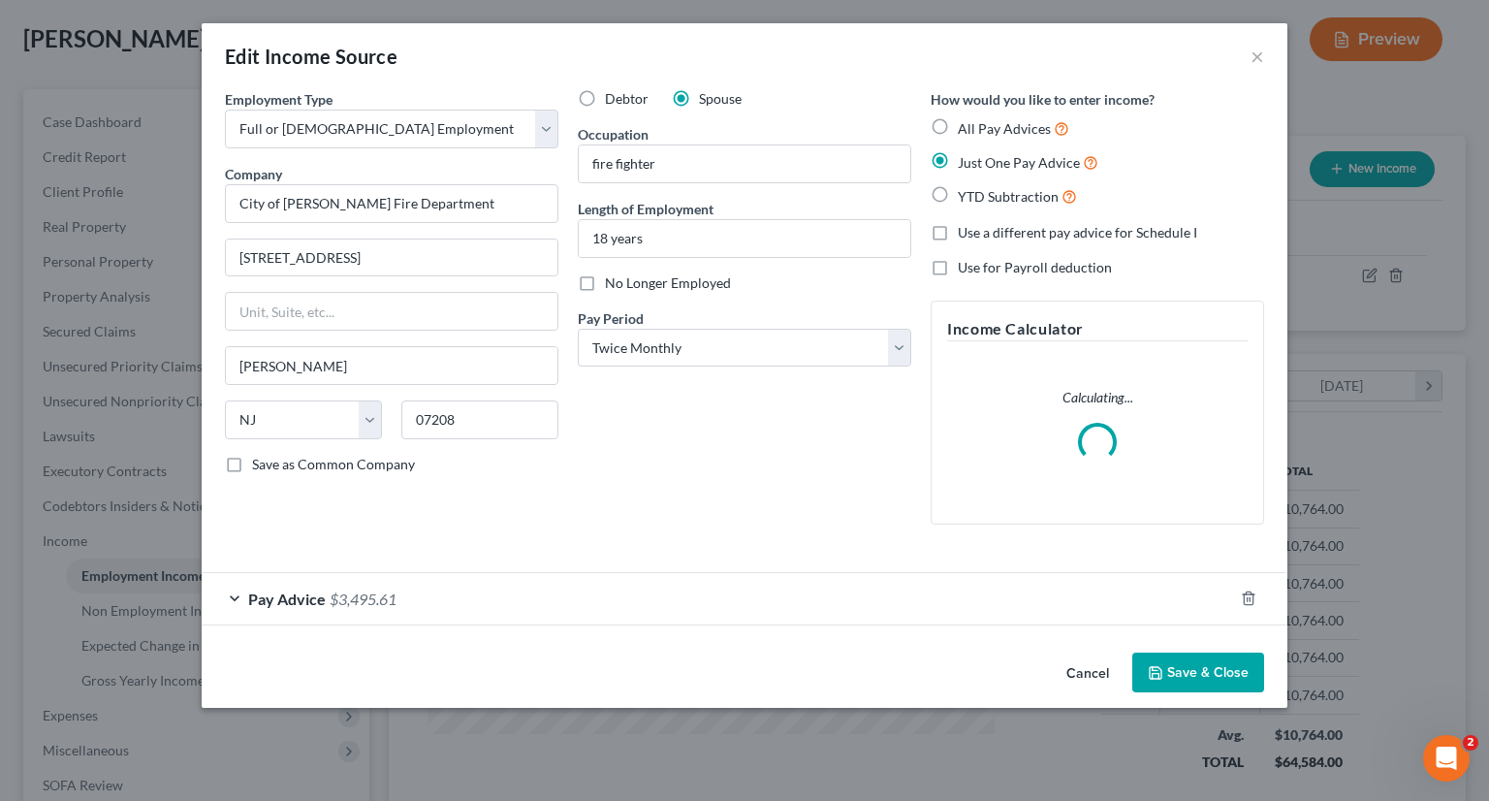
click at [613, 91] on input "Debtor" at bounding box center [619, 95] width 13 height 13
radio input "true"
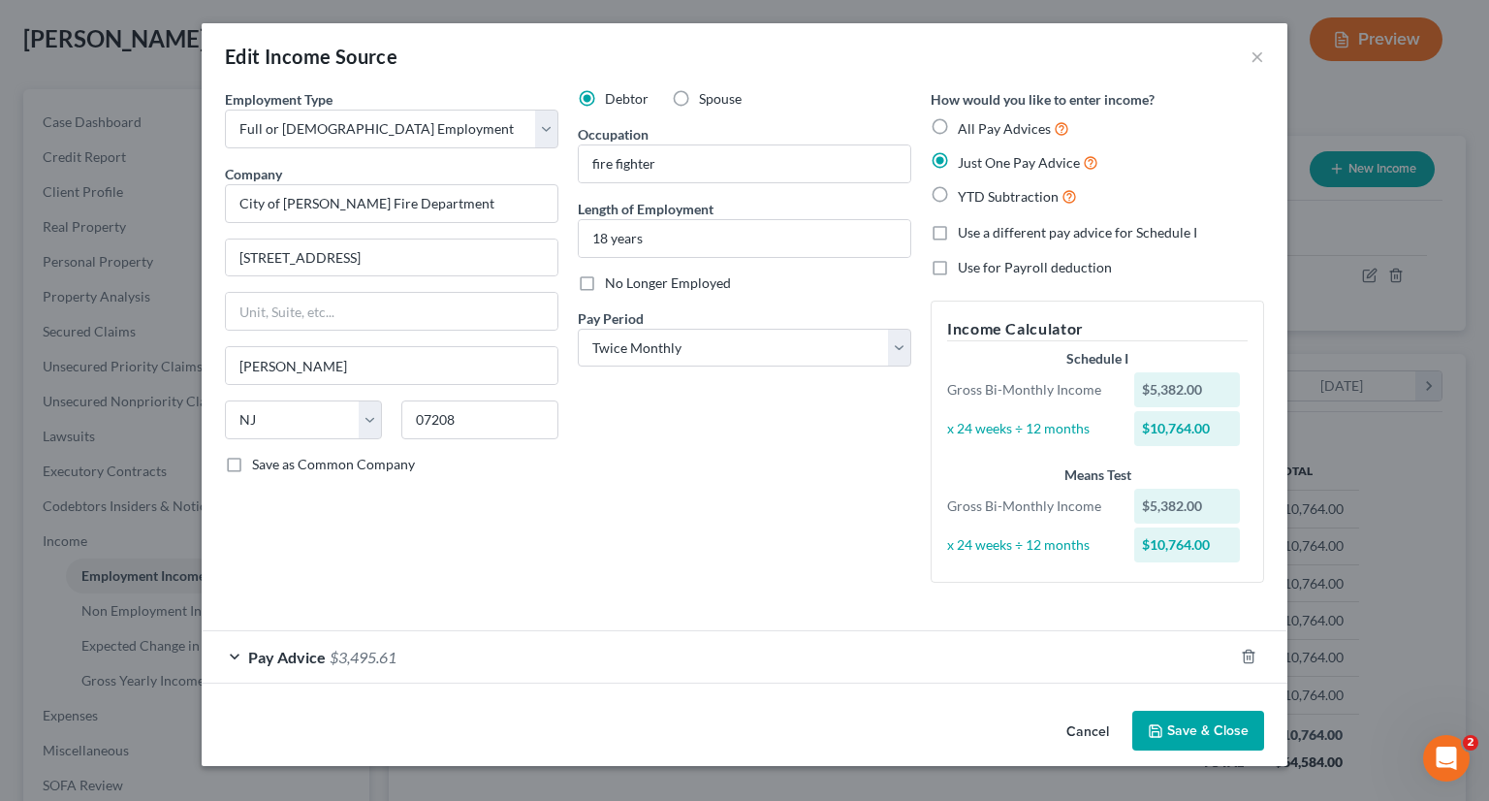
click at [352, 649] on span "$3,495.61" at bounding box center [363, 656] width 67 height 18
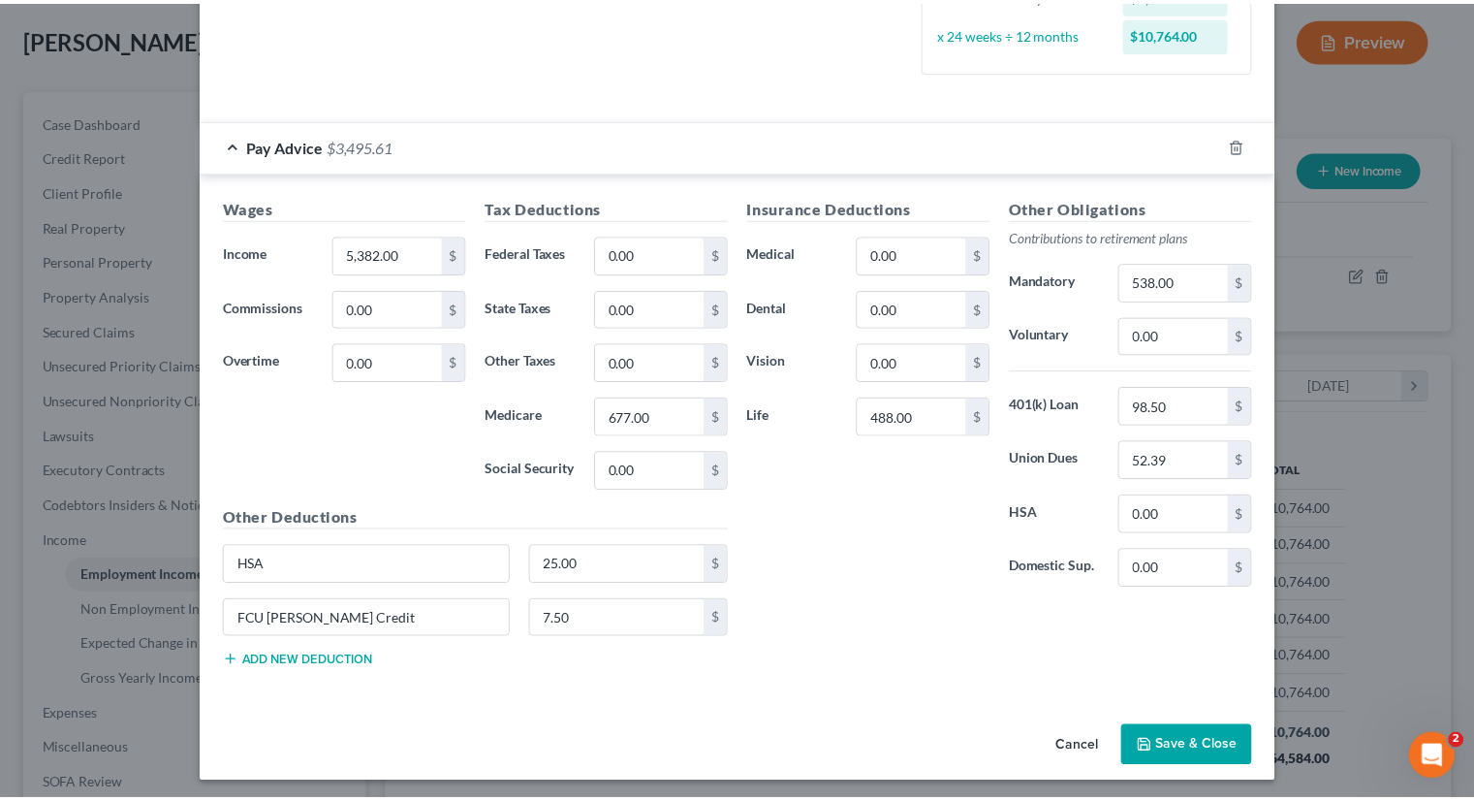
scroll to position [513, 0]
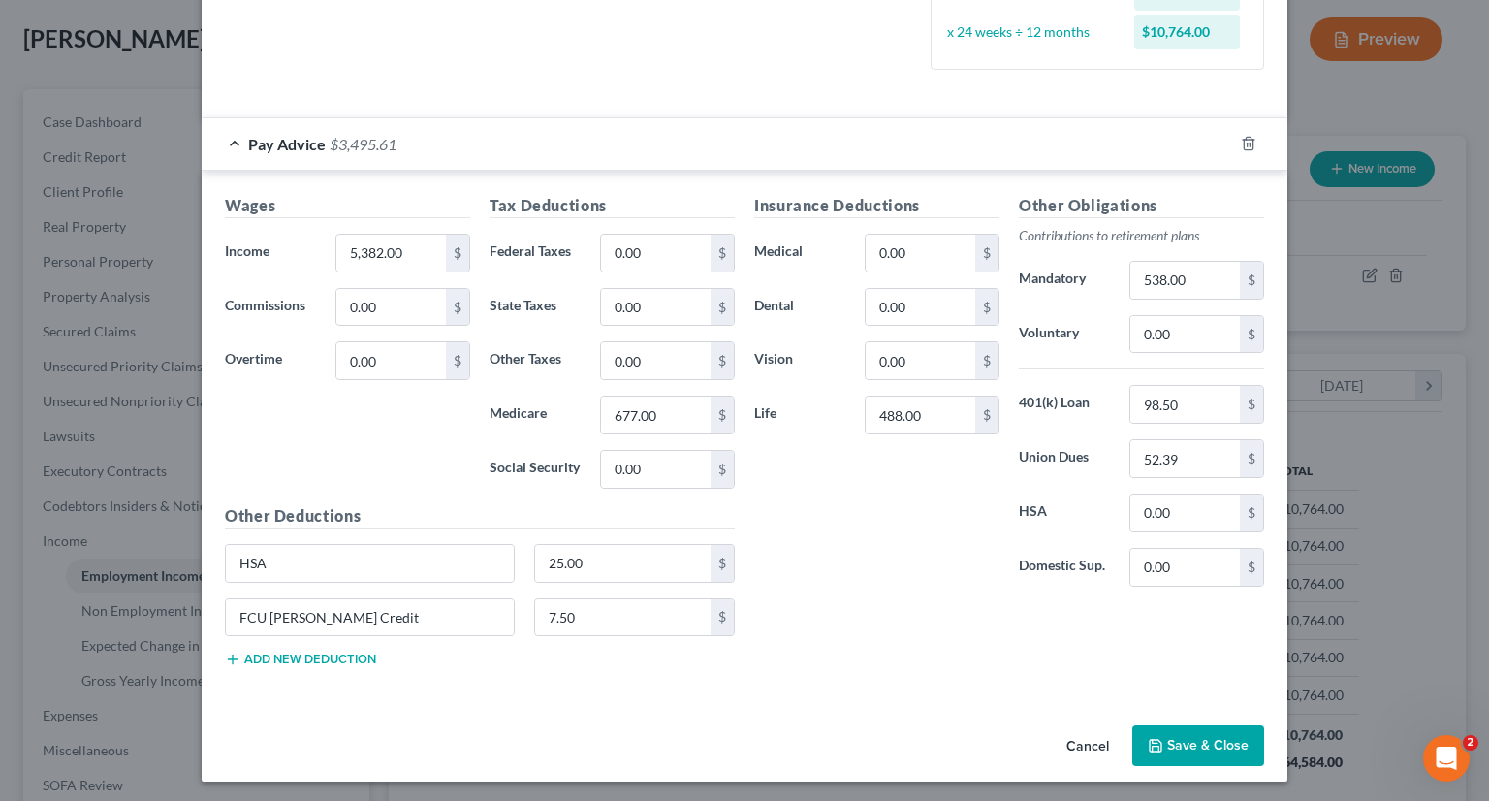
click at [1153, 738] on icon "button" at bounding box center [1155, 746] width 16 height 16
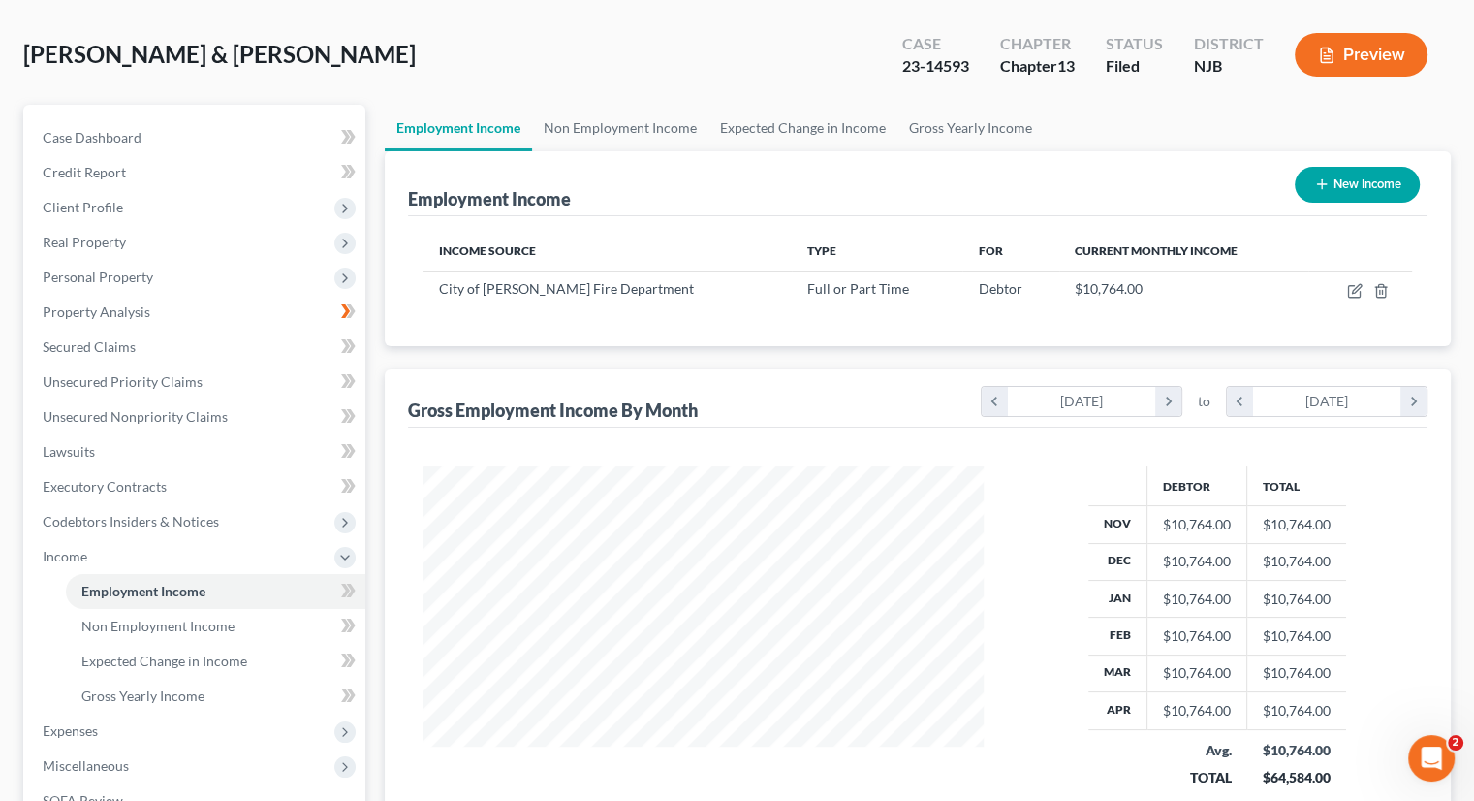
scroll to position [0, 0]
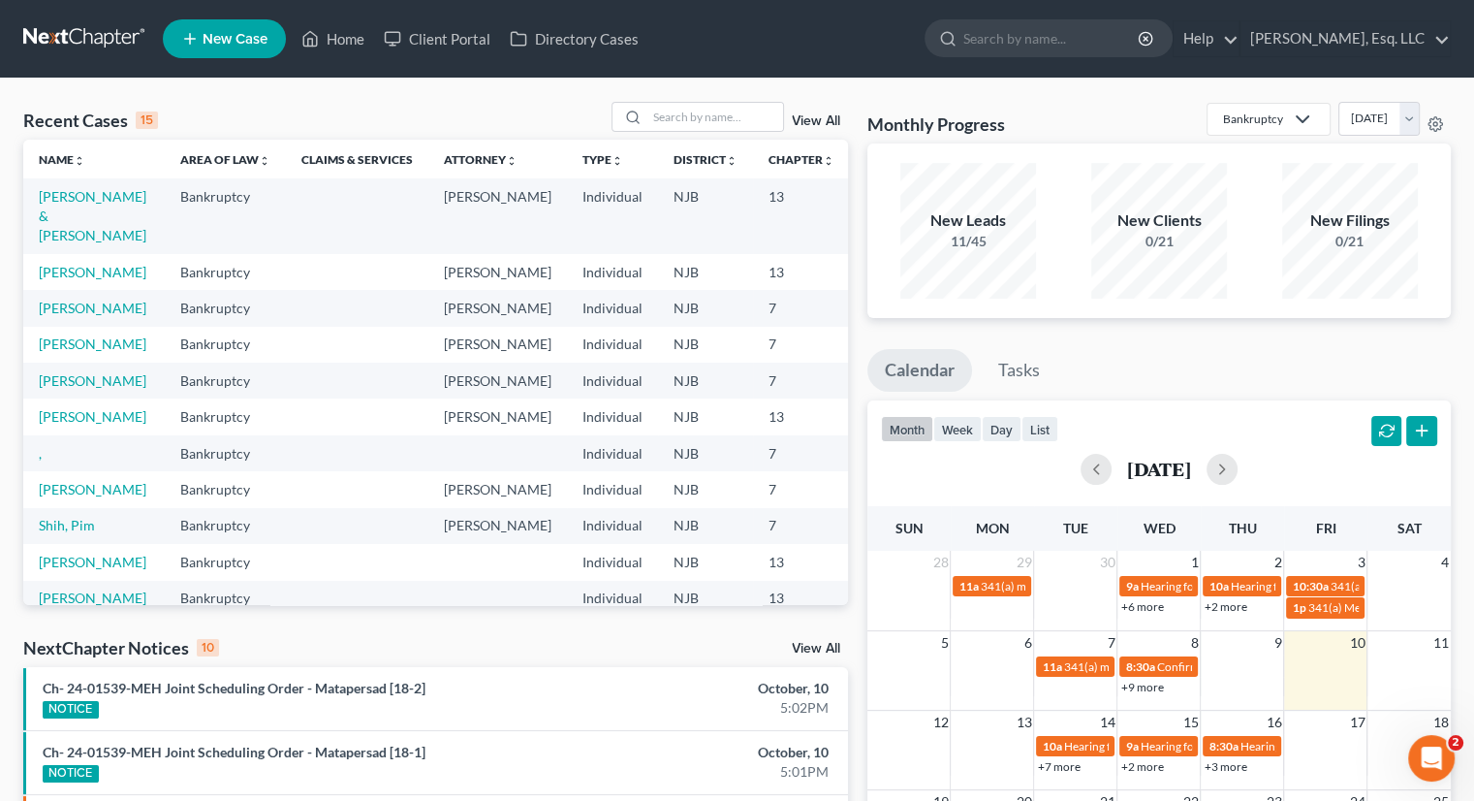
click at [70, 225] on td "Xiros, Anthony & Panagiota" at bounding box center [93, 215] width 141 height 75
click at [62, 230] on link "Xiros, Anthony & Panagiota" at bounding box center [93, 215] width 108 height 55
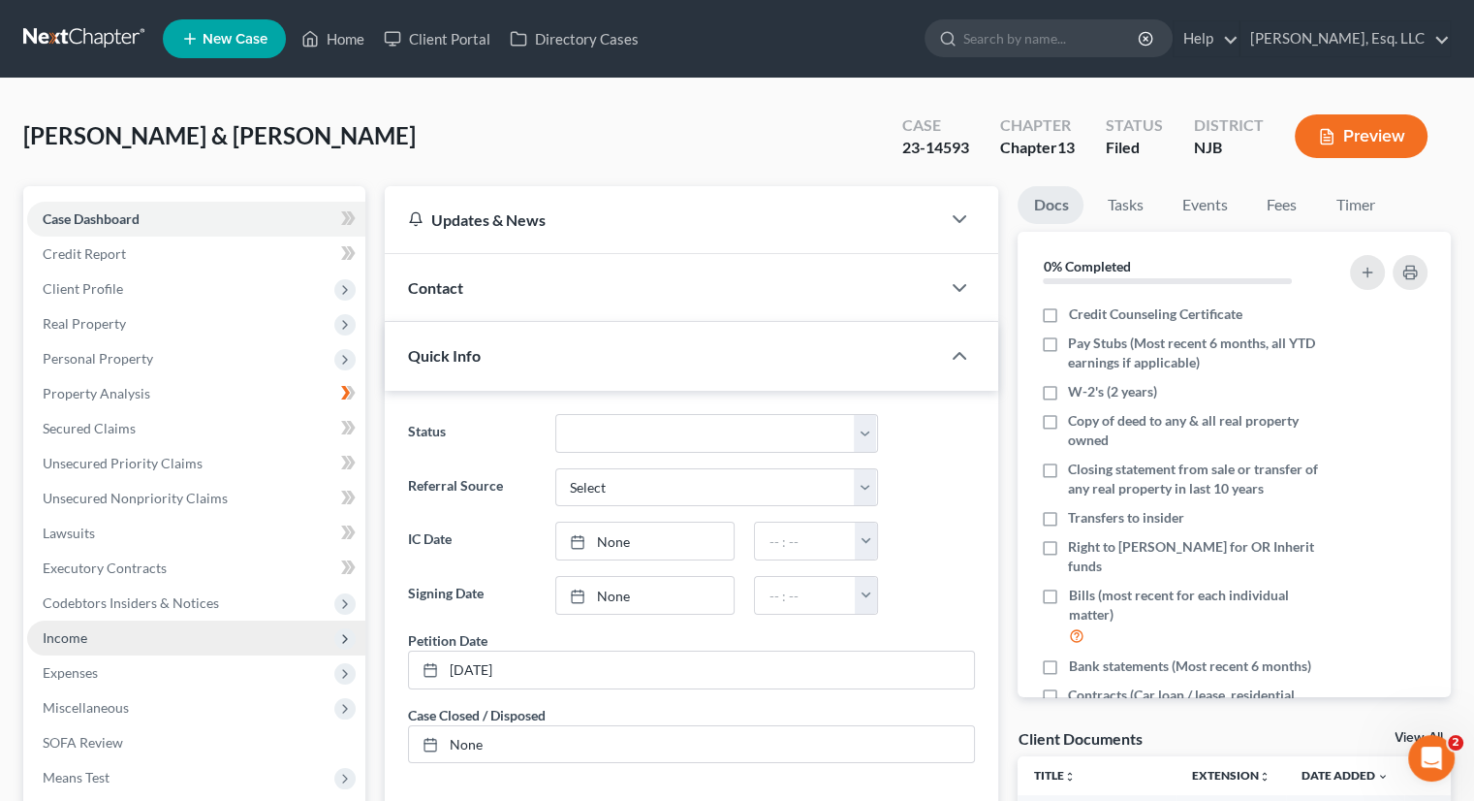
click at [89, 636] on span "Income" at bounding box center [196, 637] width 338 height 35
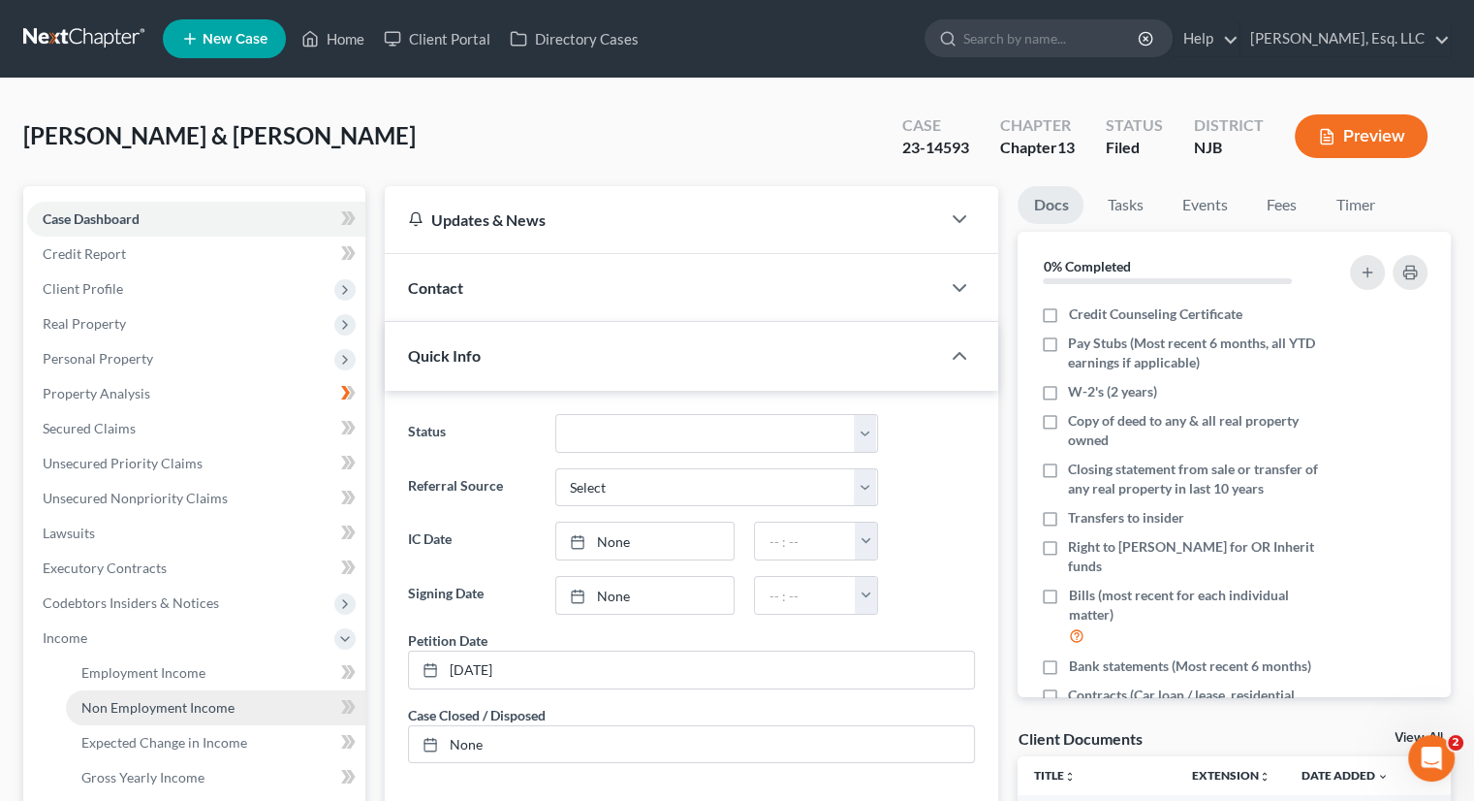
click at [177, 705] on span "Non Employment Income" at bounding box center [157, 707] width 153 height 16
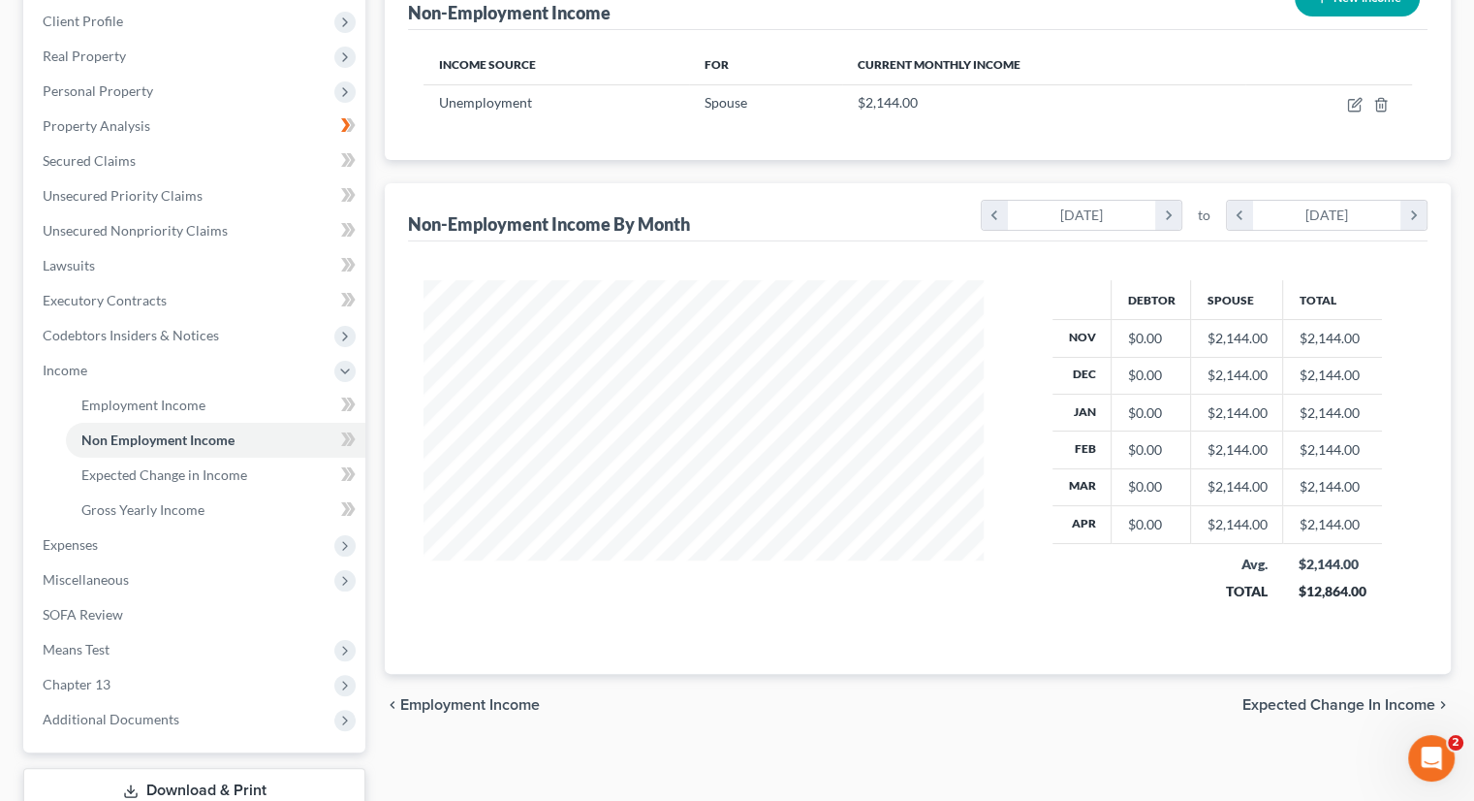
scroll to position [403, 0]
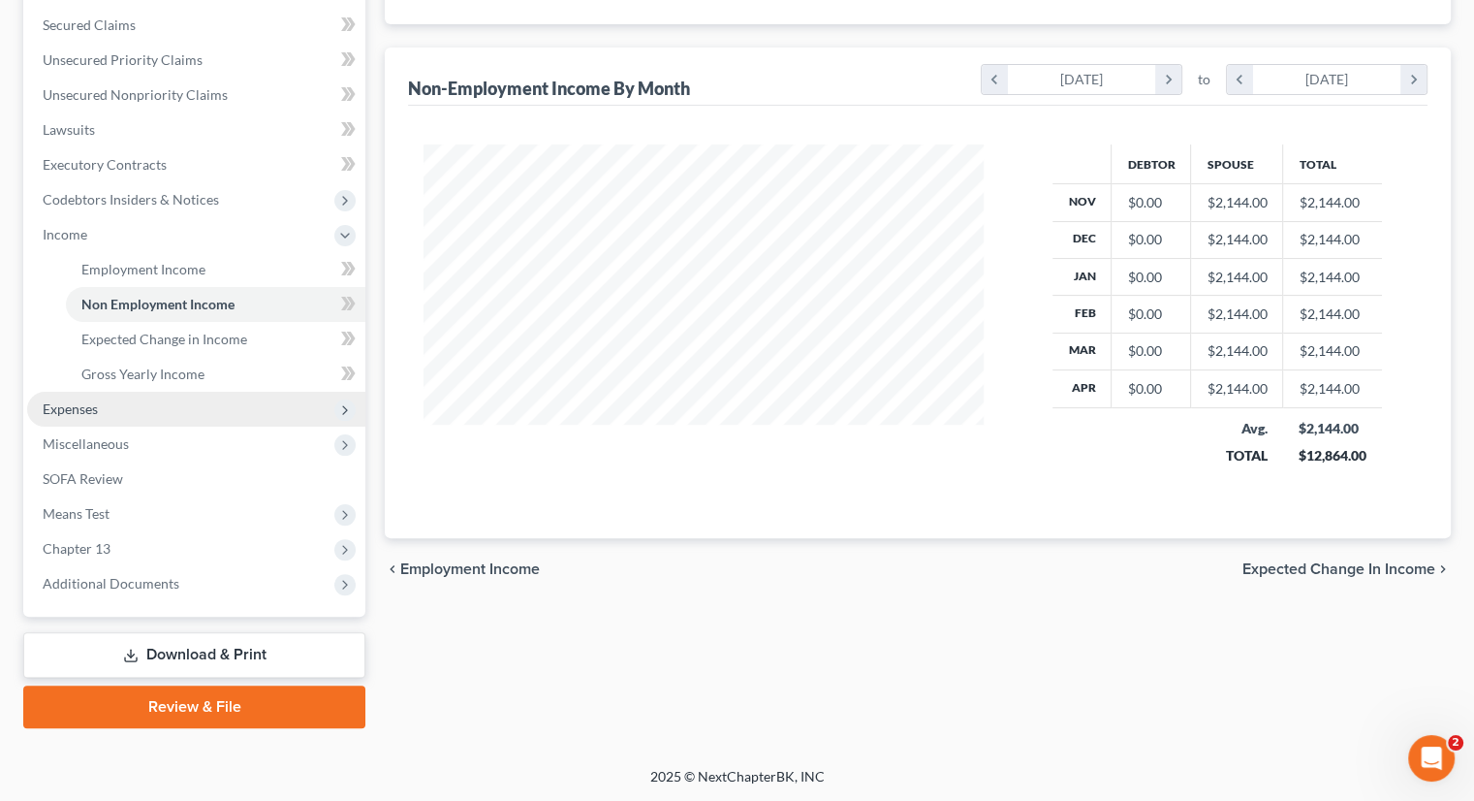
click at [126, 405] on span "Expenses" at bounding box center [196, 409] width 338 height 35
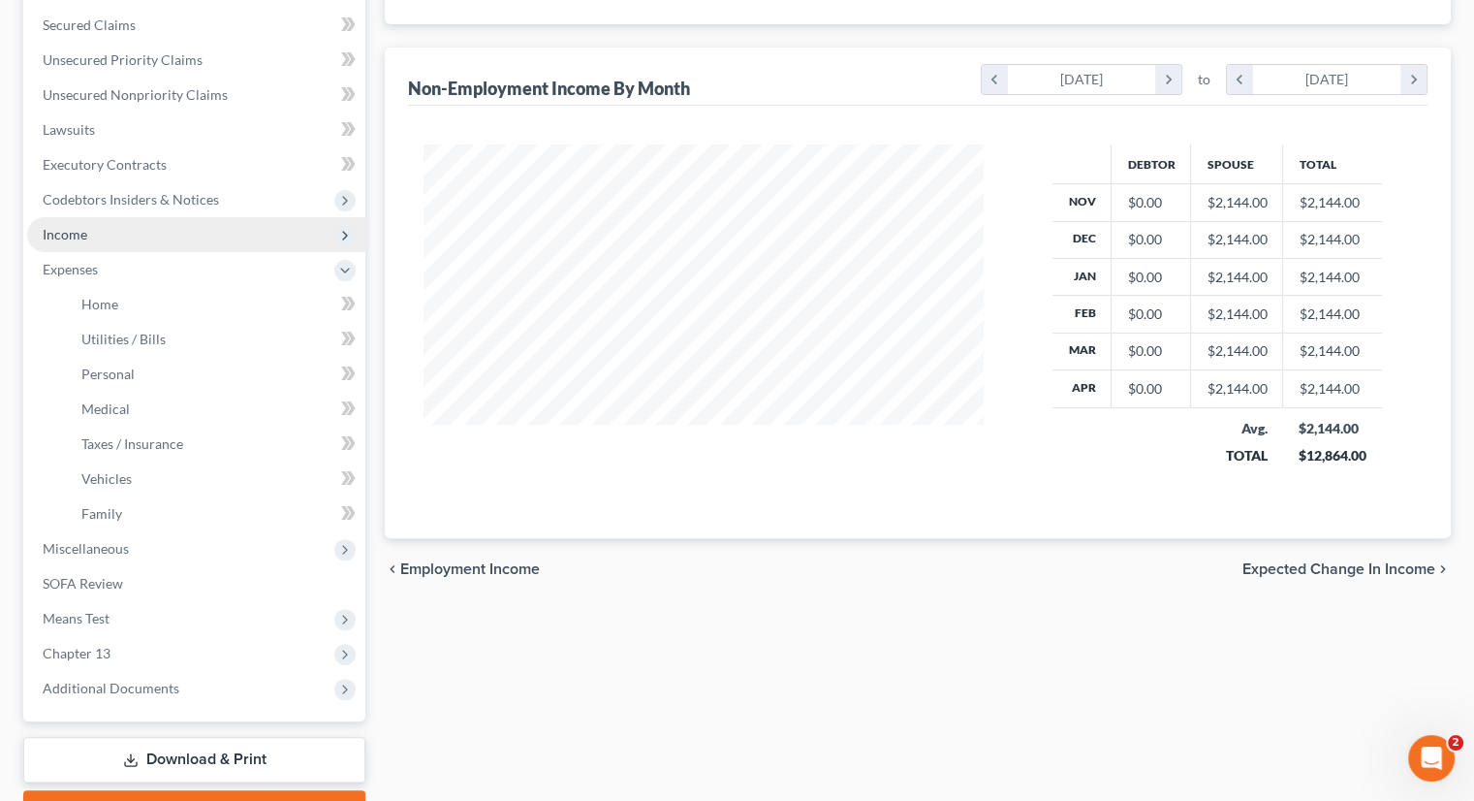
click at [115, 233] on span "Income" at bounding box center [196, 234] width 338 height 35
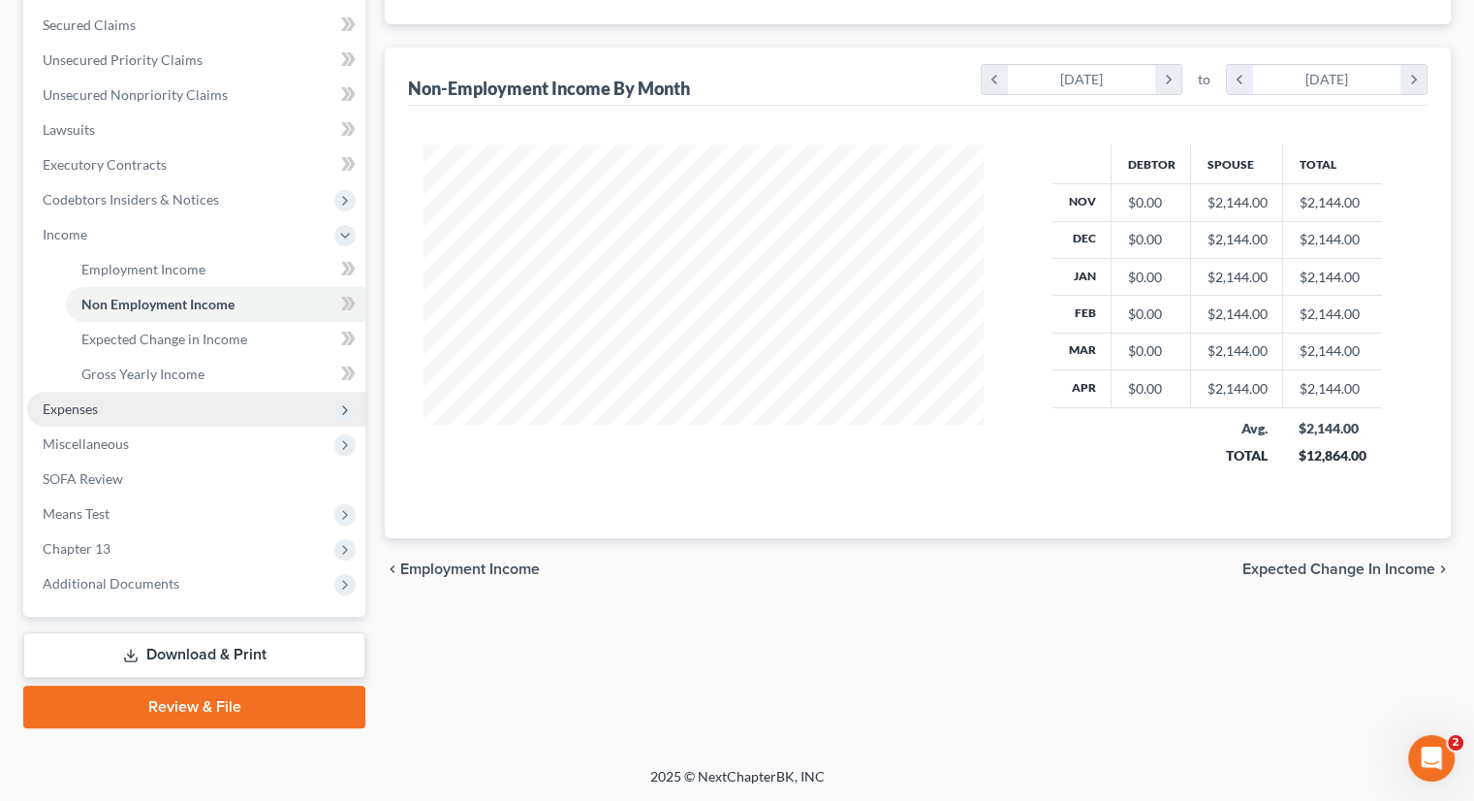
click at [126, 404] on span "Expenses" at bounding box center [196, 409] width 338 height 35
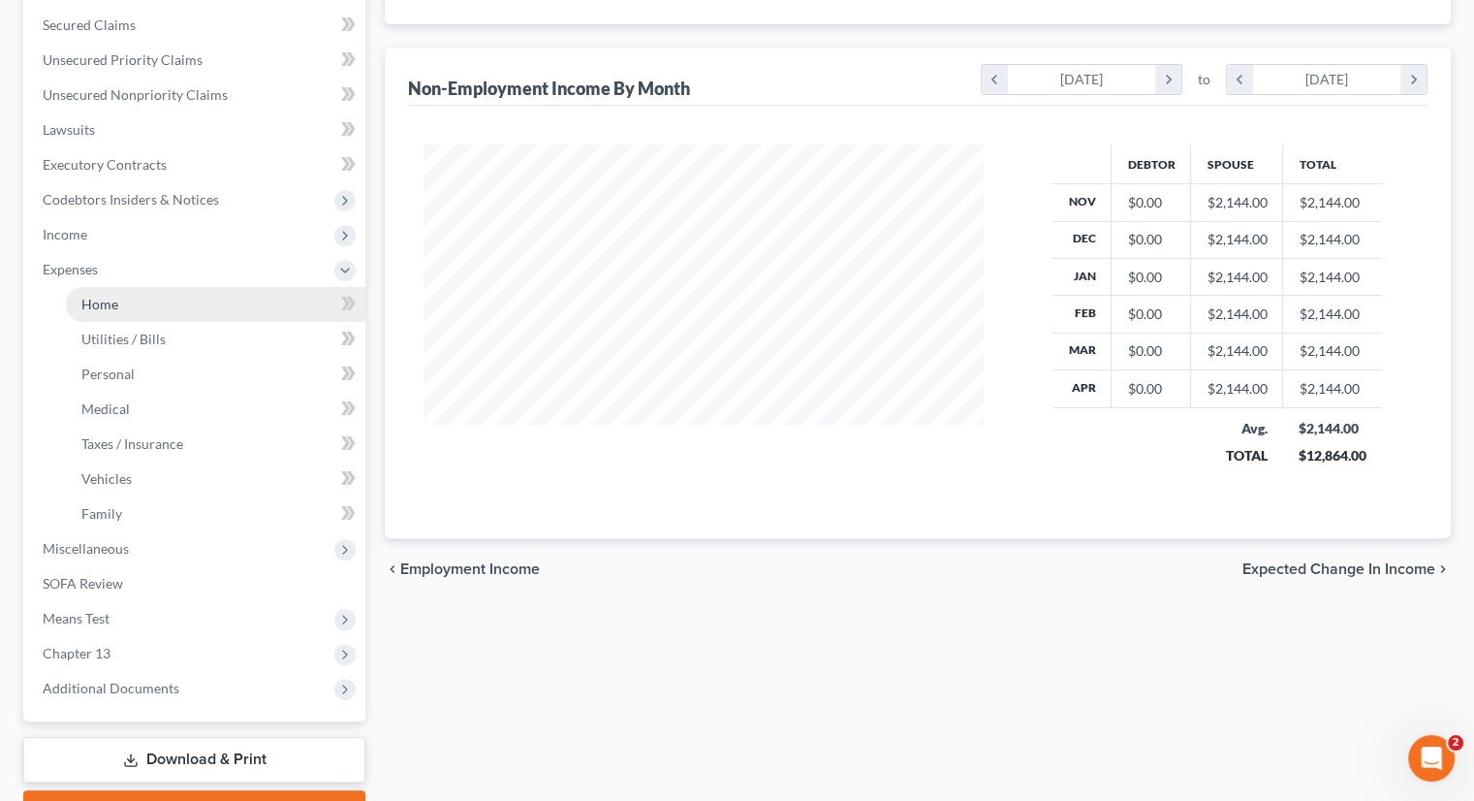
click at [120, 291] on link "Home" at bounding box center [215, 304] width 299 height 35
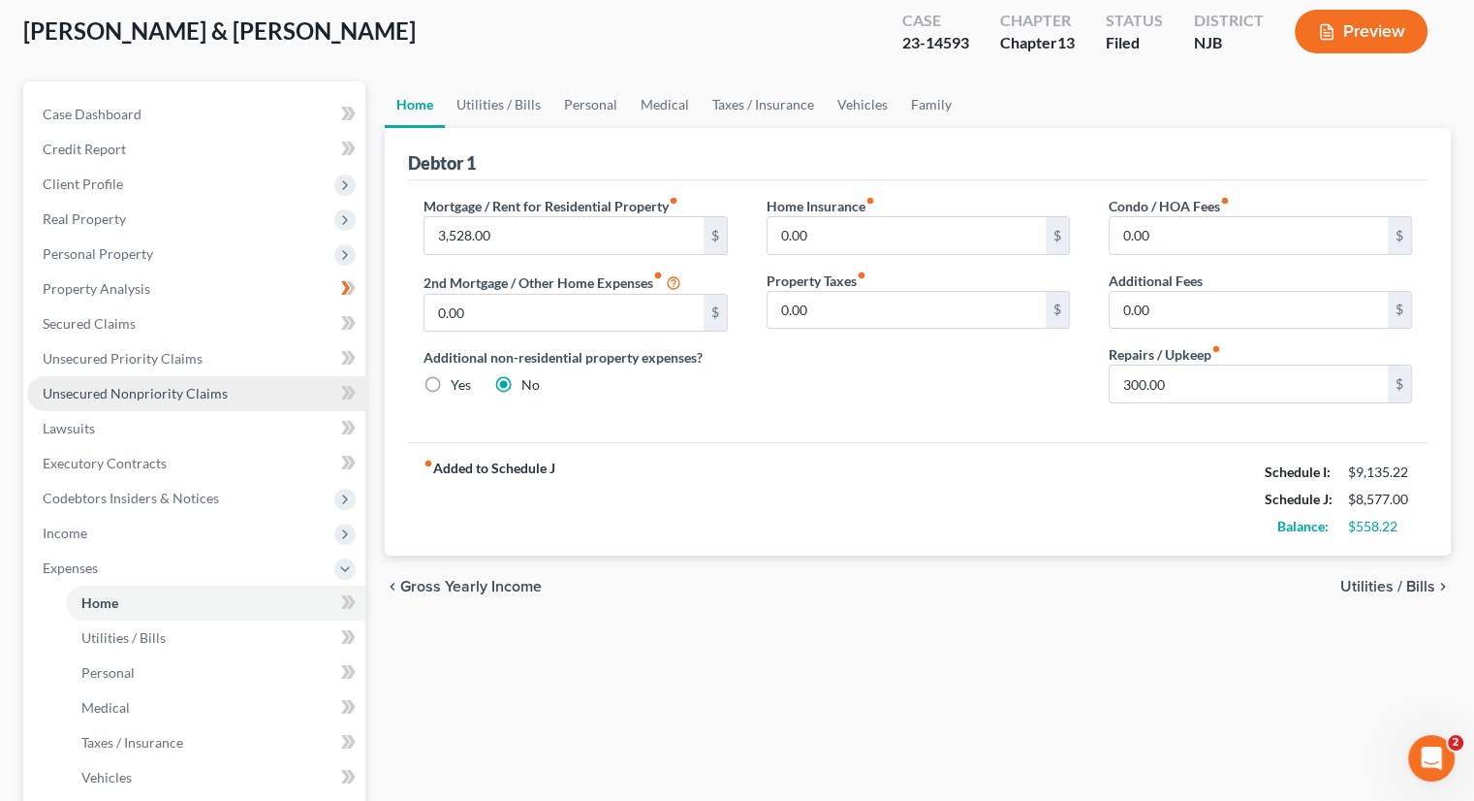
scroll to position [194, 0]
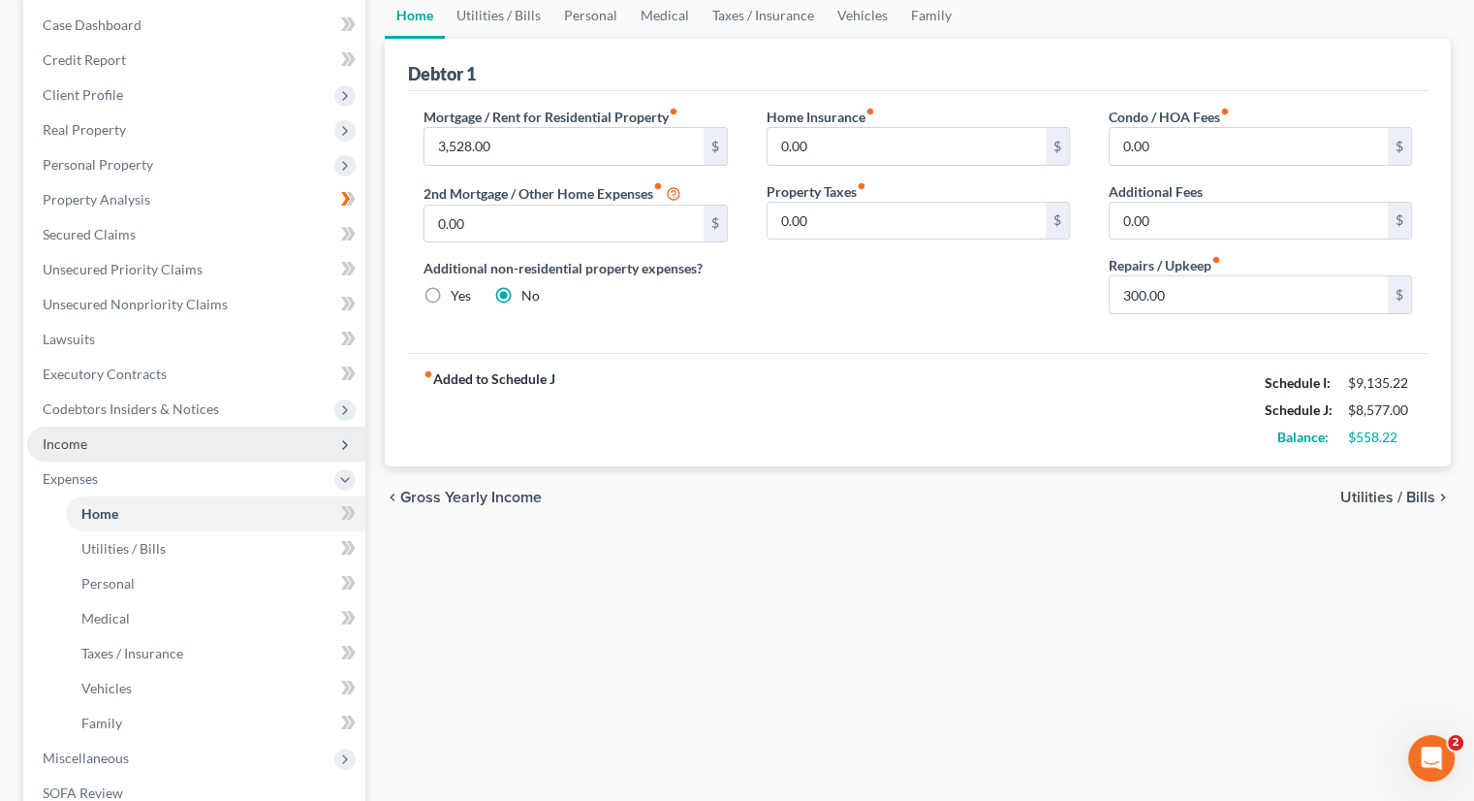
click at [126, 448] on span "Income" at bounding box center [196, 443] width 338 height 35
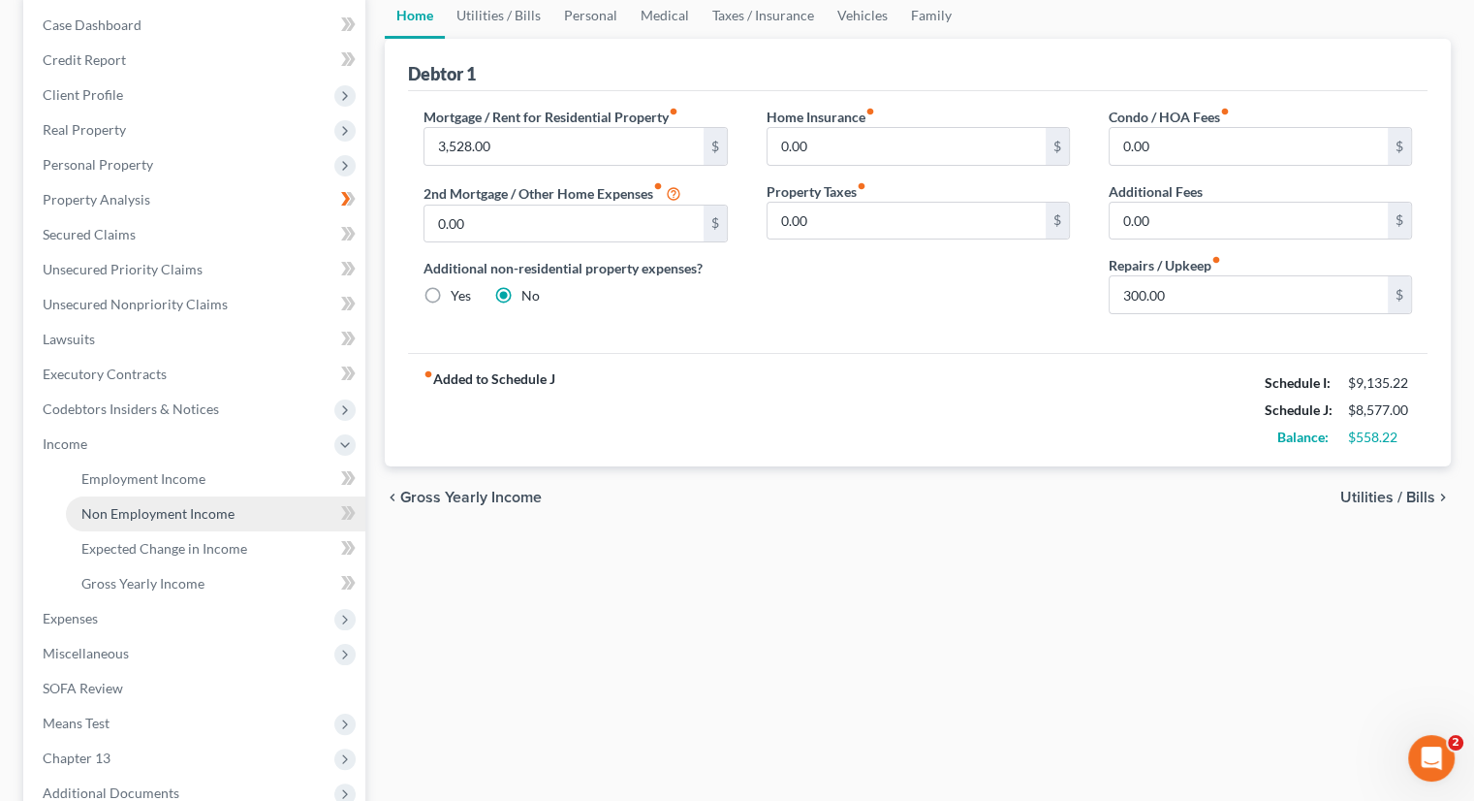
click at [191, 515] on span "Non Employment Income" at bounding box center [157, 513] width 153 height 16
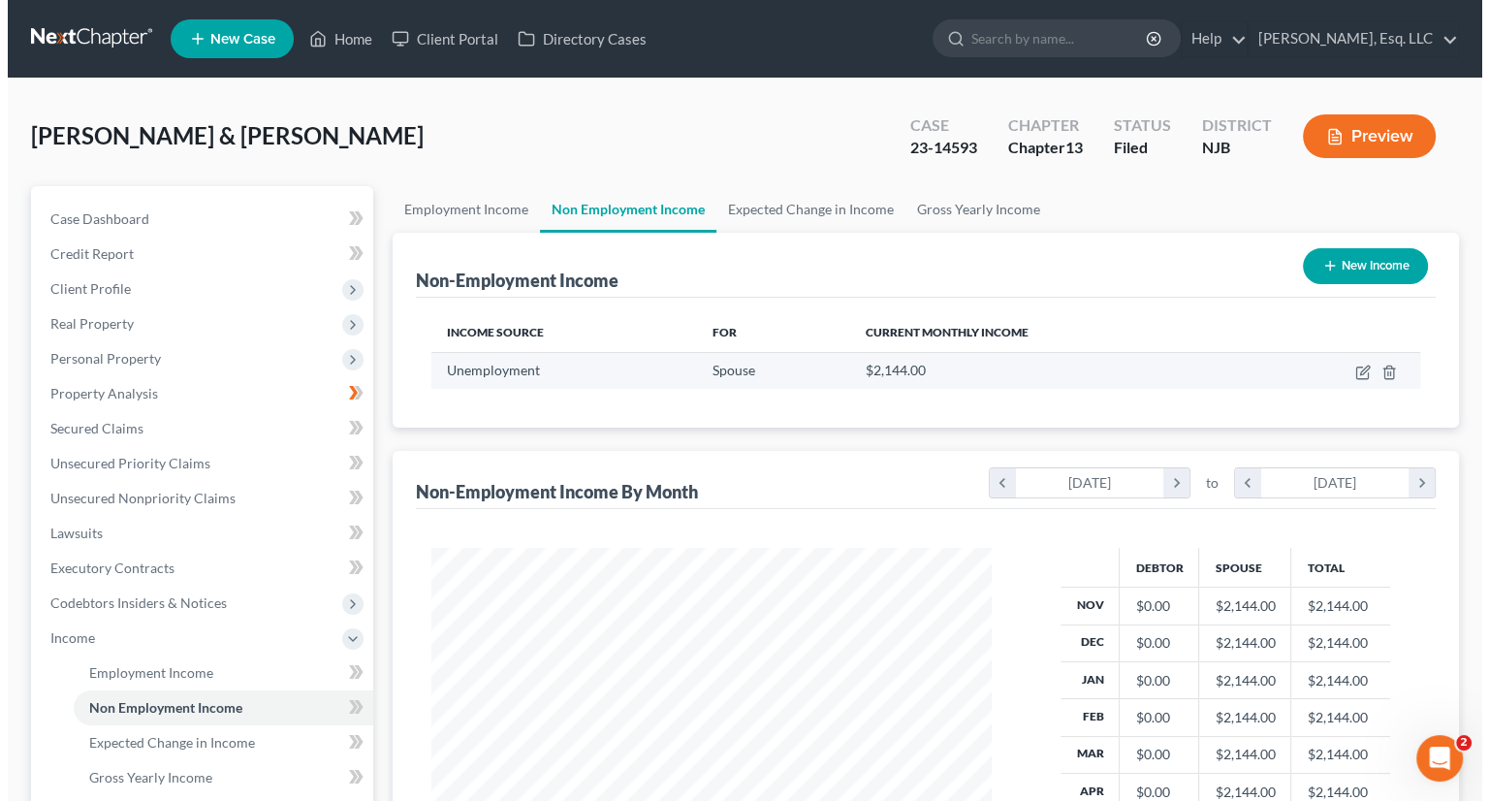
scroll to position [345, 598]
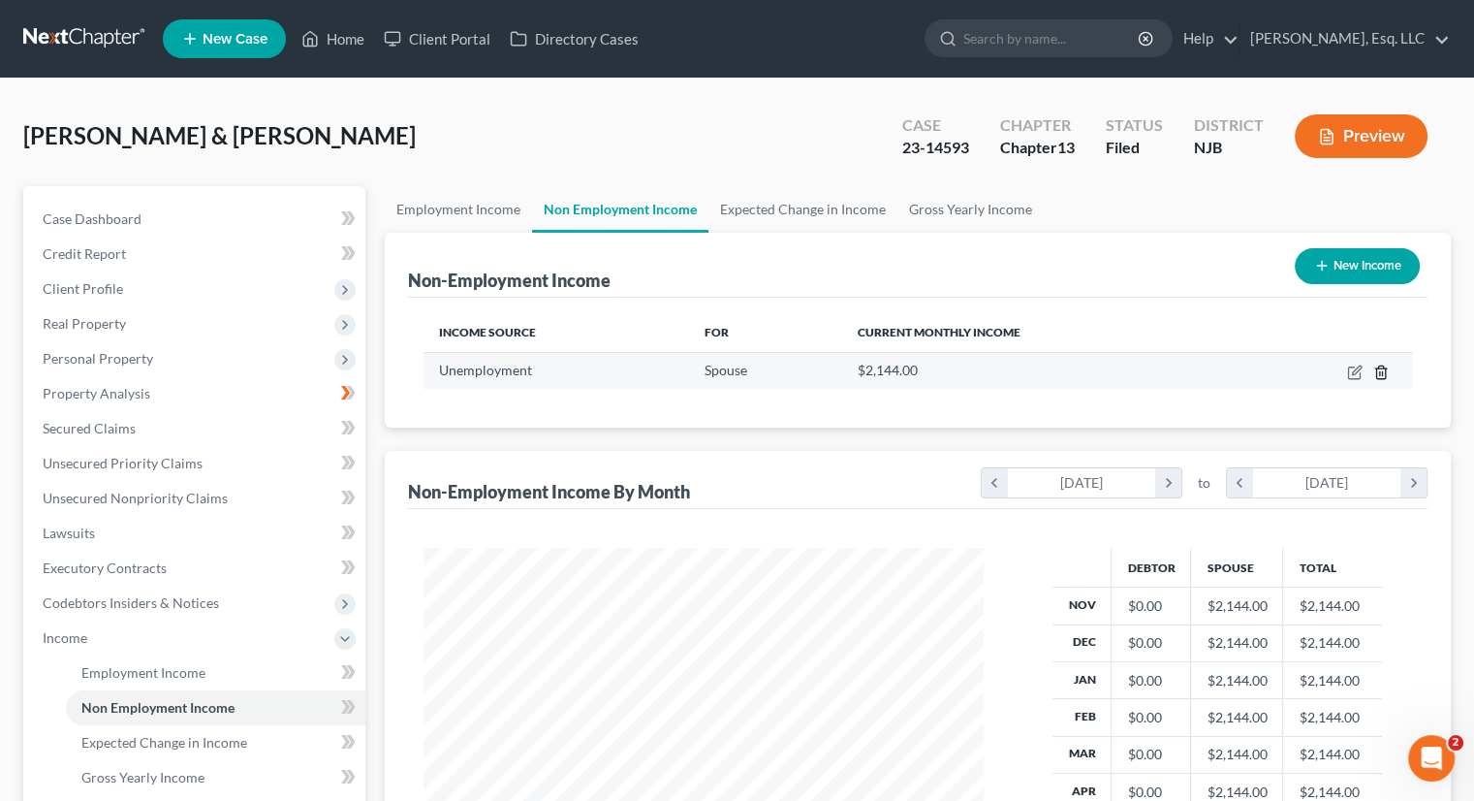
click at [1383, 377] on icon "button" at bounding box center [1380, 371] width 9 height 13
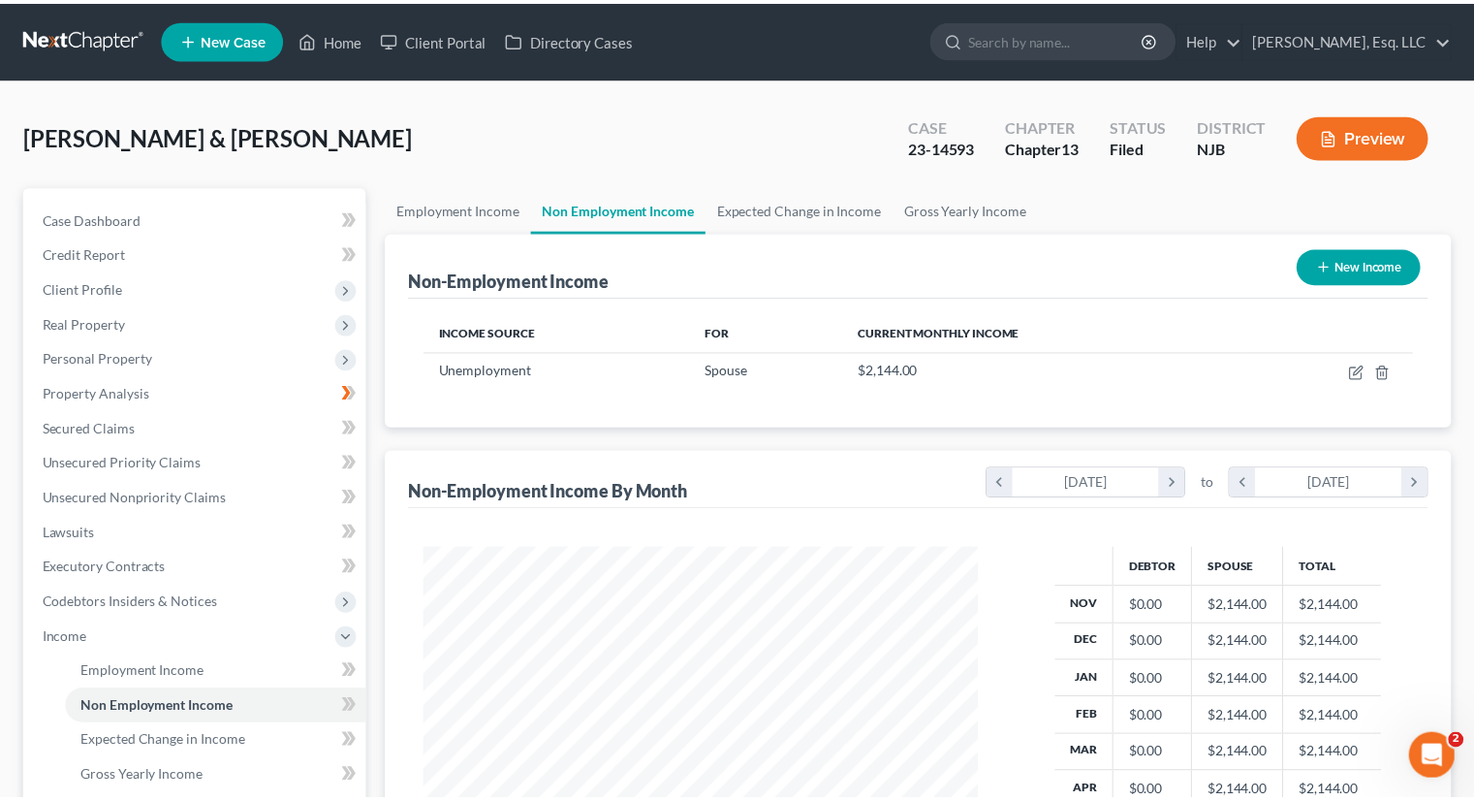
scroll to position [345, 605]
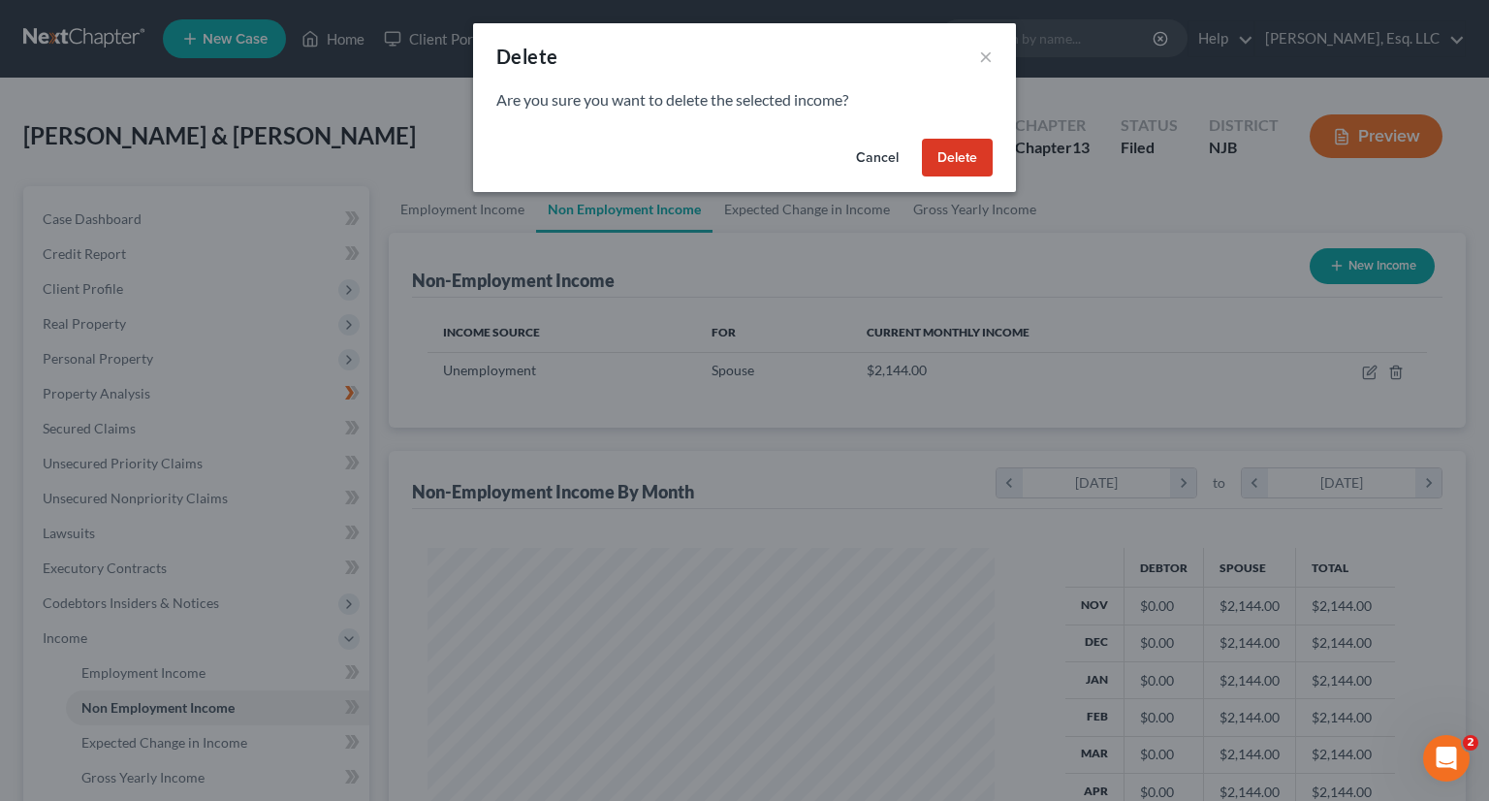
click at [956, 161] on button "Delete" at bounding box center [957, 158] width 71 height 39
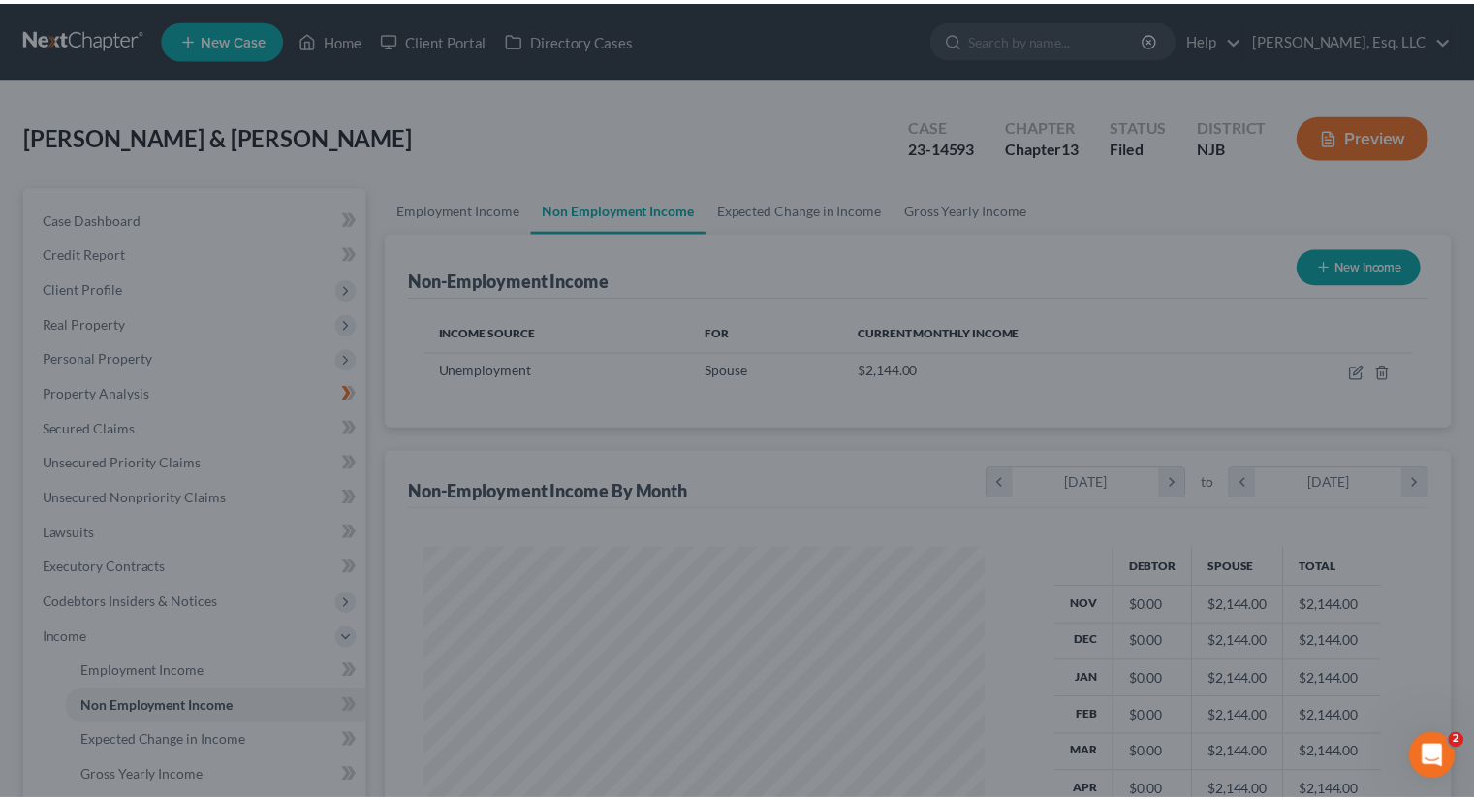
scroll to position [968815, 968561]
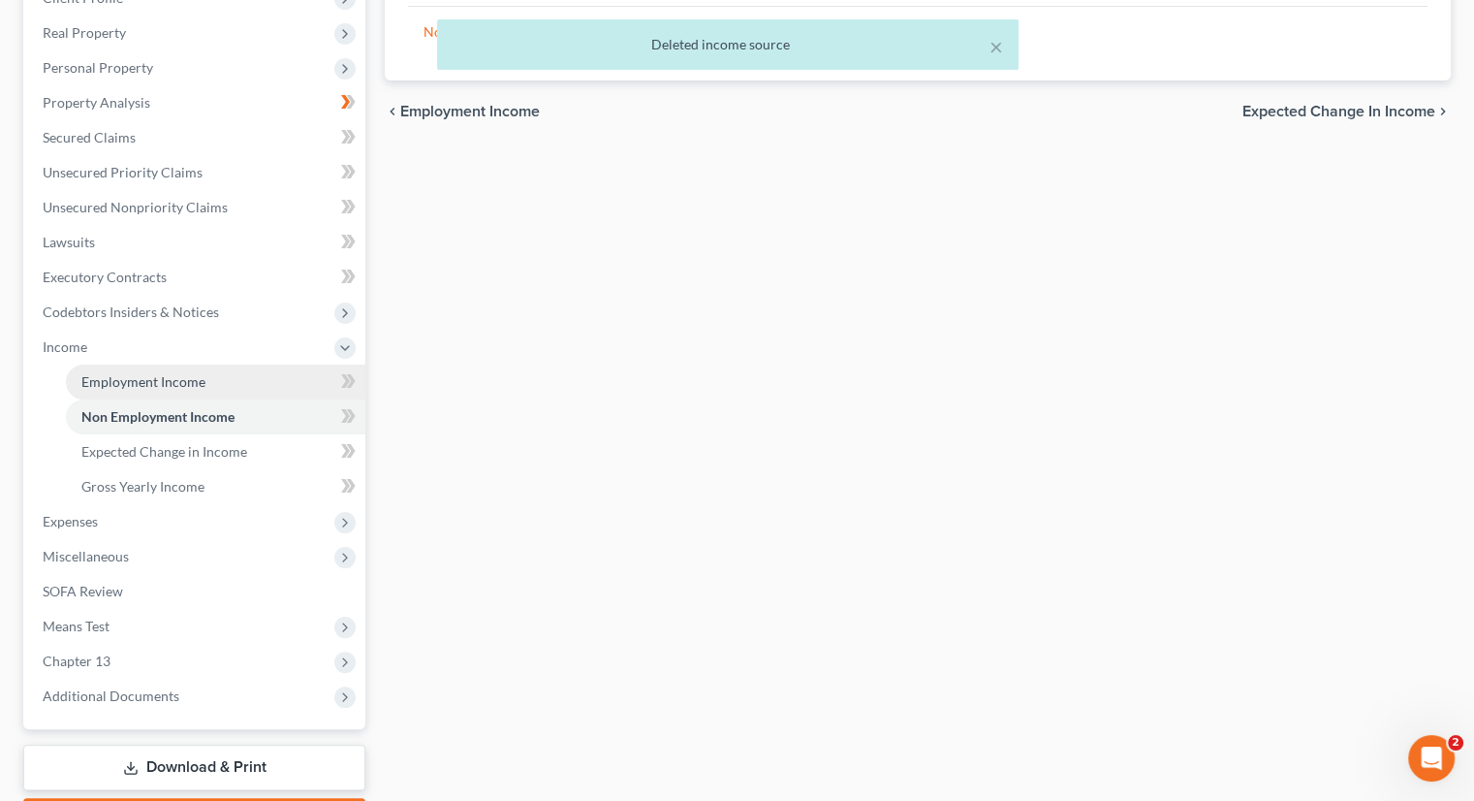
click at [192, 365] on link "Employment Income" at bounding box center [215, 381] width 299 height 35
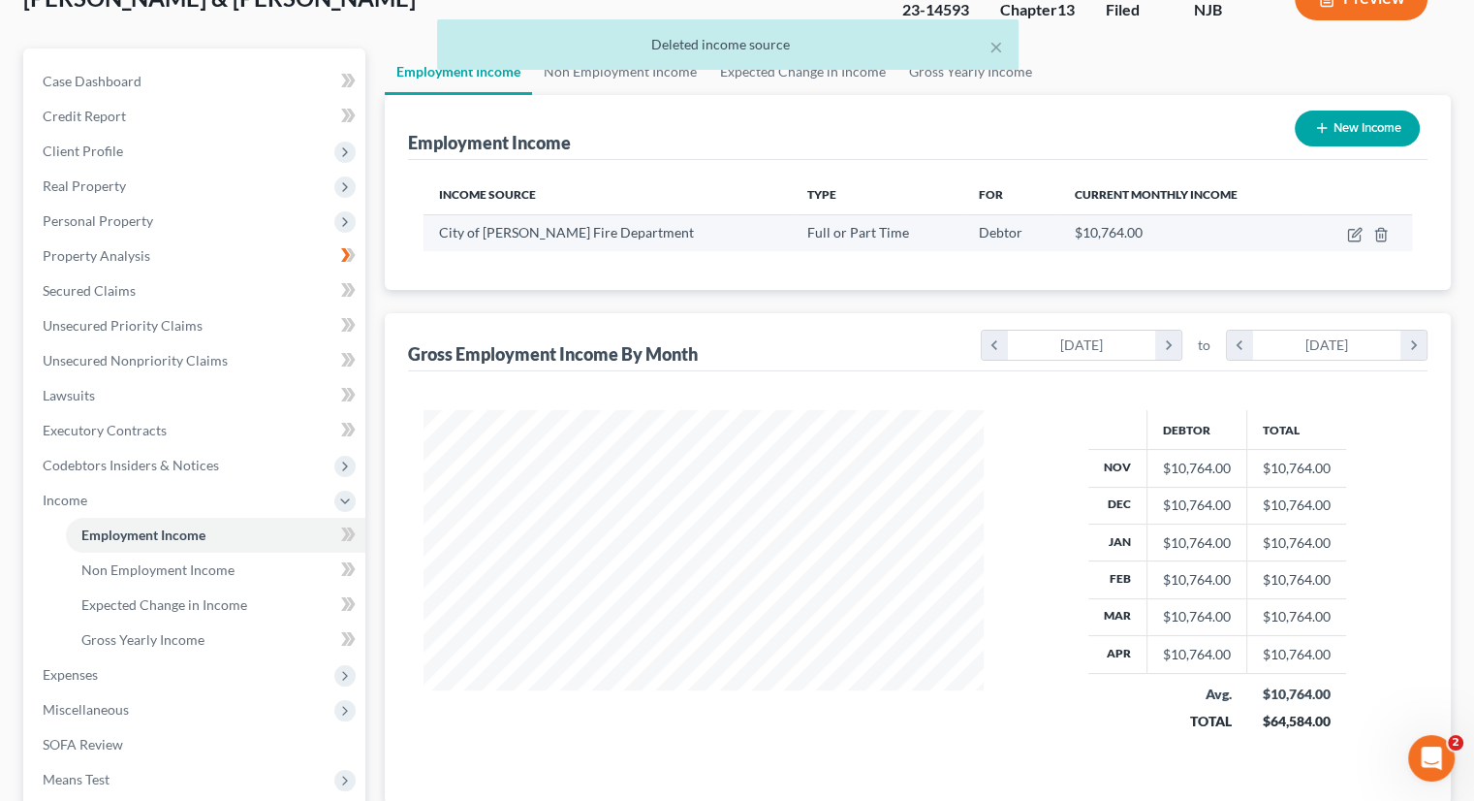
scroll to position [388, 0]
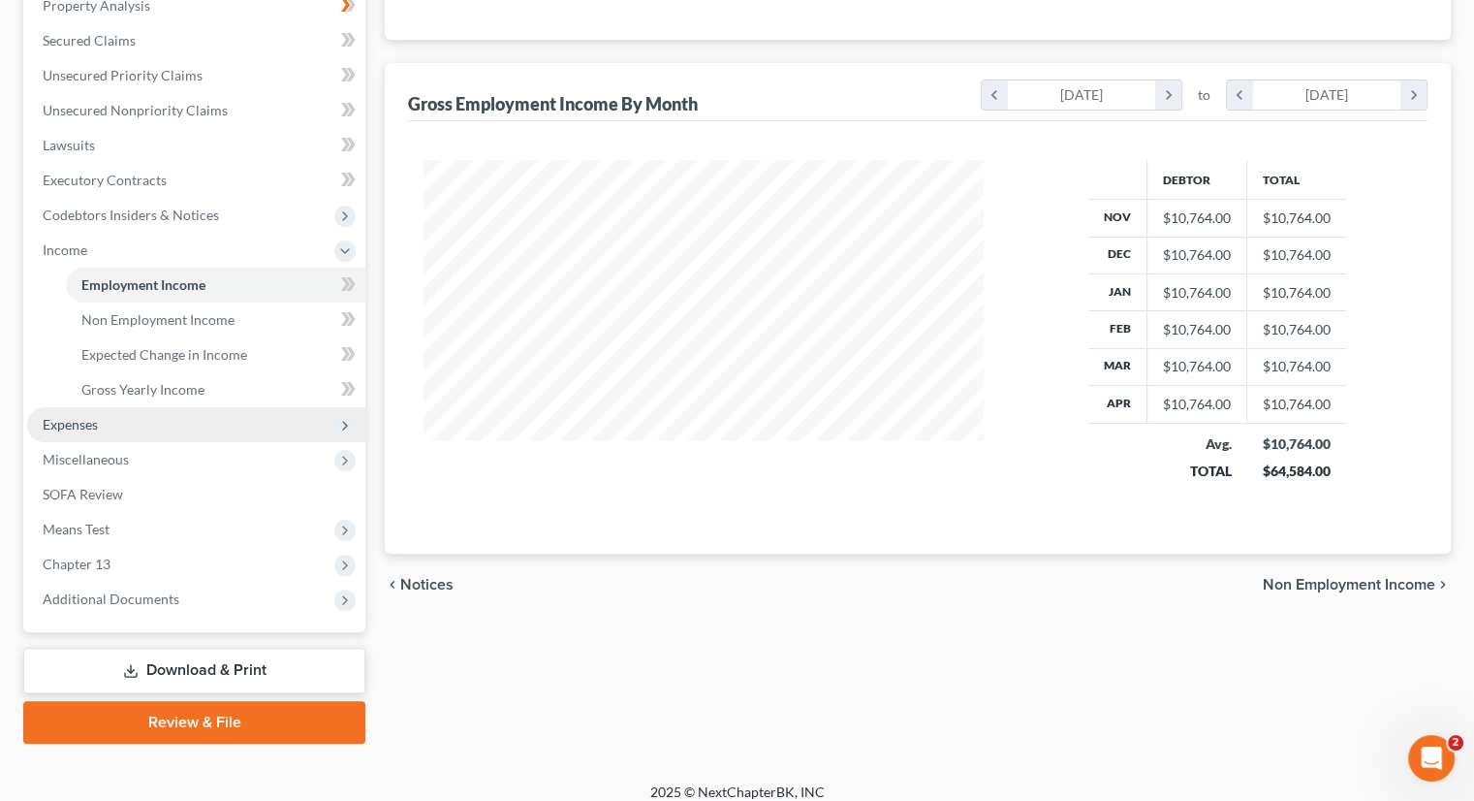
click at [110, 416] on span "Expenses" at bounding box center [196, 424] width 338 height 35
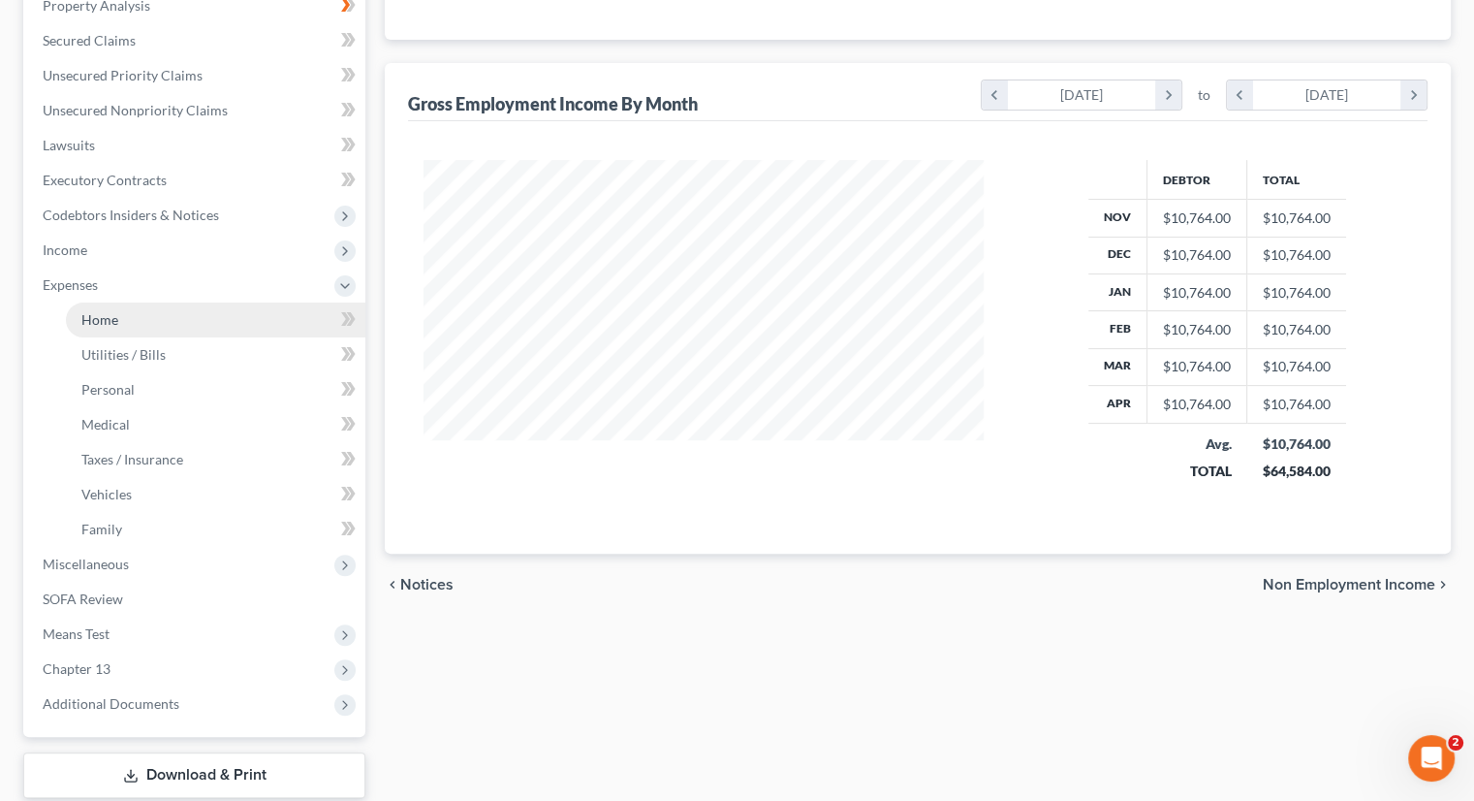
click at [154, 315] on link "Home" at bounding box center [215, 319] width 299 height 35
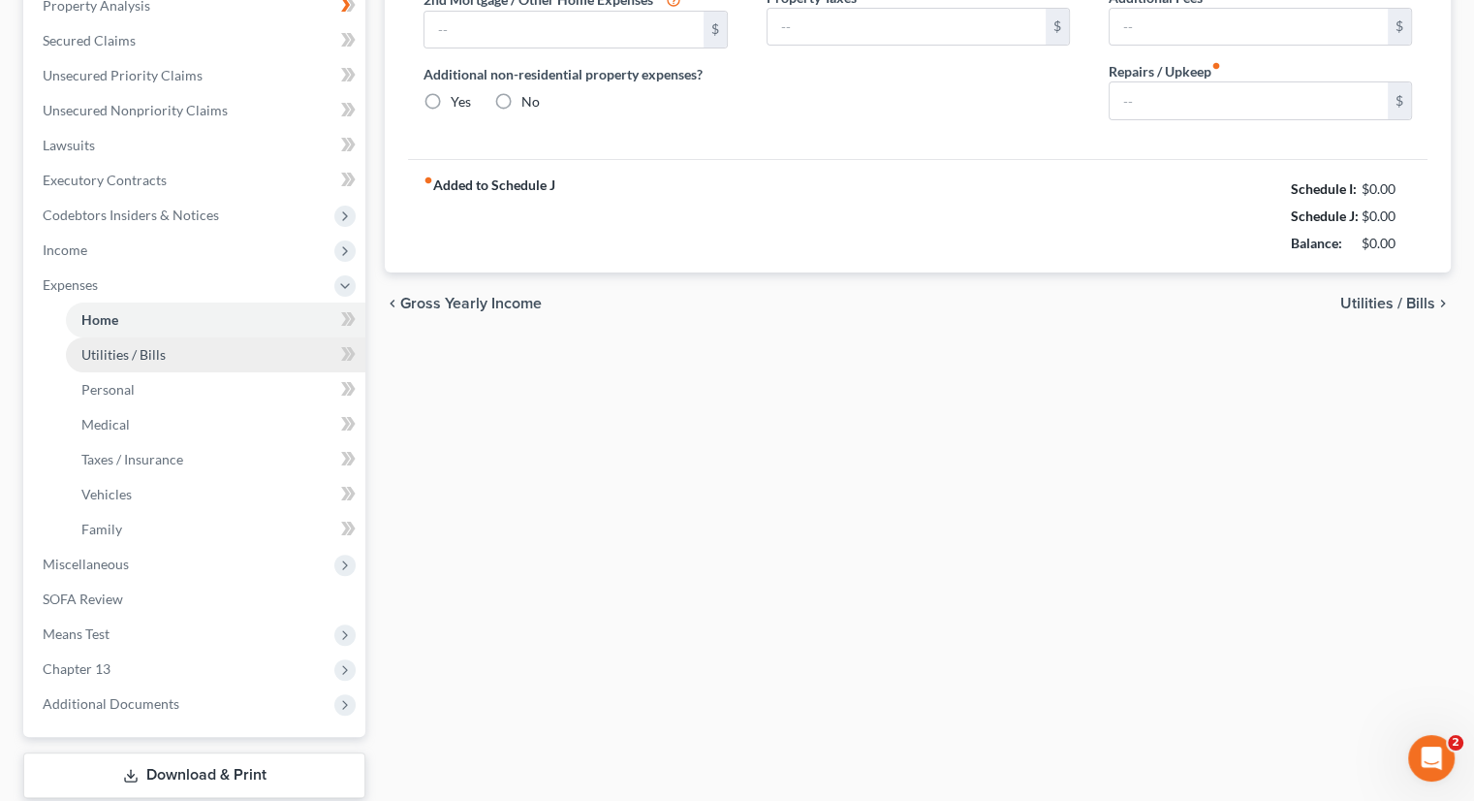
type input "3,528.00"
type input "0.00"
radio input "true"
type input "0.00"
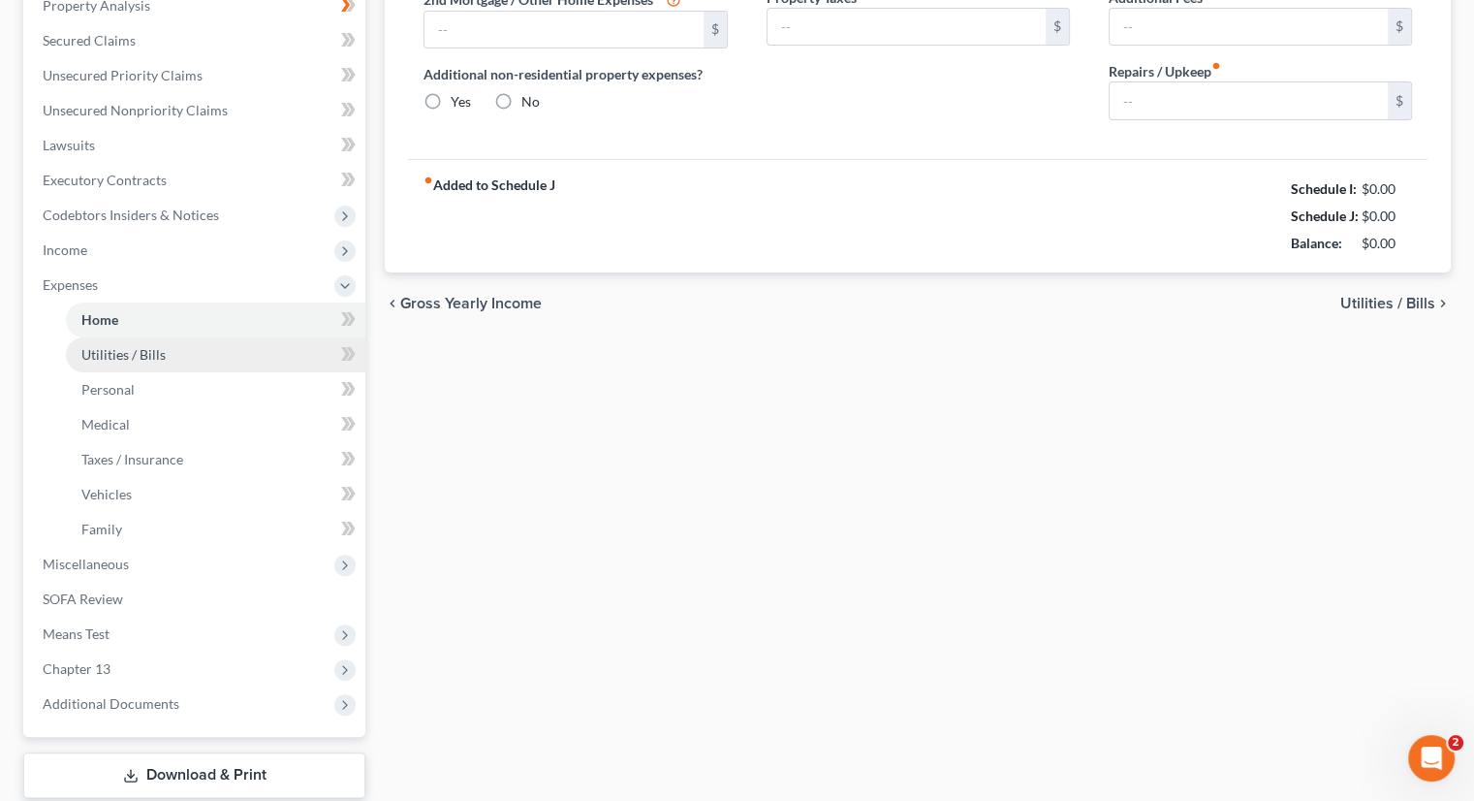
type input "0.00"
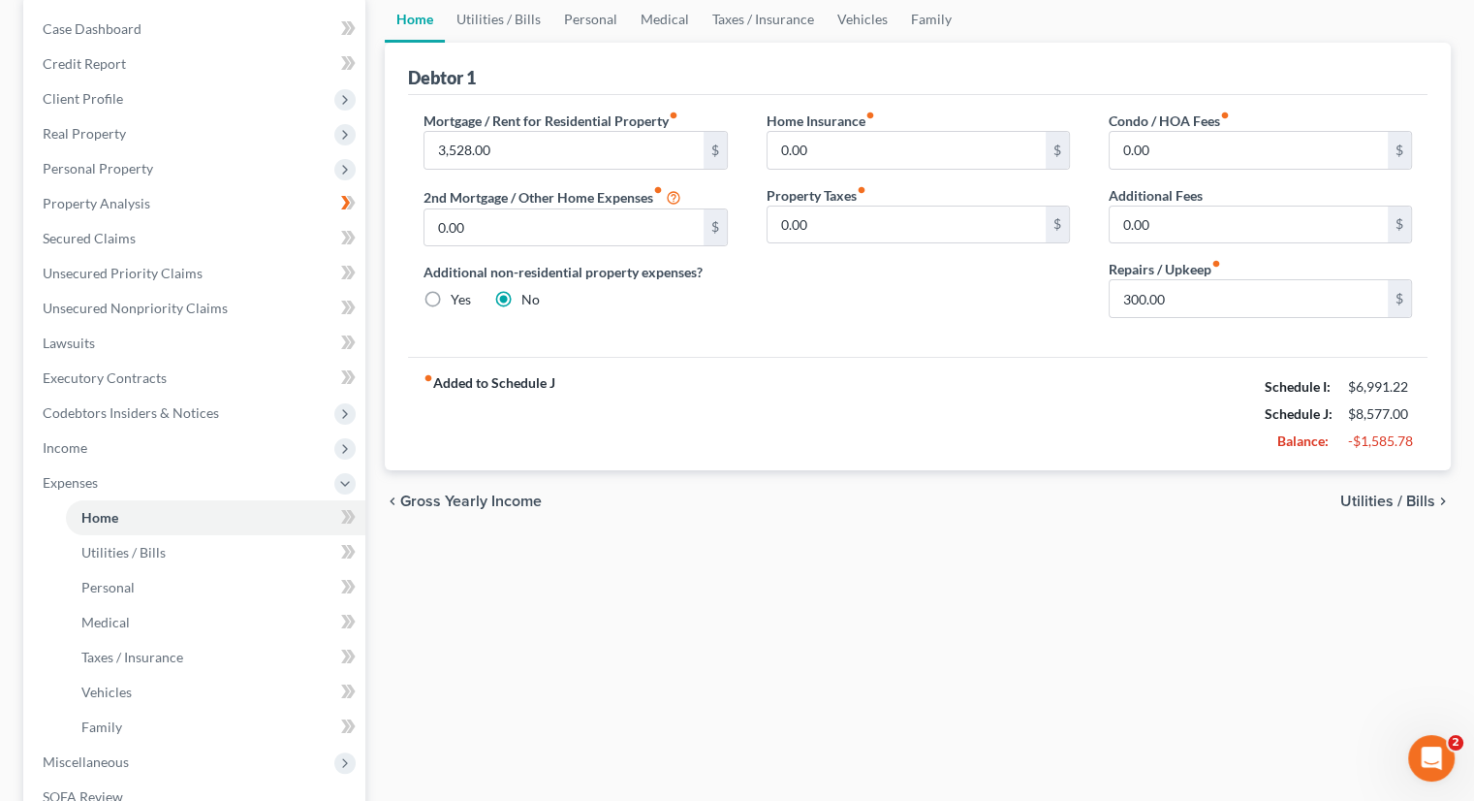
scroll to position [97, 0]
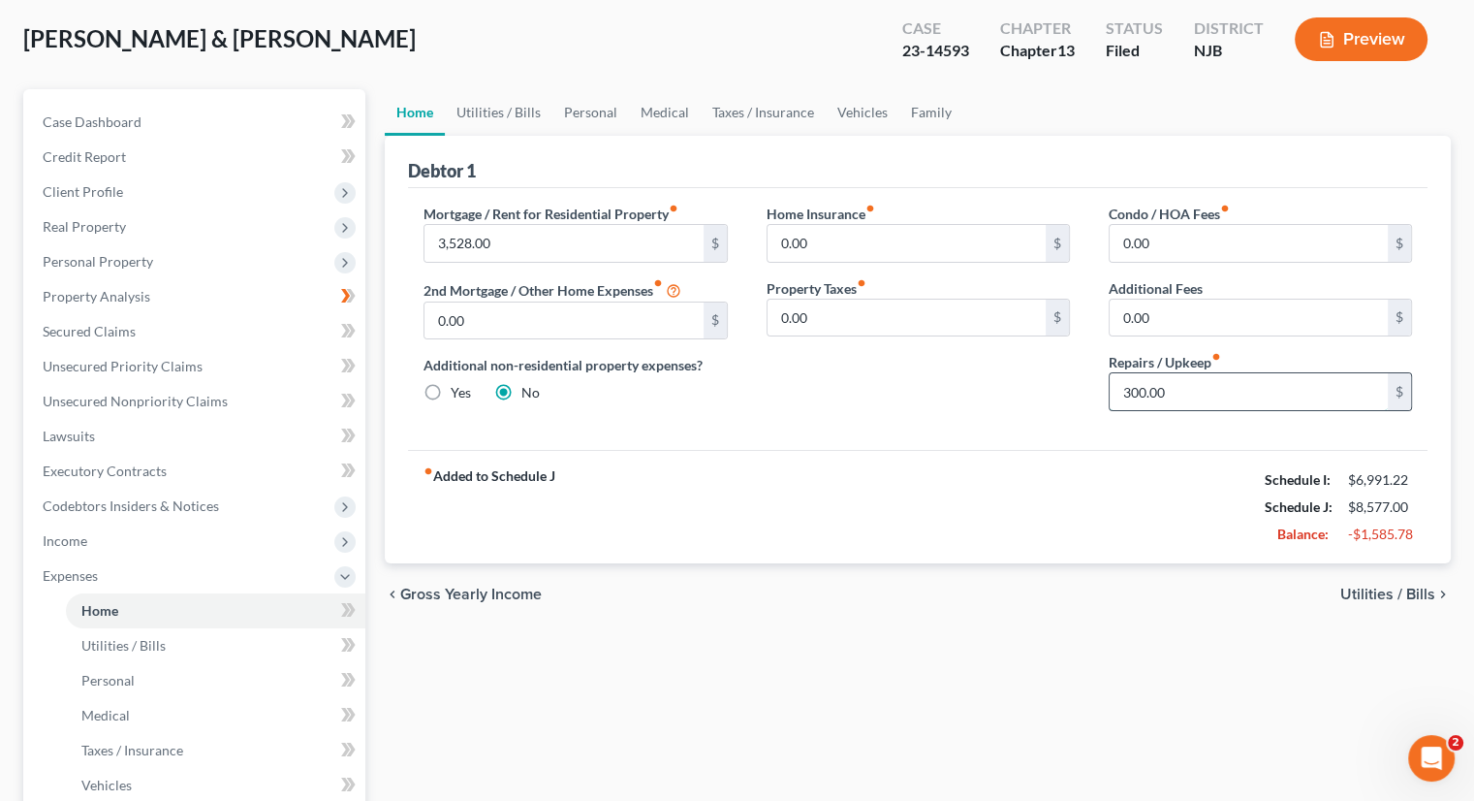
click at [1131, 388] on input "300.00" at bounding box center [1249, 391] width 278 height 37
type input "100."
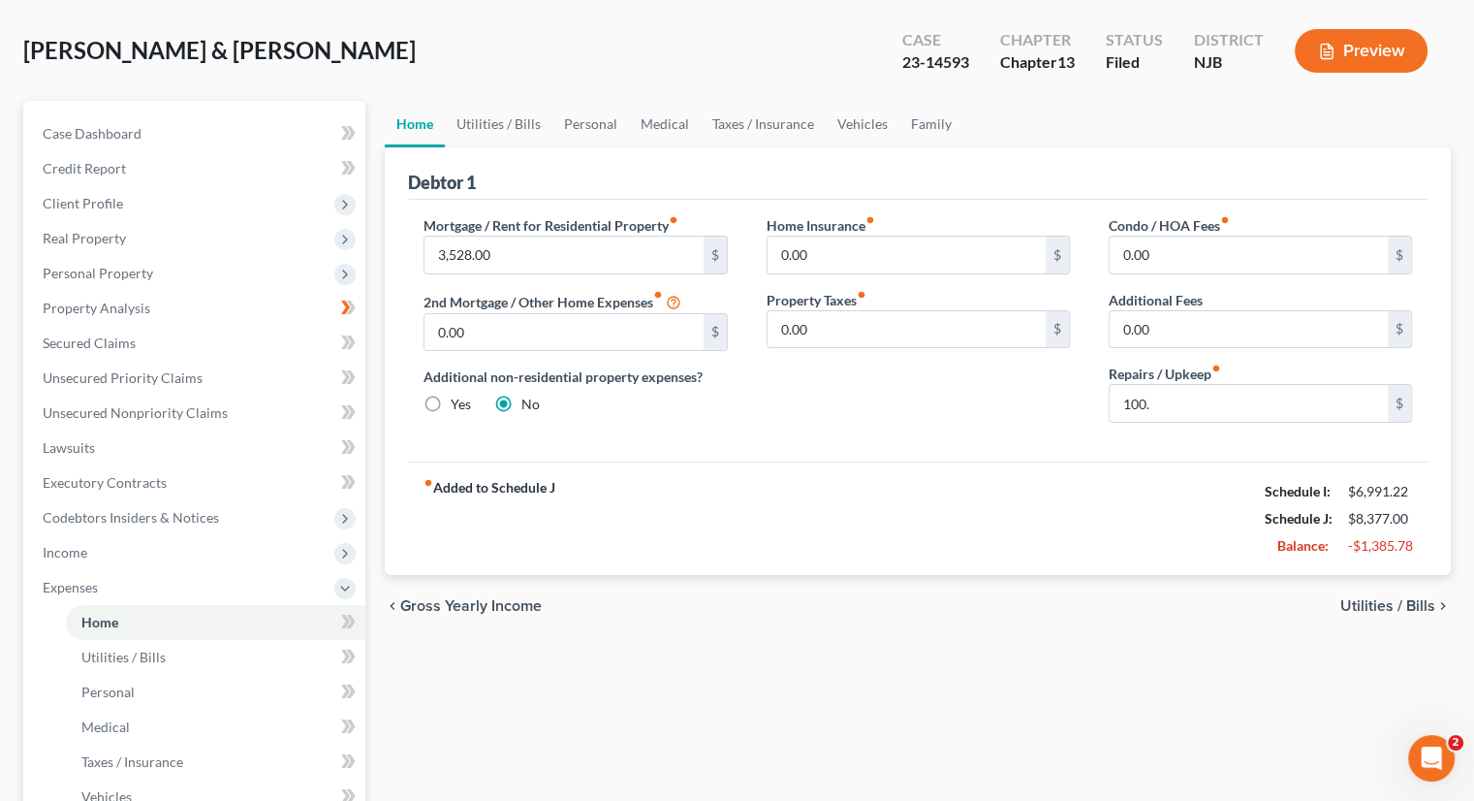
scroll to position [0, 0]
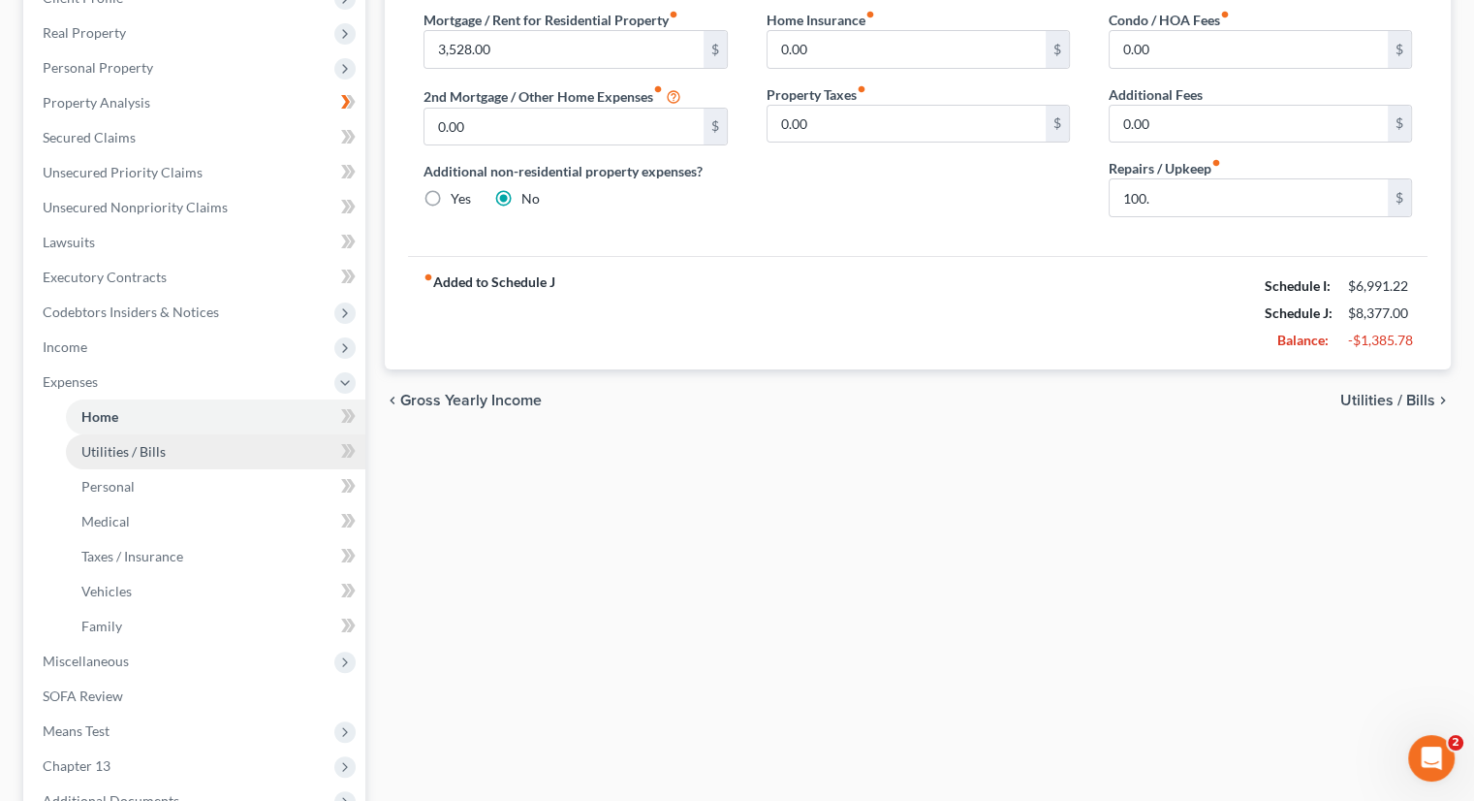
click at [164, 446] on link "Utilities / Bills" at bounding box center [215, 451] width 299 height 35
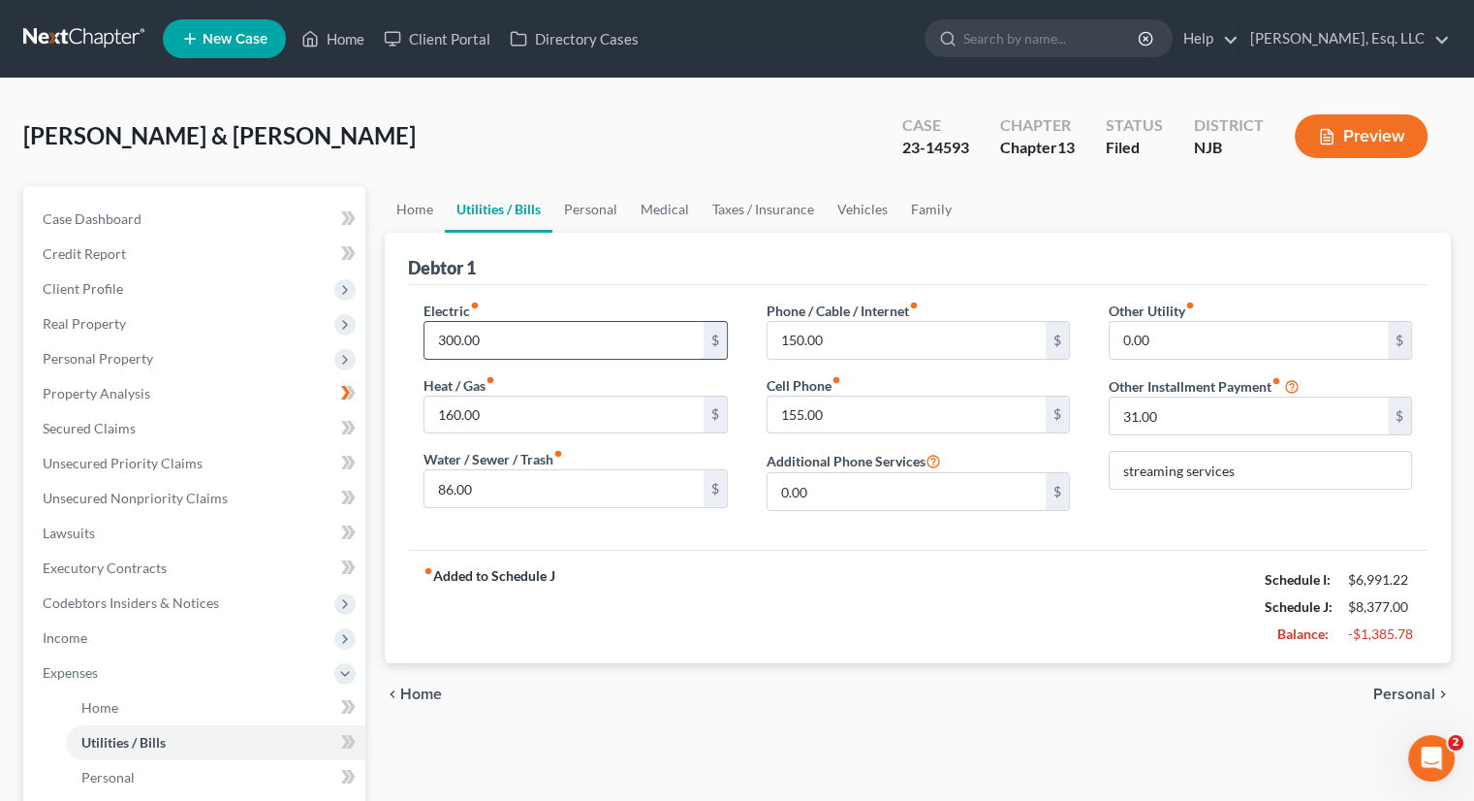
click at [444, 334] on input "300.00" at bounding box center [563, 340] width 278 height 37
type input "200."
click at [609, 496] on input "86.00" at bounding box center [563, 488] width 278 height 37
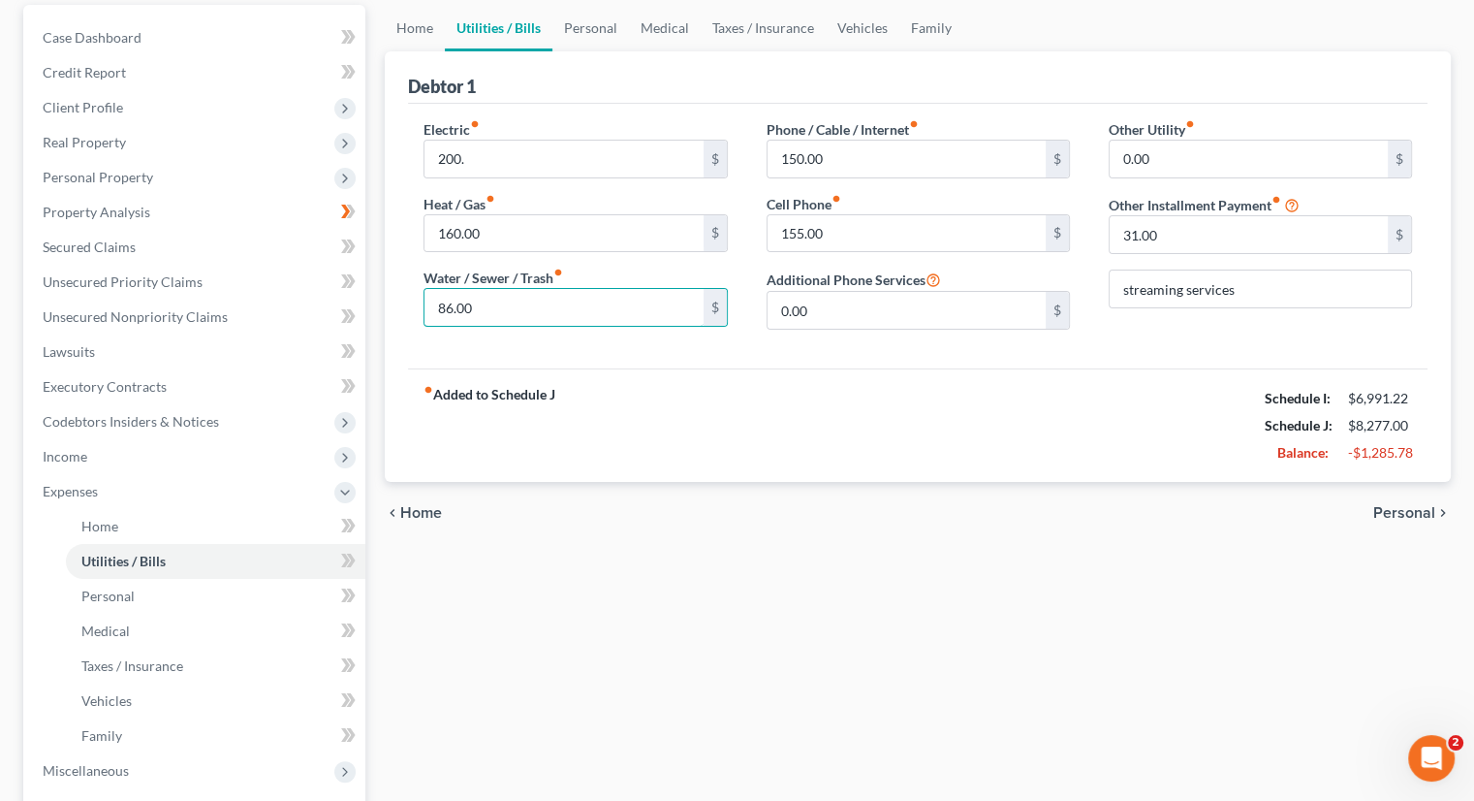
scroll to position [194, 0]
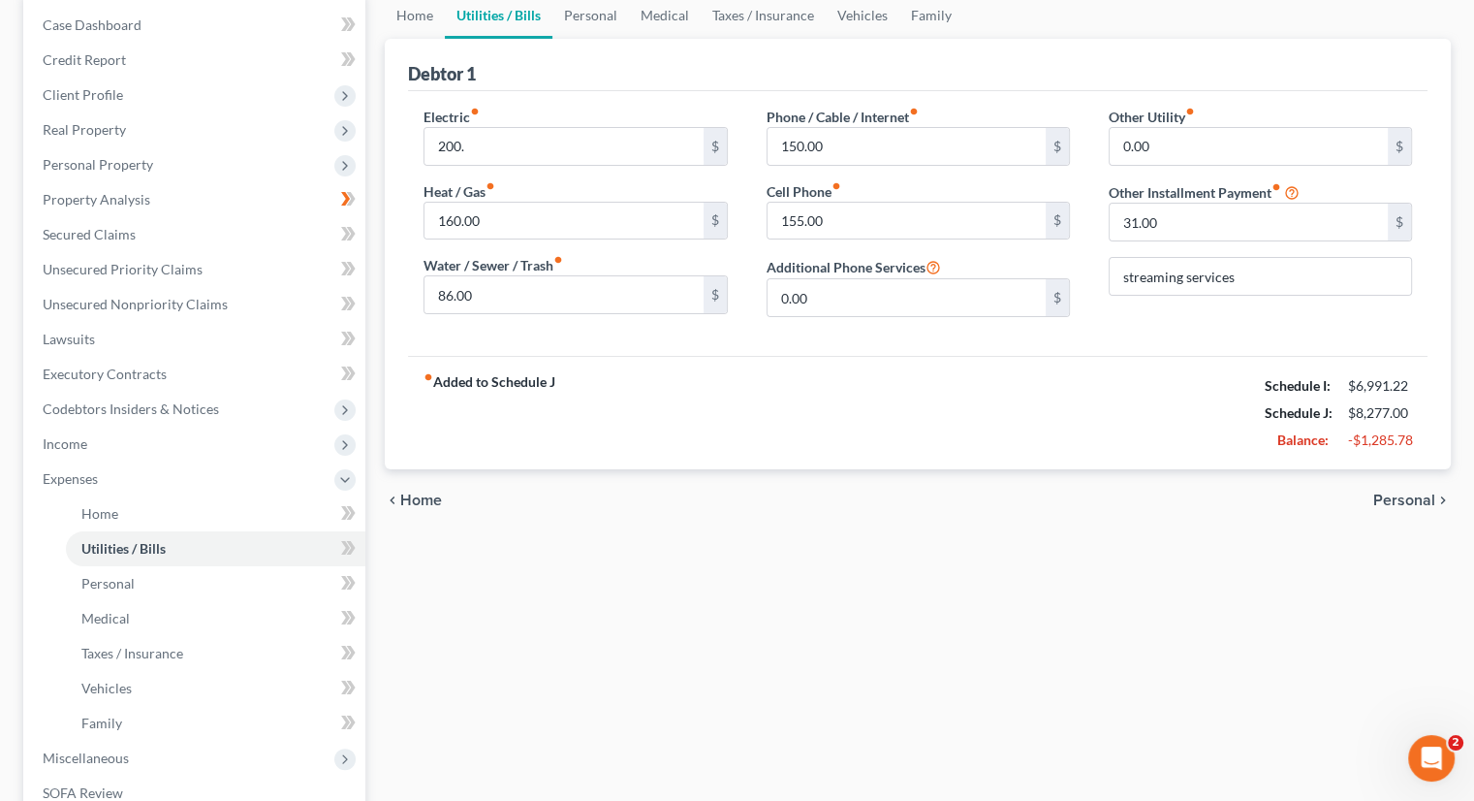
click at [589, 516] on div "chevron_left Home Personal chevron_right" at bounding box center [918, 500] width 1066 height 62
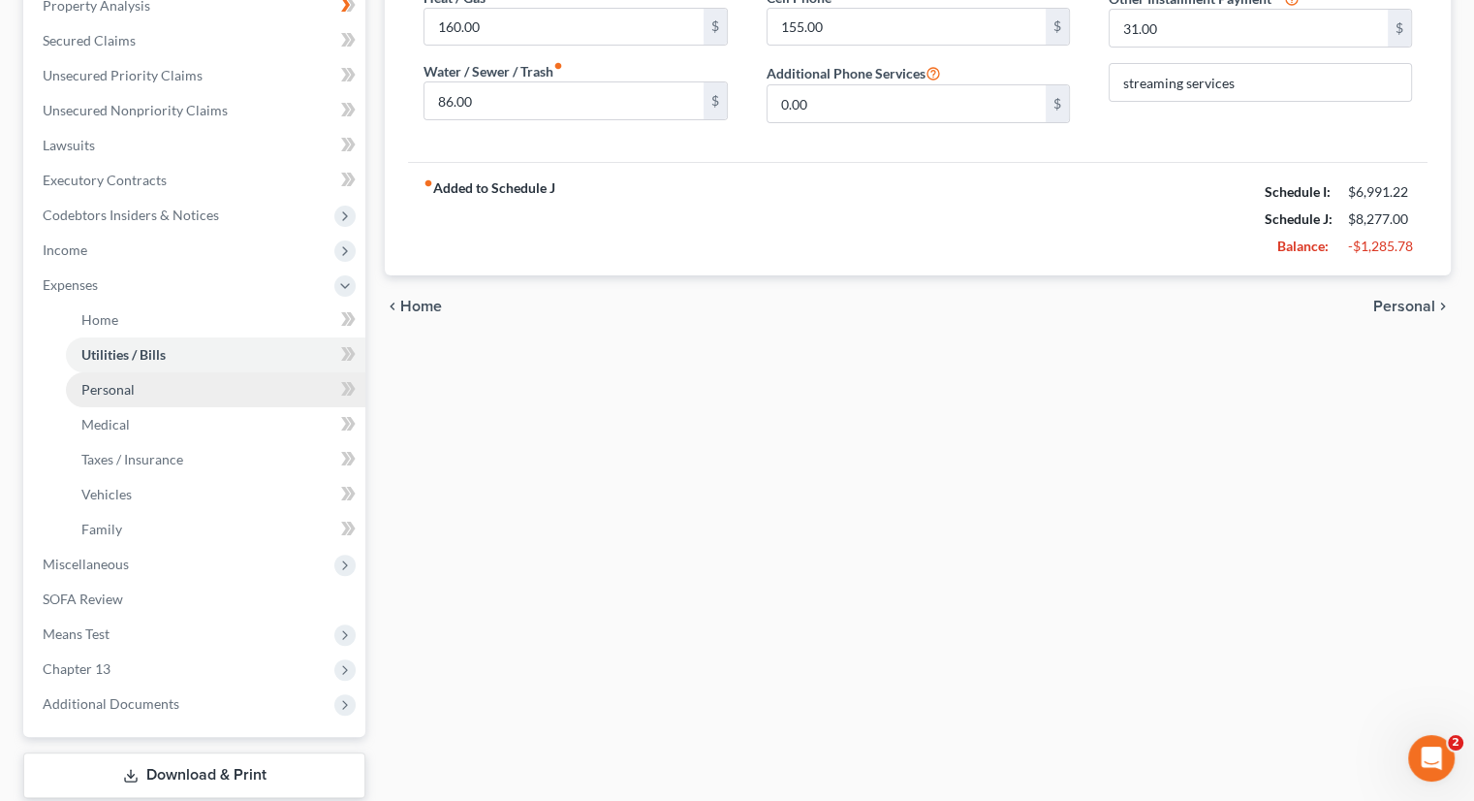
click at [136, 388] on link "Personal" at bounding box center [215, 389] width 299 height 35
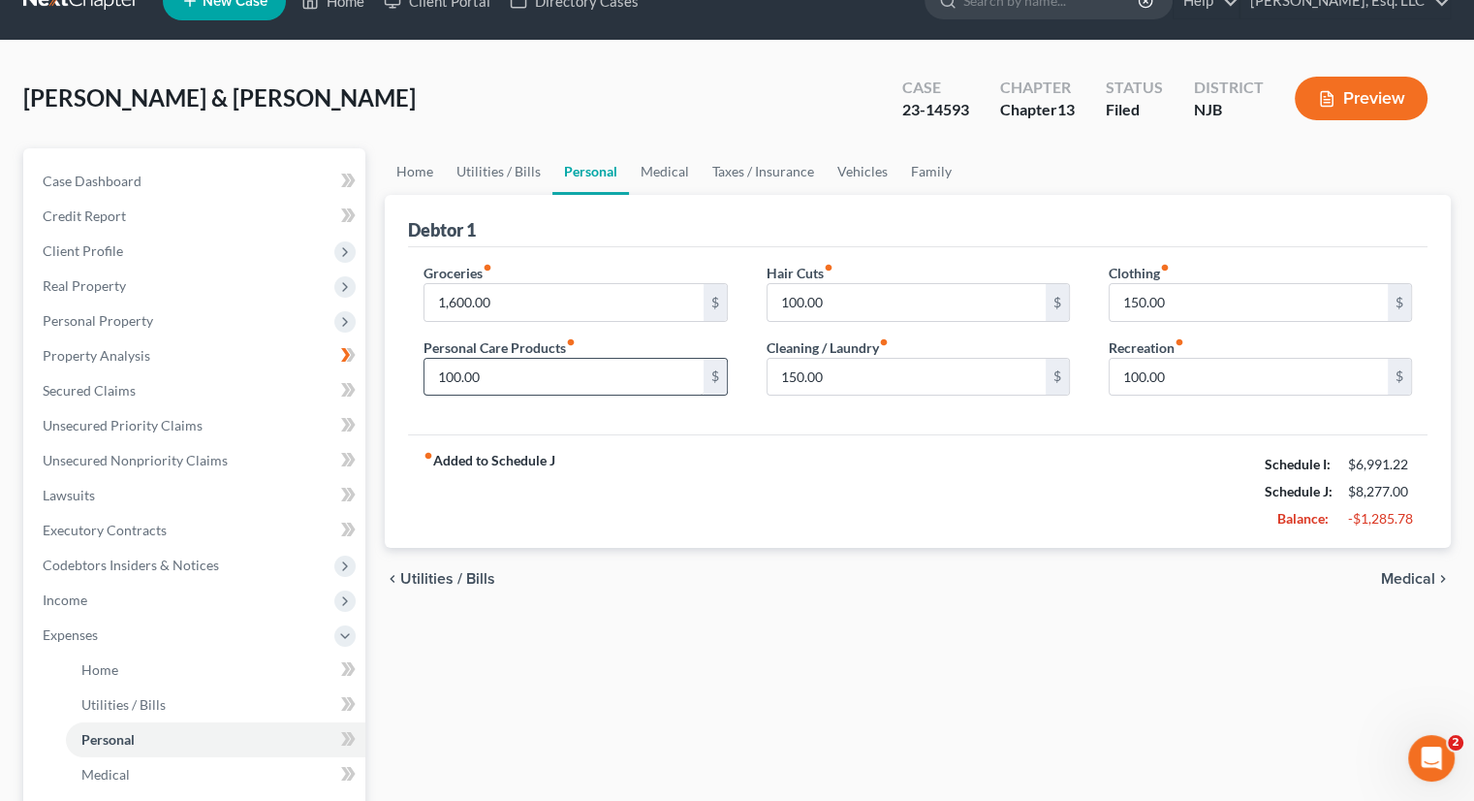
scroll to position [97, 0]
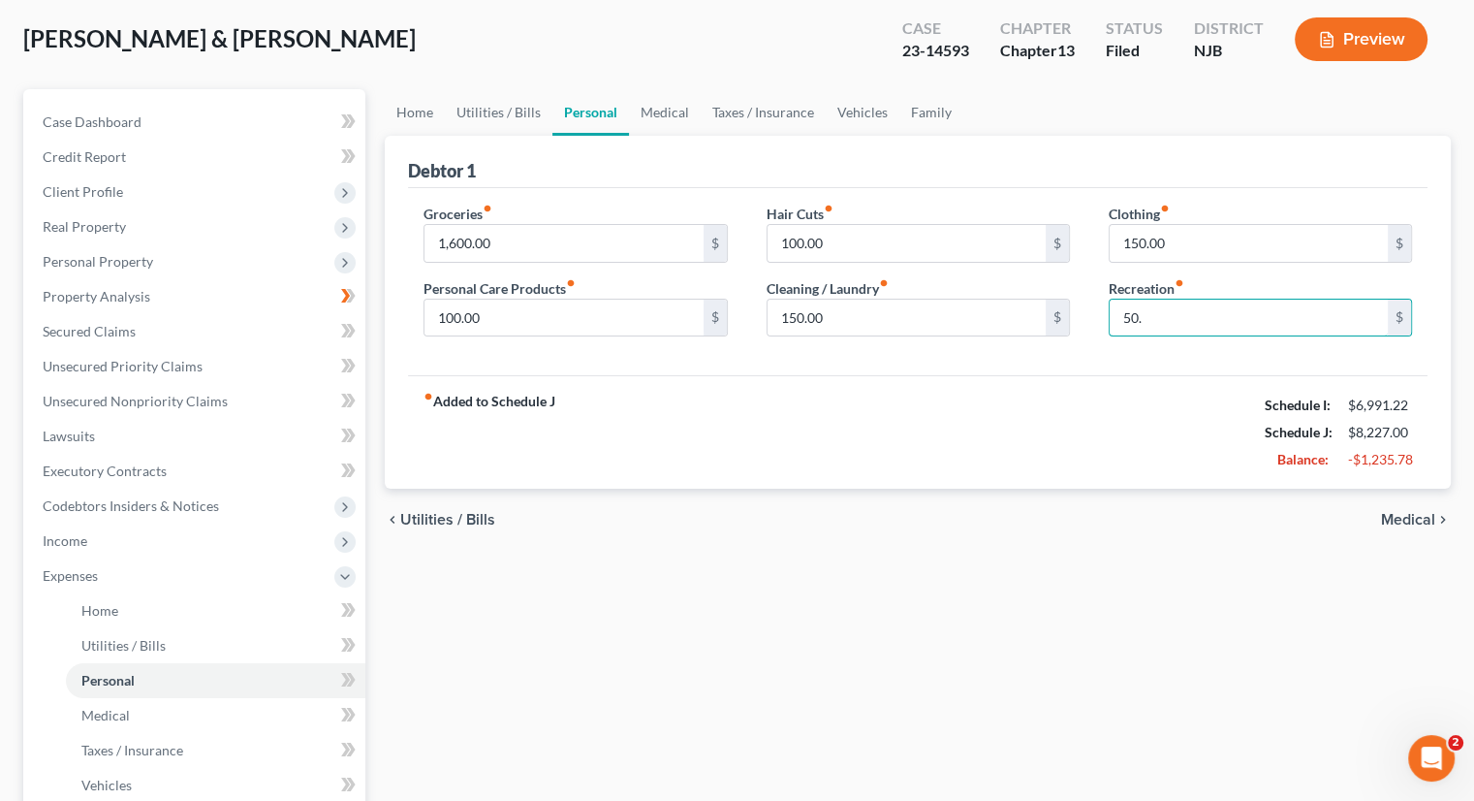
type input "50."
type input "100."
click at [682, 486] on div "fiber_manual_record Added to Schedule J Schedule I: $6,991.22 Schedule J: $8,17…" at bounding box center [918, 431] width 1020 height 113
click at [457, 234] on input "1,600.00" at bounding box center [563, 243] width 278 height 37
click at [461, 238] on input "1,200." at bounding box center [563, 243] width 278 height 37
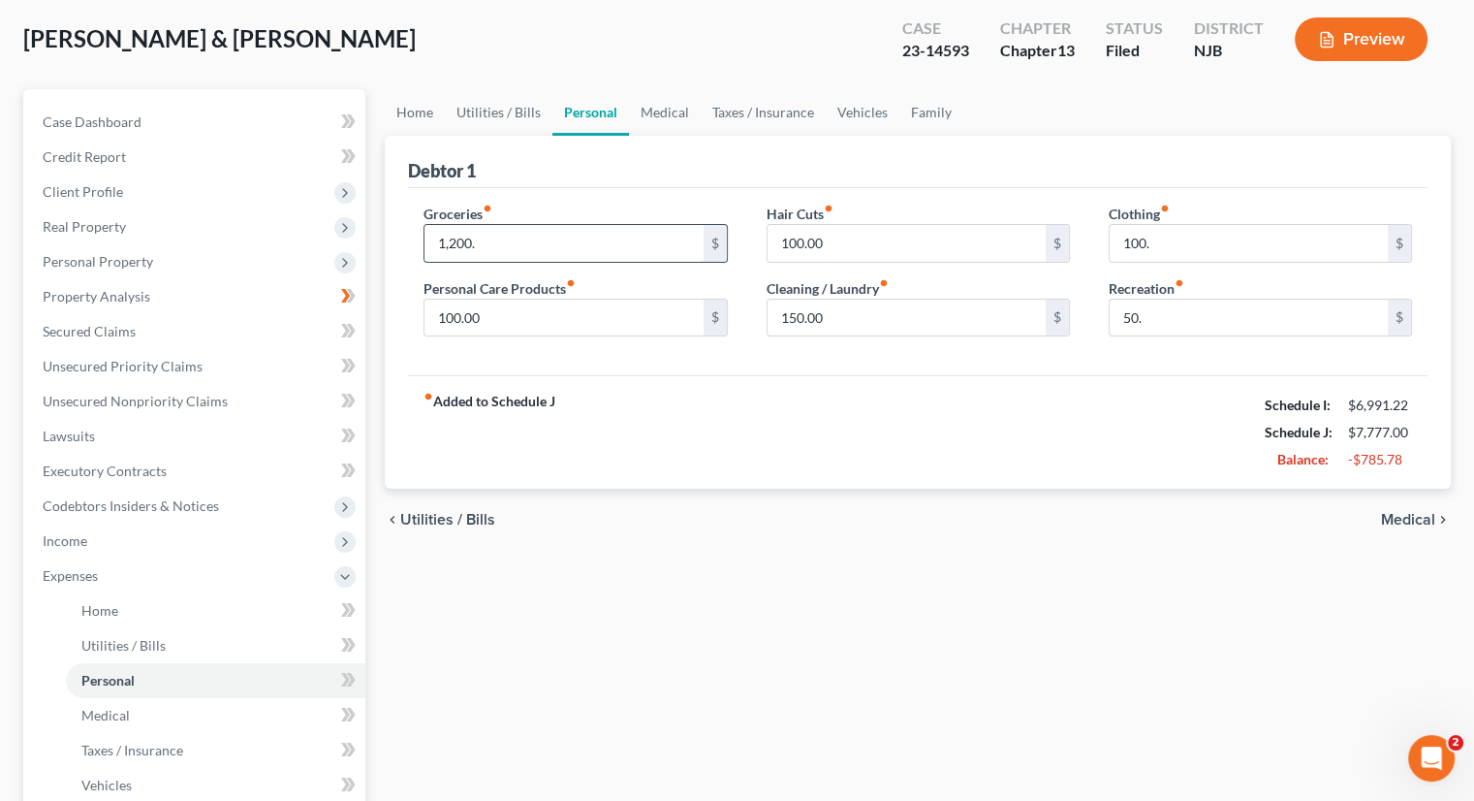
click at [457, 243] on input "1,200." at bounding box center [563, 243] width 278 height 37
drag, startPoint x: 549, startPoint y: 246, endPoint x: 438, endPoint y: 242, distance: 110.6
click at [457, 244] on input "12,300." at bounding box center [563, 243] width 278 height 37
drag, startPoint x: 439, startPoint y: 242, endPoint x: 519, endPoint y: 242, distance: 80.4
click at [519, 242] on input "12,300." at bounding box center [563, 243] width 278 height 37
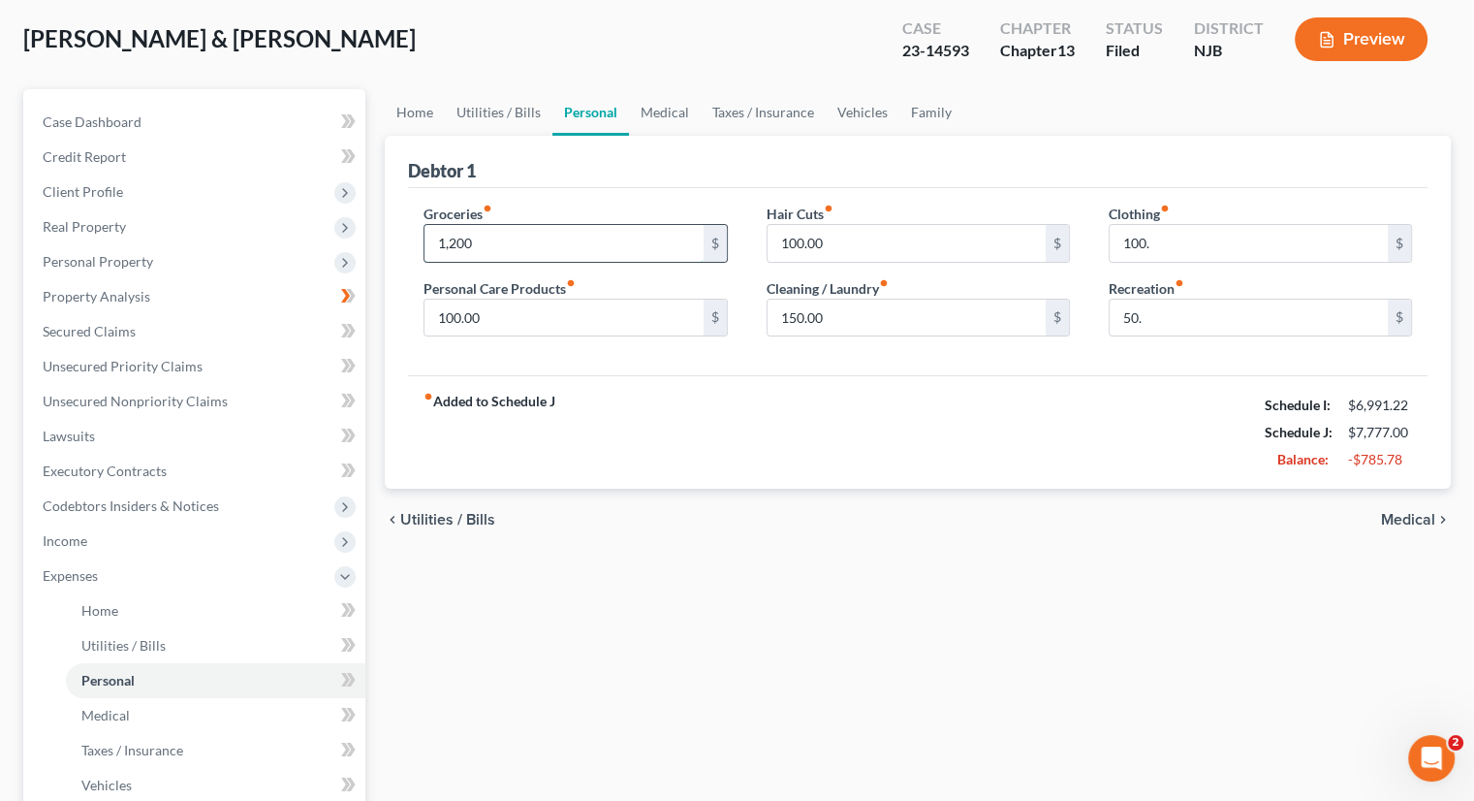
type input "1,200."
click at [608, 377] on div "fiber_manual_record Added to Schedule J Schedule I: $6,991.22 Schedule J: $7,77…" at bounding box center [918, 431] width 1020 height 113
type input "50."
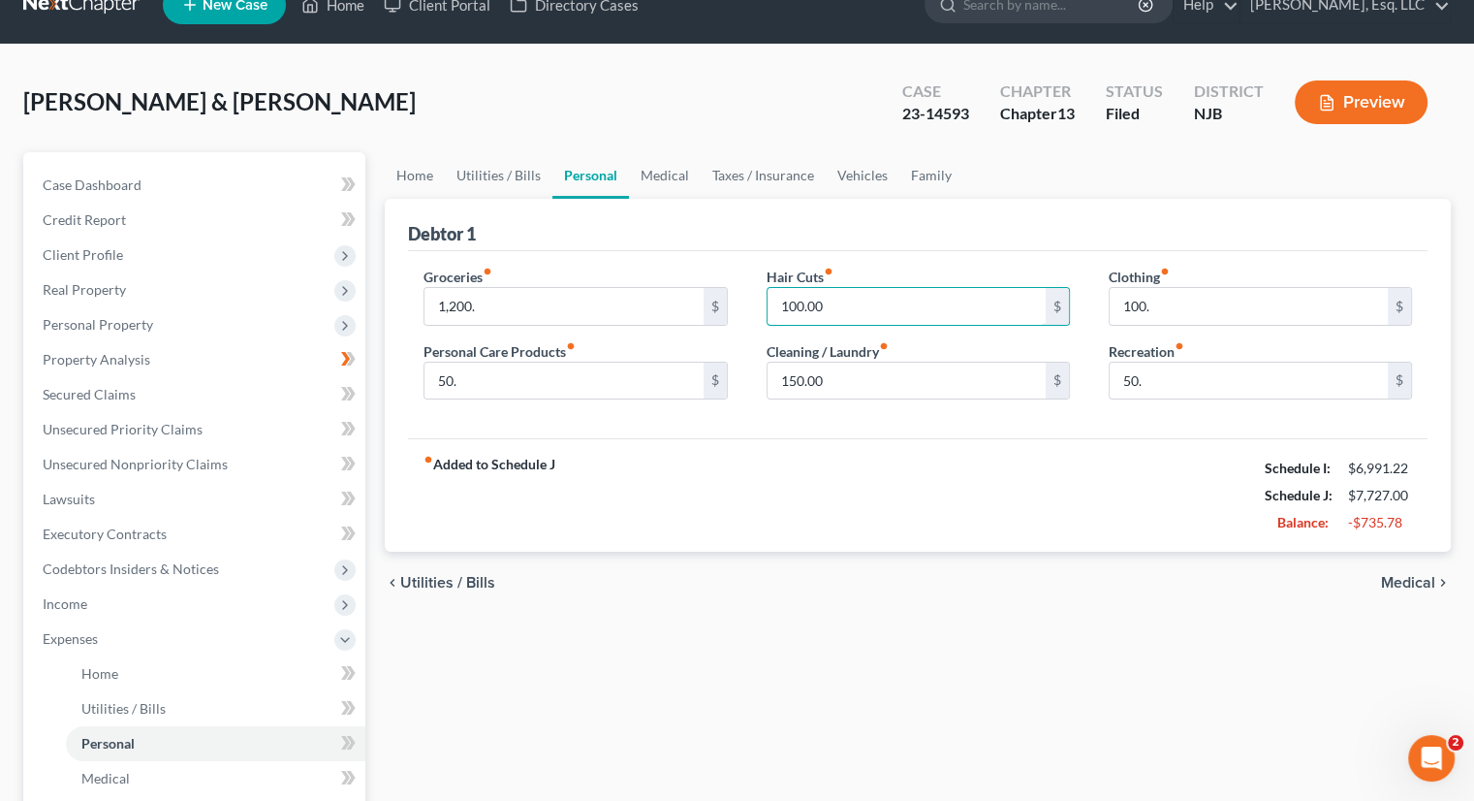
scroll to position [0, 0]
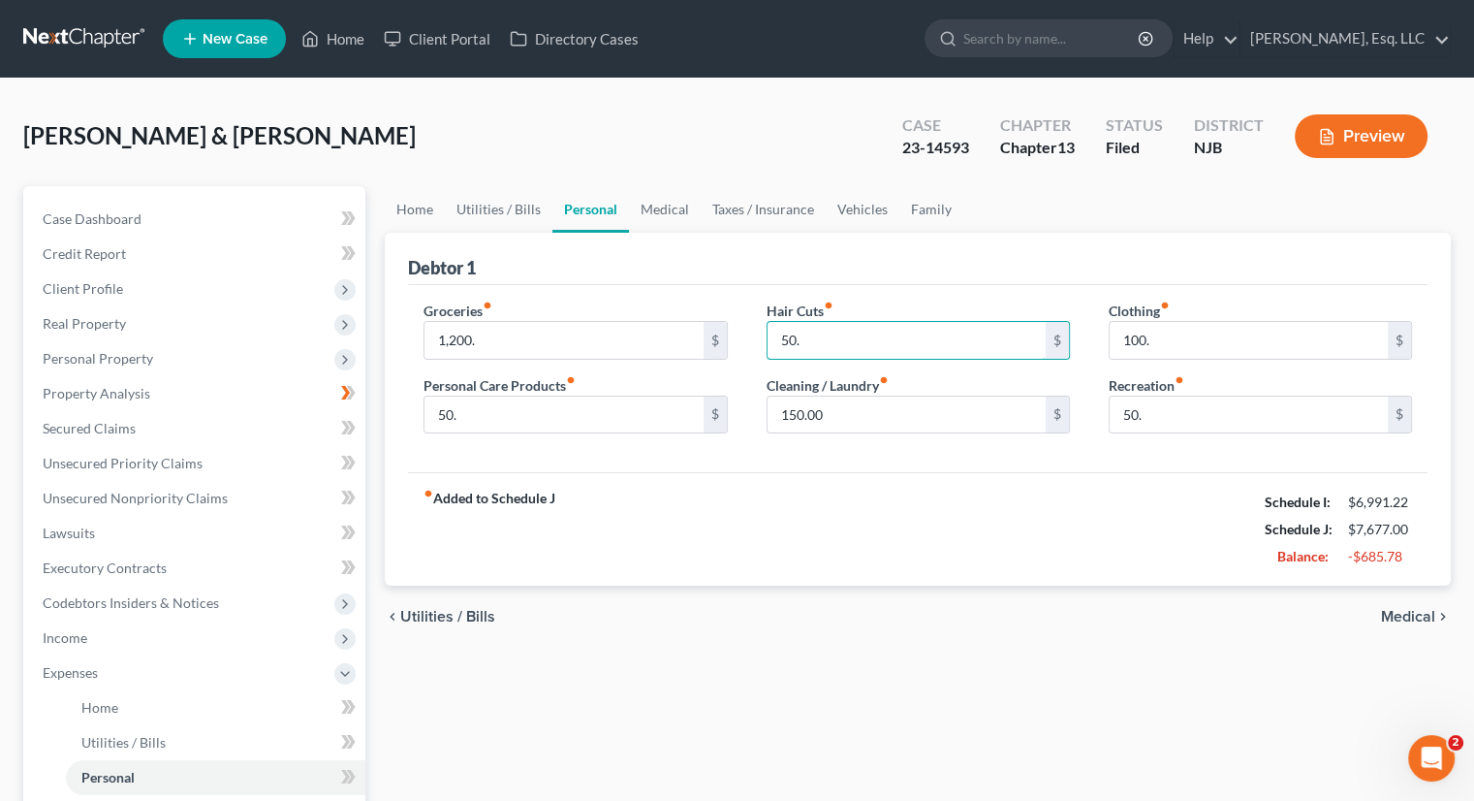
type input "50."
type input "0"
type input "100."
click at [712, 488] on div "fiber_manual_record Added to Schedule J Schedule I: $6,991.22 Schedule J: $7,62…" at bounding box center [918, 528] width 1020 height 113
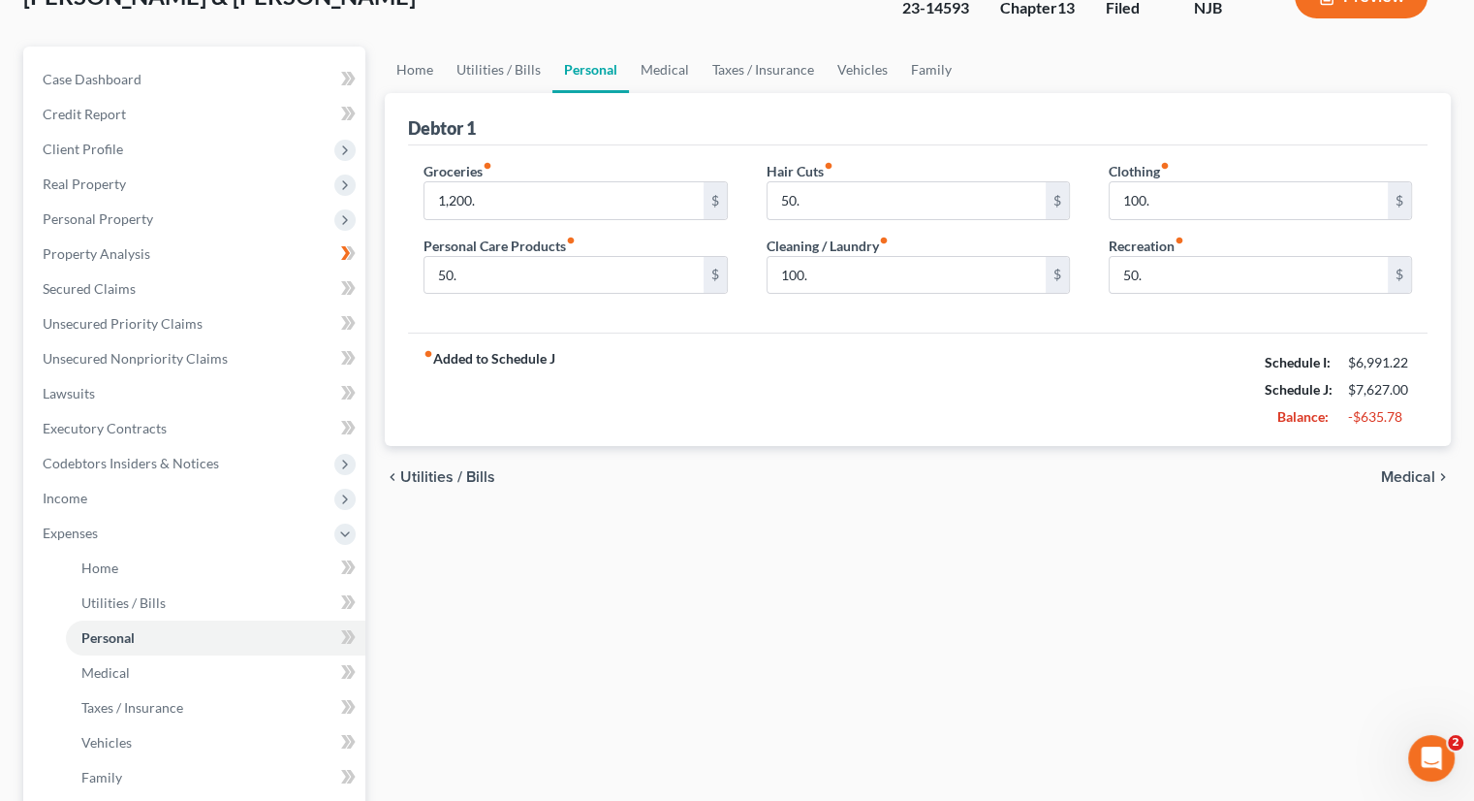
scroll to position [291, 0]
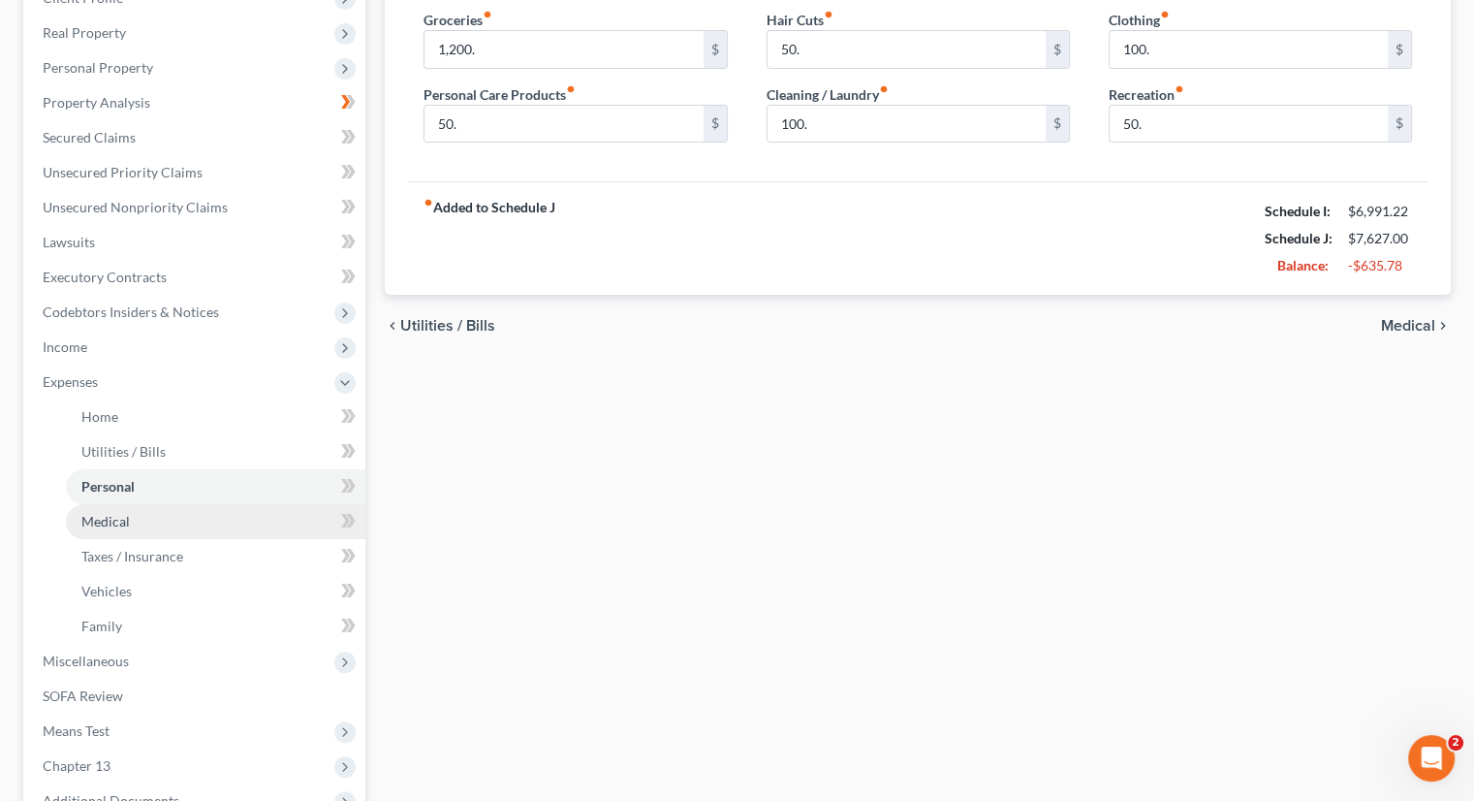
click at [142, 520] on link "Medical" at bounding box center [215, 521] width 299 height 35
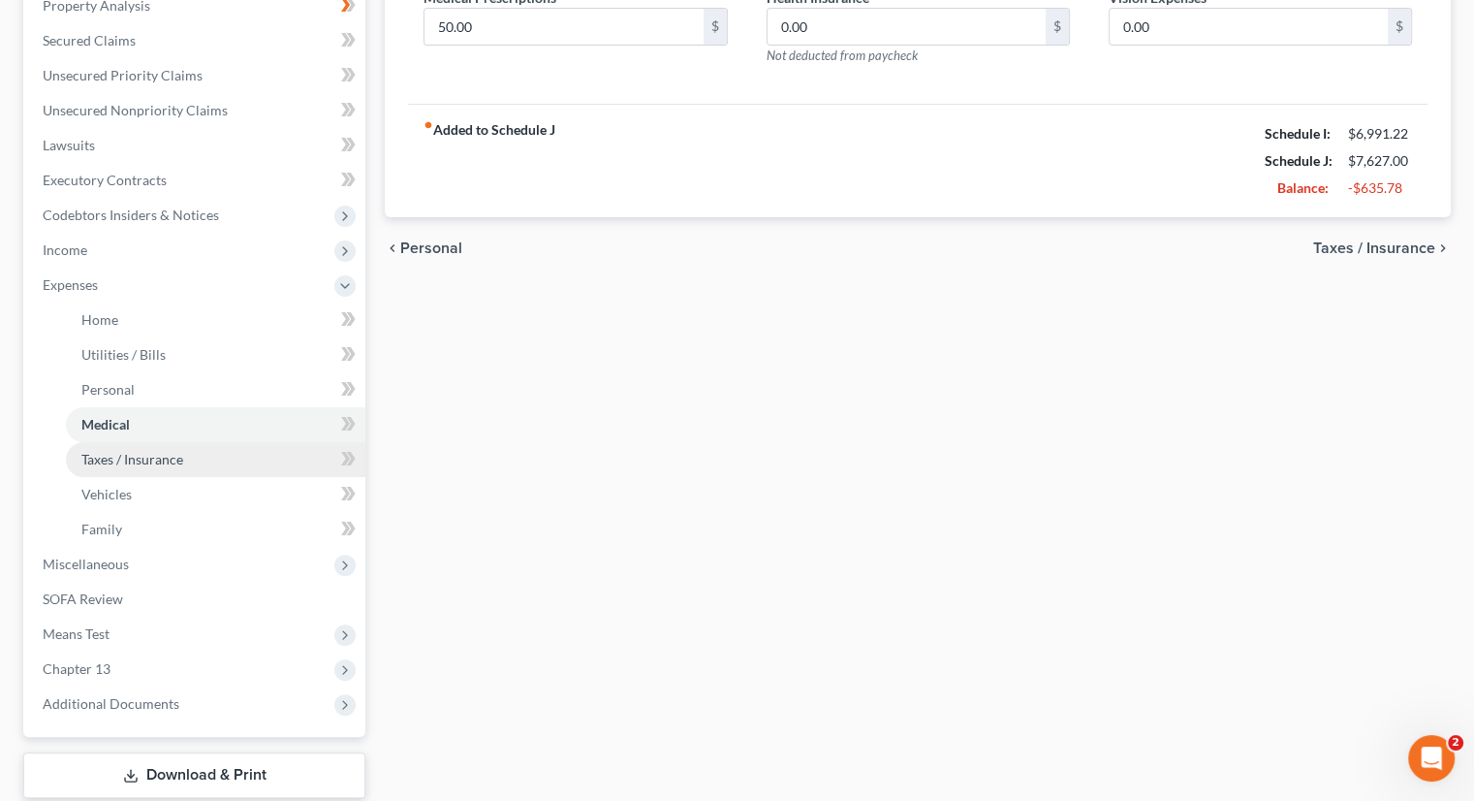
click at [147, 456] on span "Taxes / Insurance" at bounding box center [132, 459] width 102 height 16
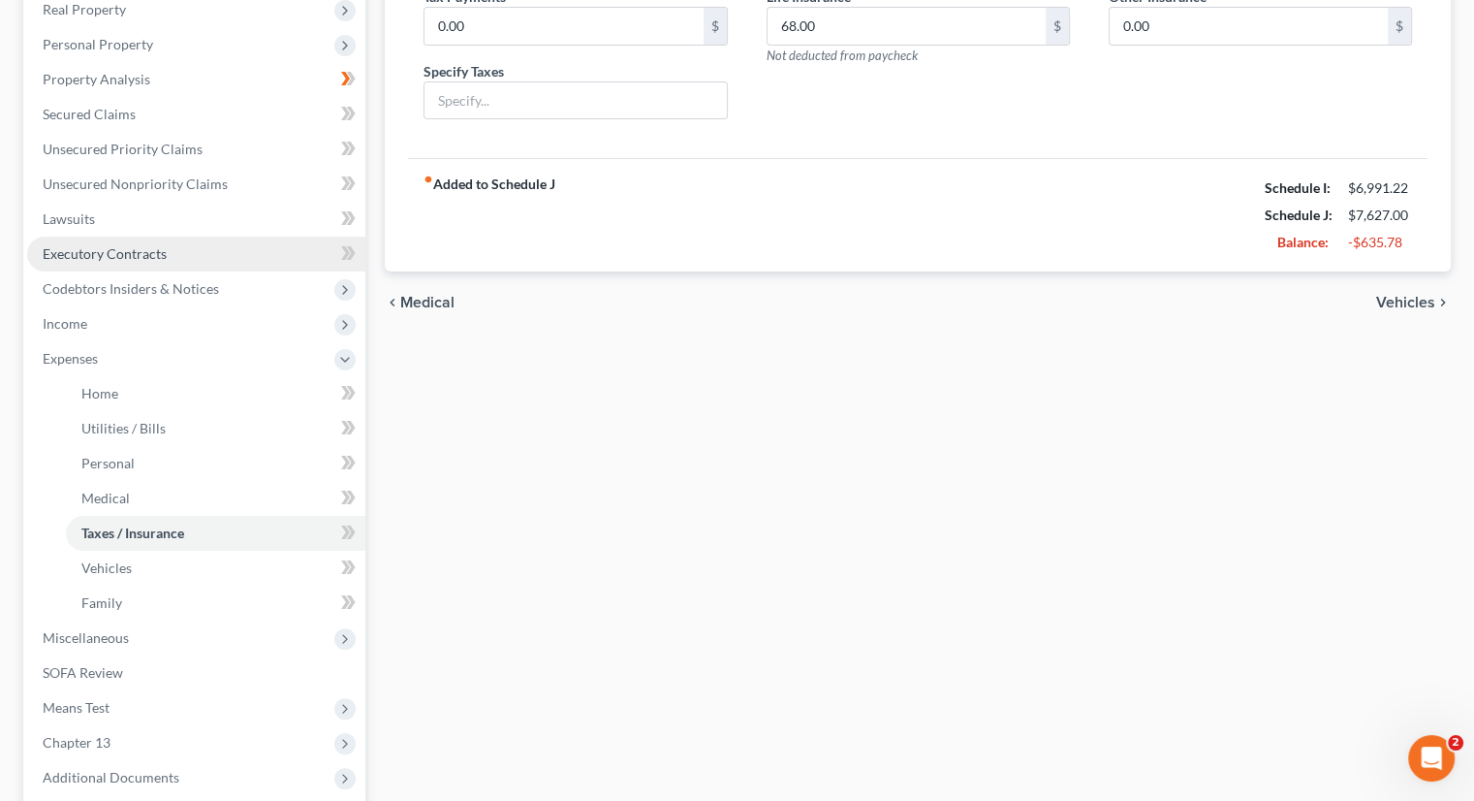
scroll to position [485, 0]
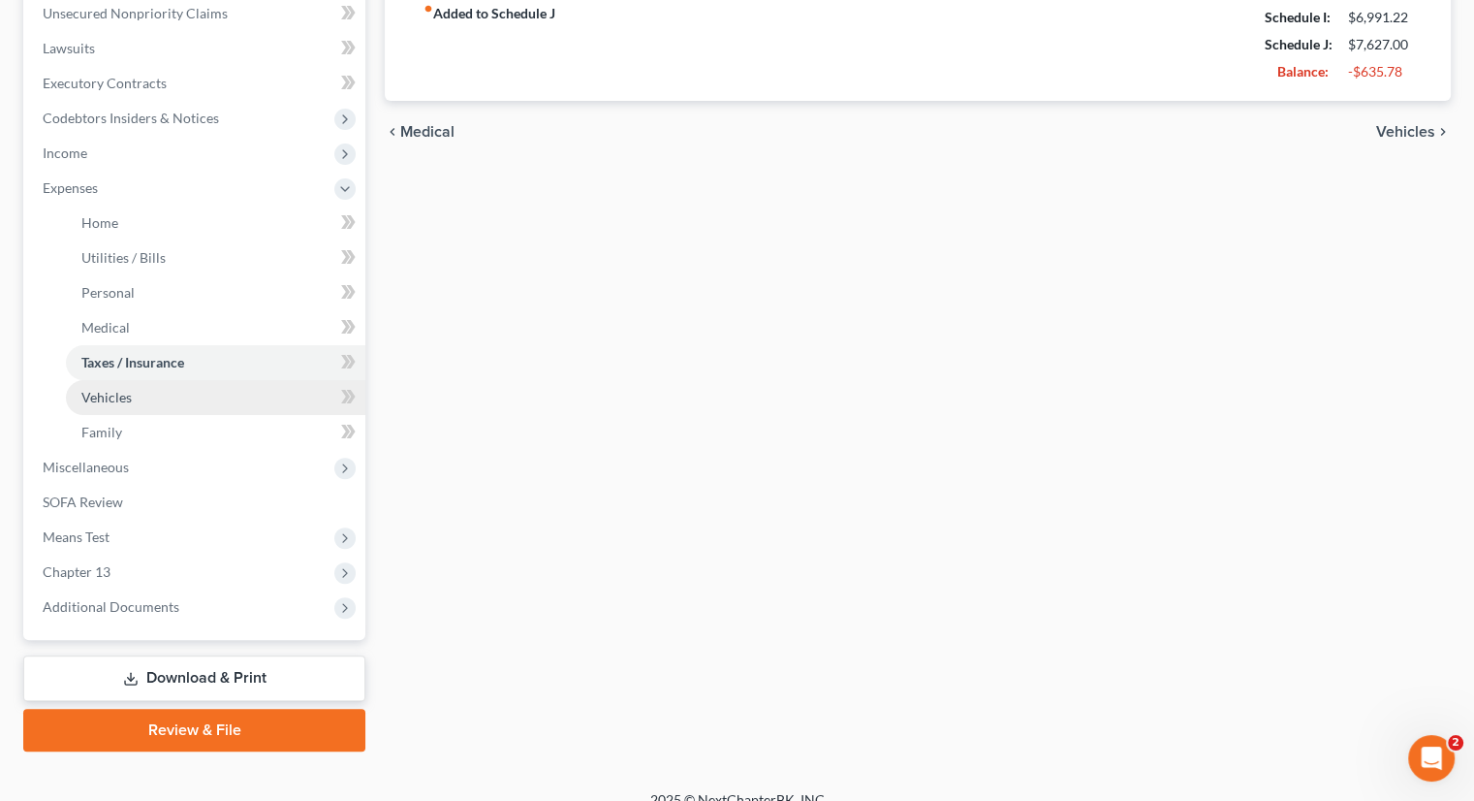
click at [133, 394] on link "Vehicles" at bounding box center [215, 397] width 299 height 35
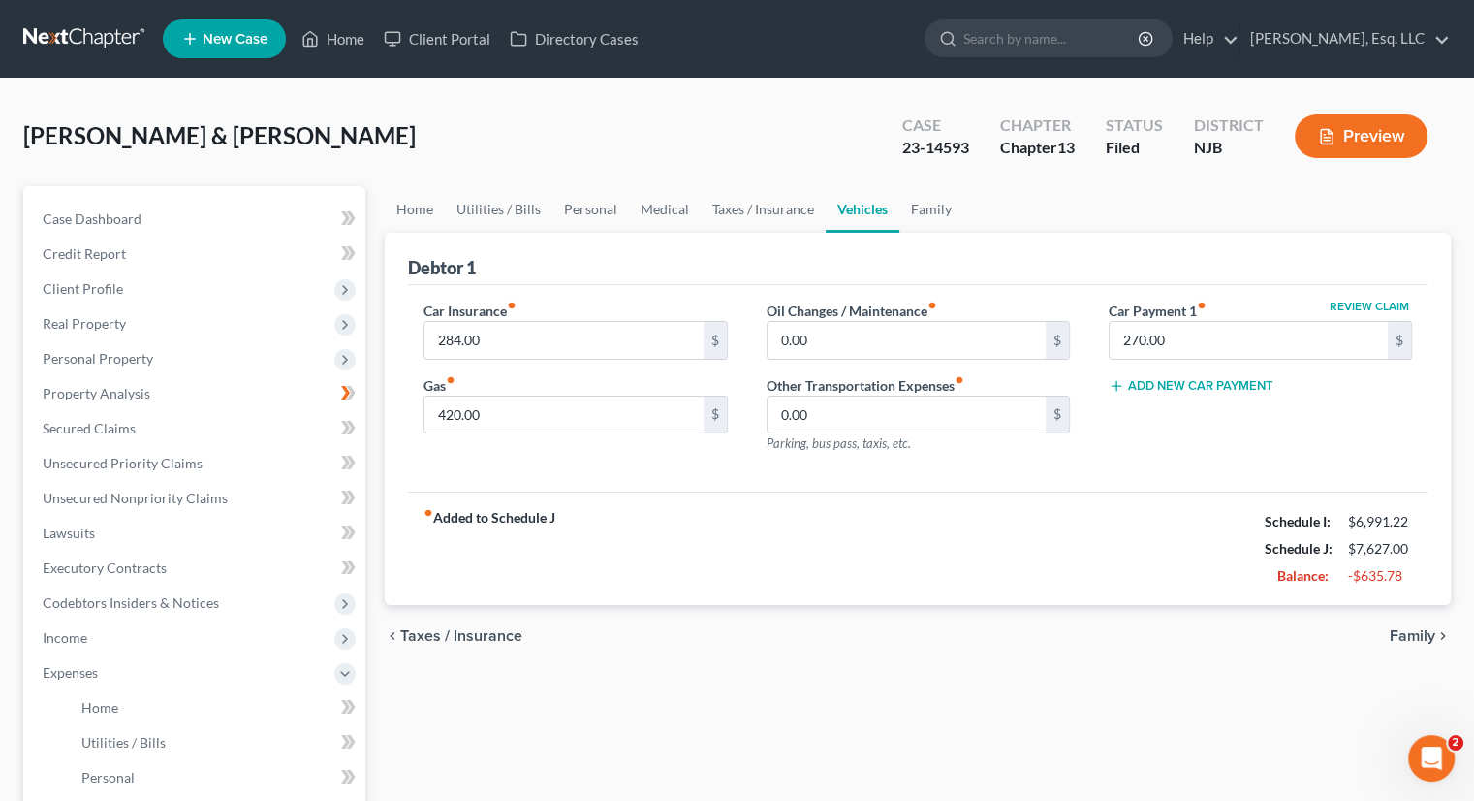
scroll to position [97, 0]
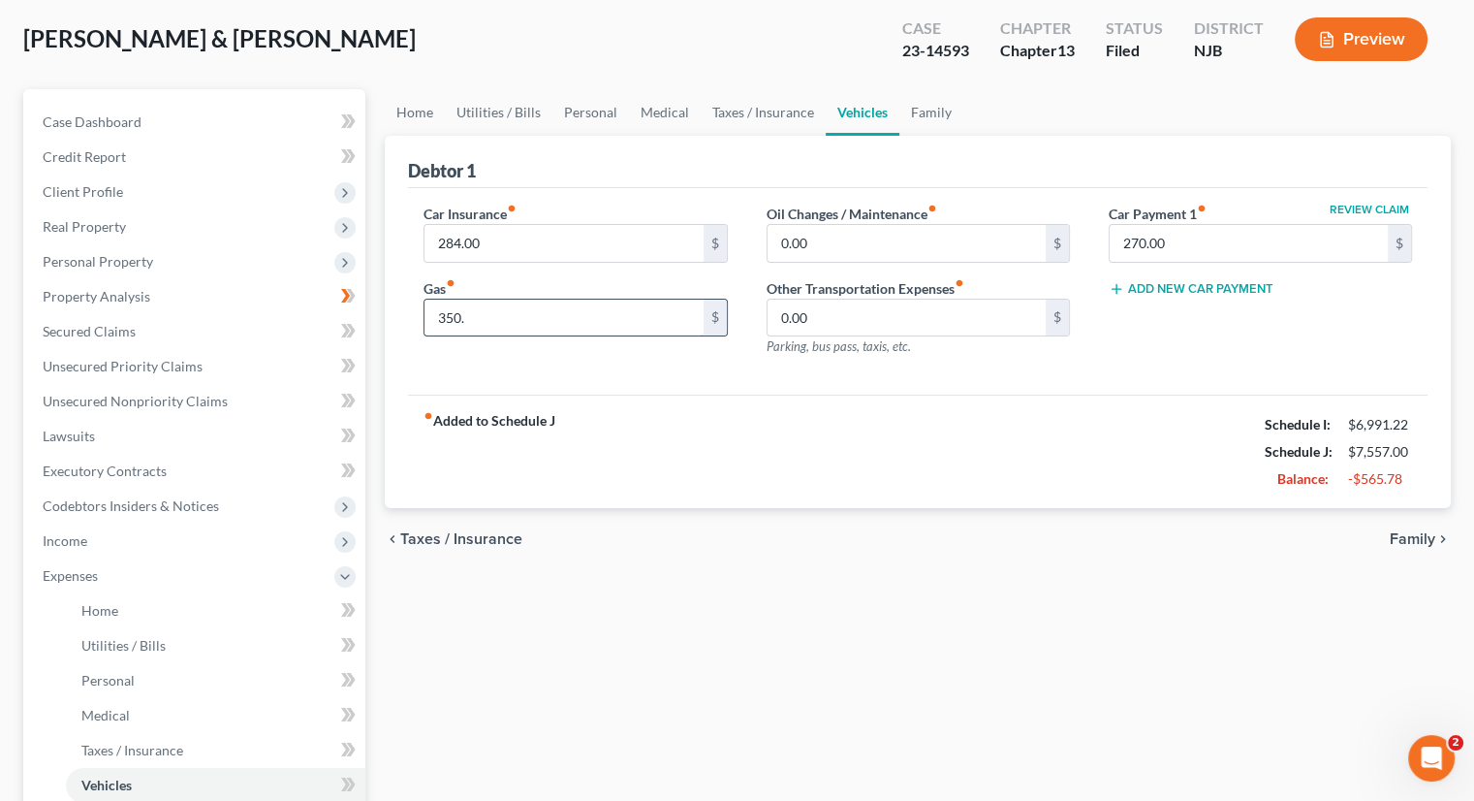
type input "350."
click at [702, 486] on div "fiber_manual_record Added to Schedule J Schedule I: $6,991.22 Schedule J: $7,55…" at bounding box center [918, 450] width 1020 height 113
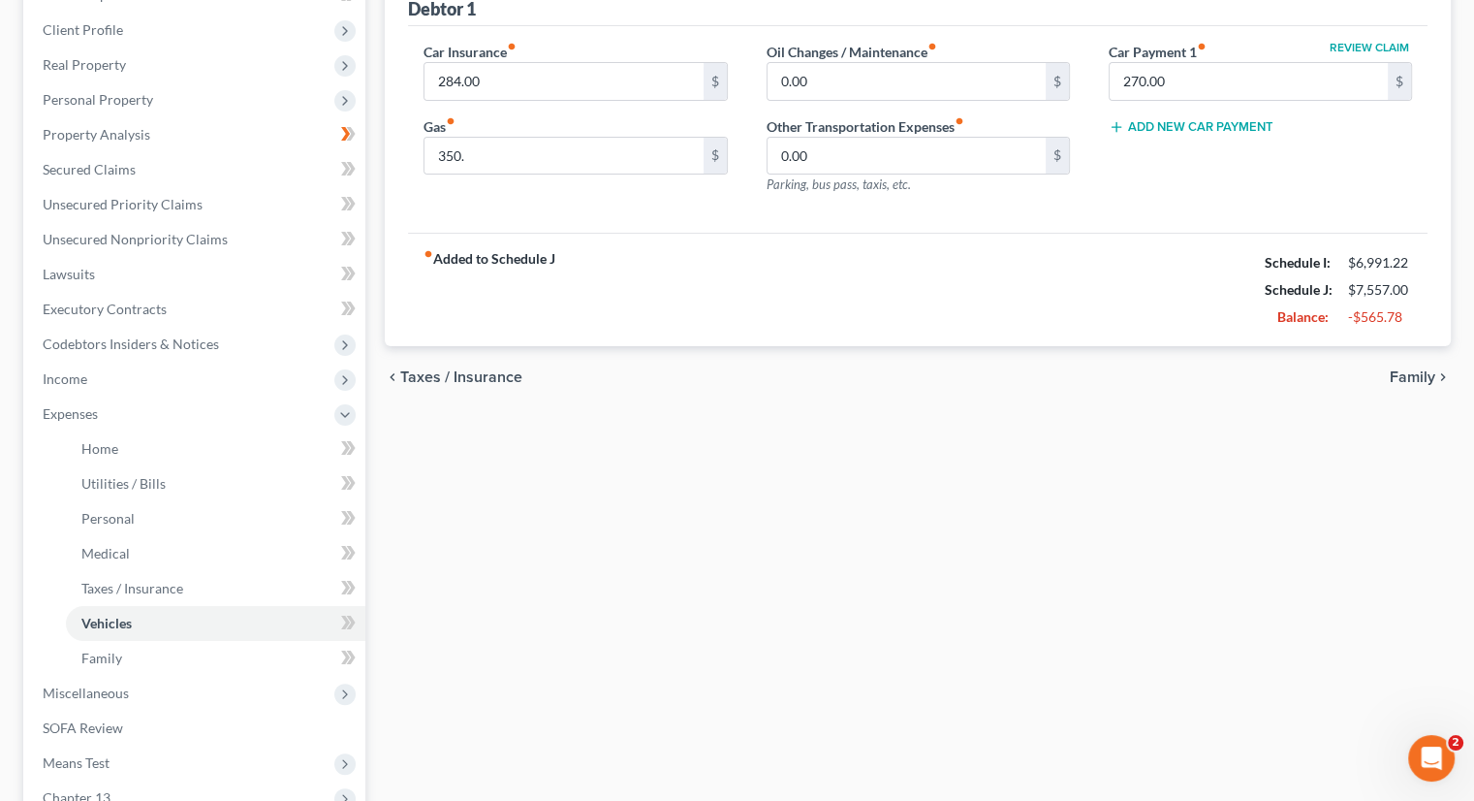
scroll to position [291, 0]
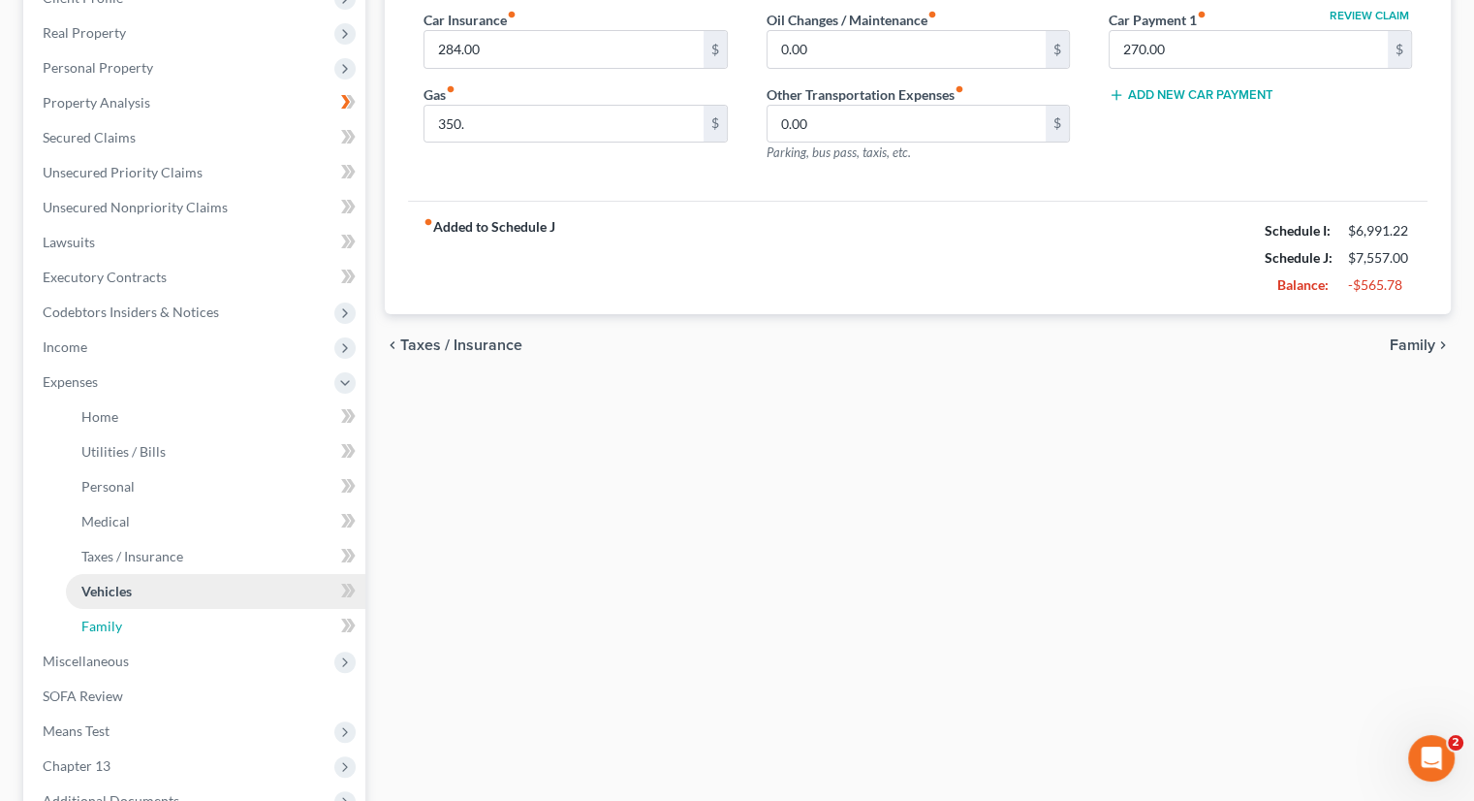
drag, startPoint x: 117, startPoint y: 618, endPoint x: 209, endPoint y: 606, distance: 92.9
click at [118, 618] on span "Family" at bounding box center [101, 625] width 41 height 16
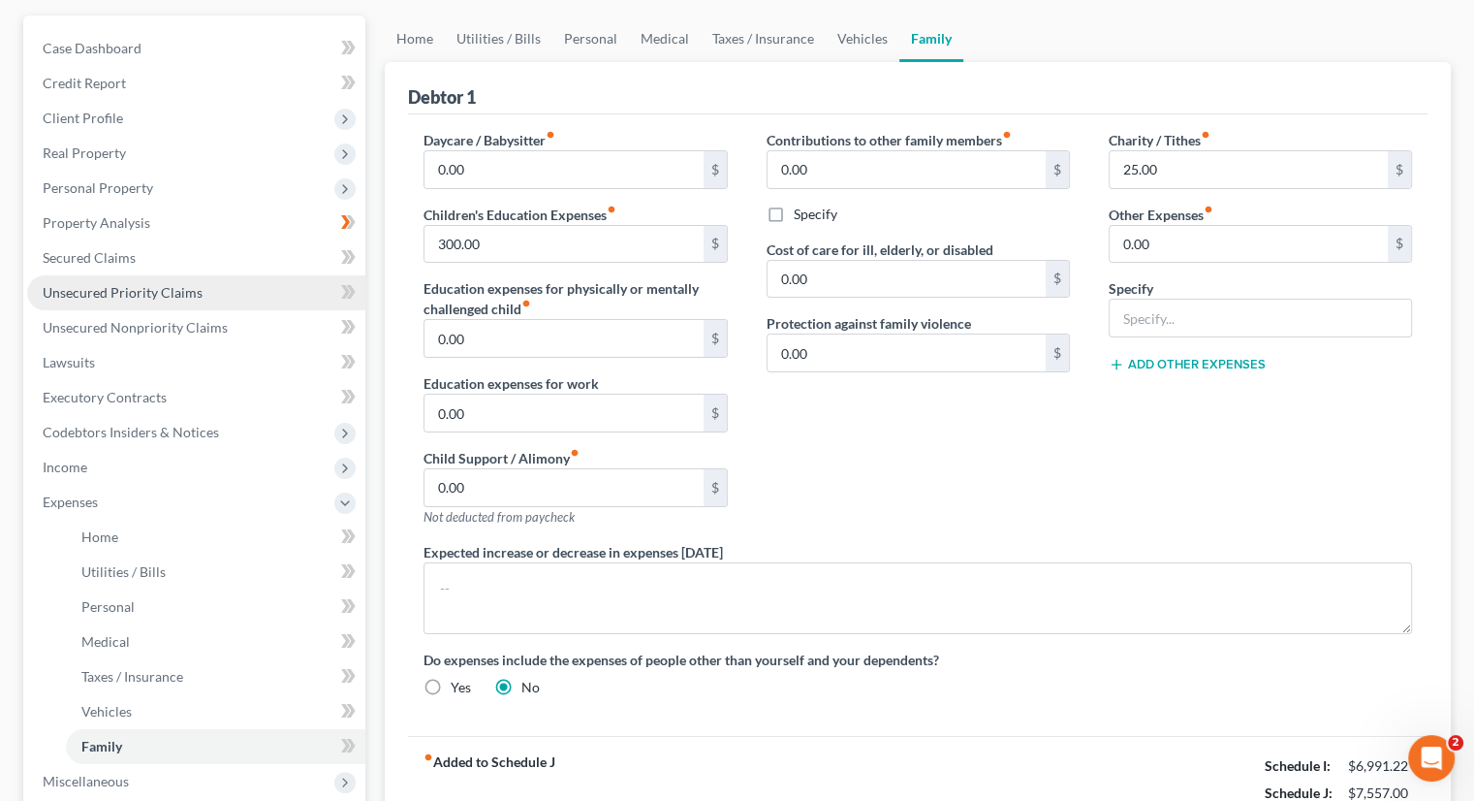
scroll to position [194, 0]
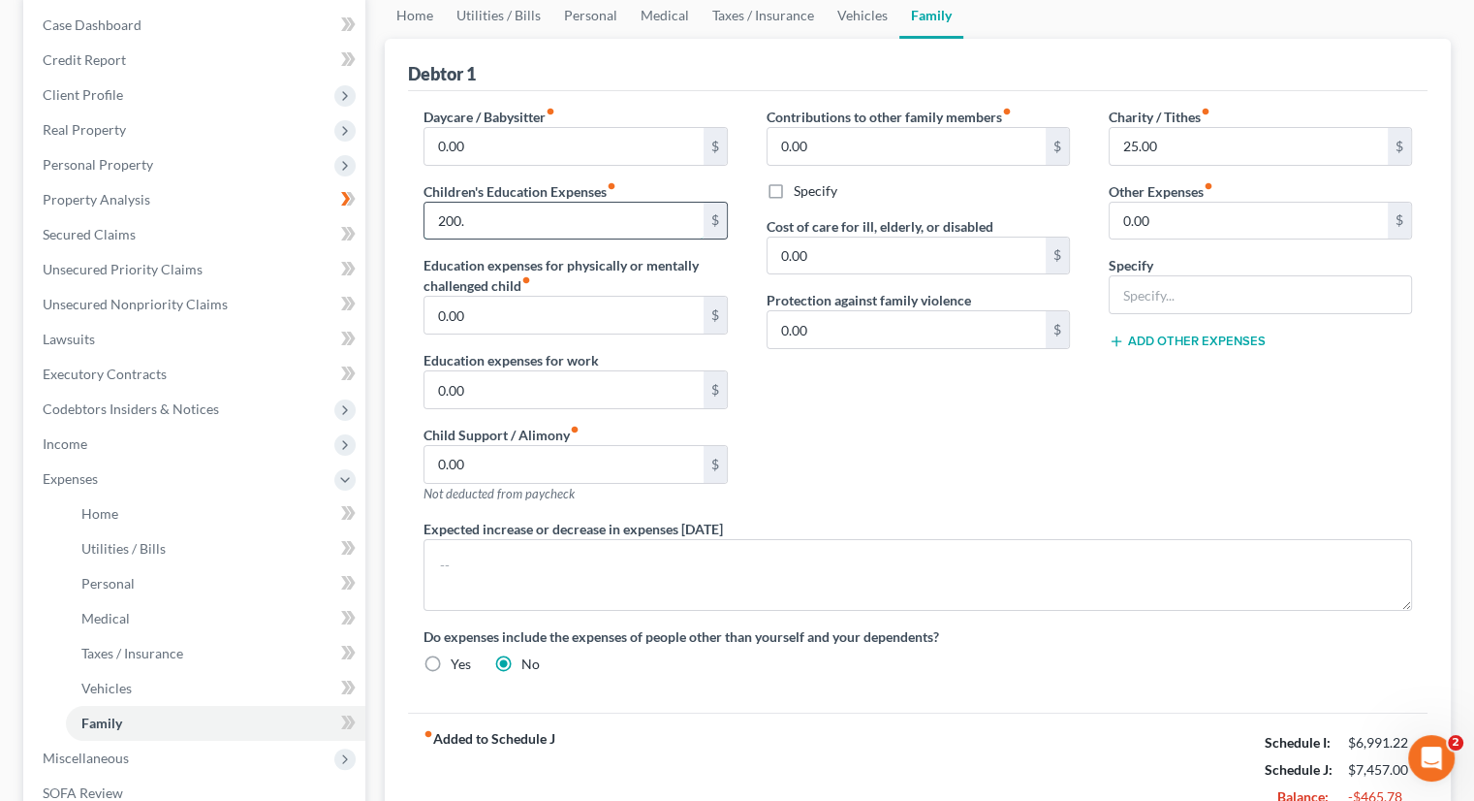
type input "200."
click at [856, 370] on div "Contributions to other family members fiber_manual_record 0.00 $ Specify Cost o…" at bounding box center [918, 313] width 342 height 412
